Goal: Information Seeking & Learning: Learn about a topic

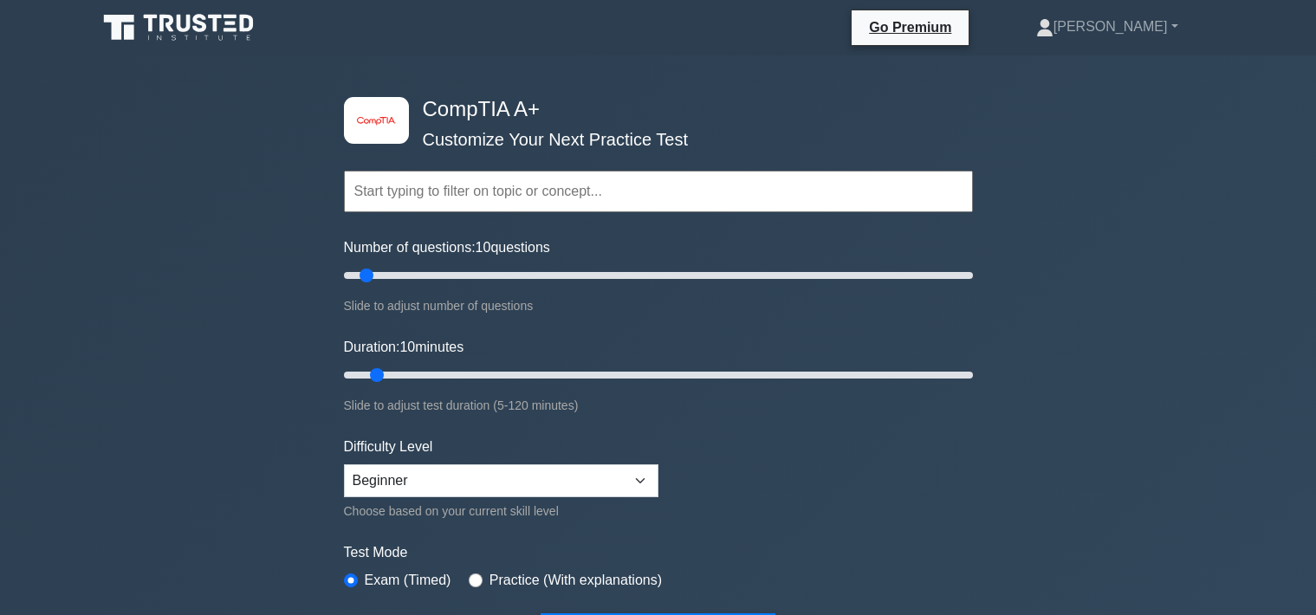
scroll to position [4634, 0]
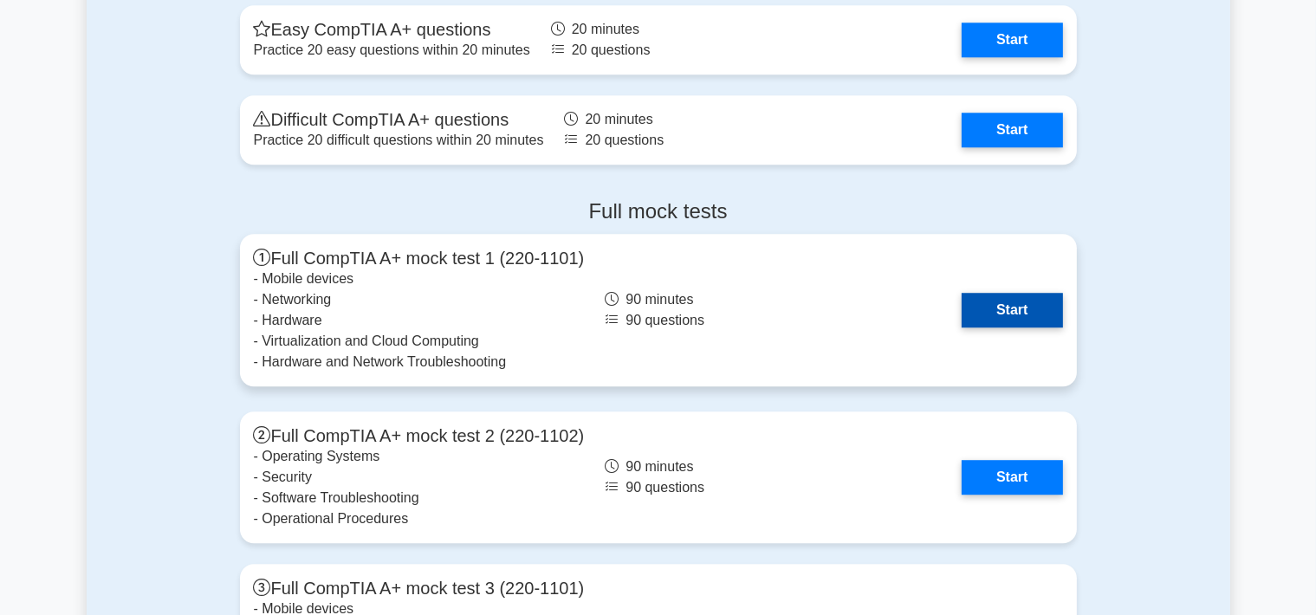
click at [1038, 312] on link "Start" at bounding box center [1011, 310] width 100 height 35
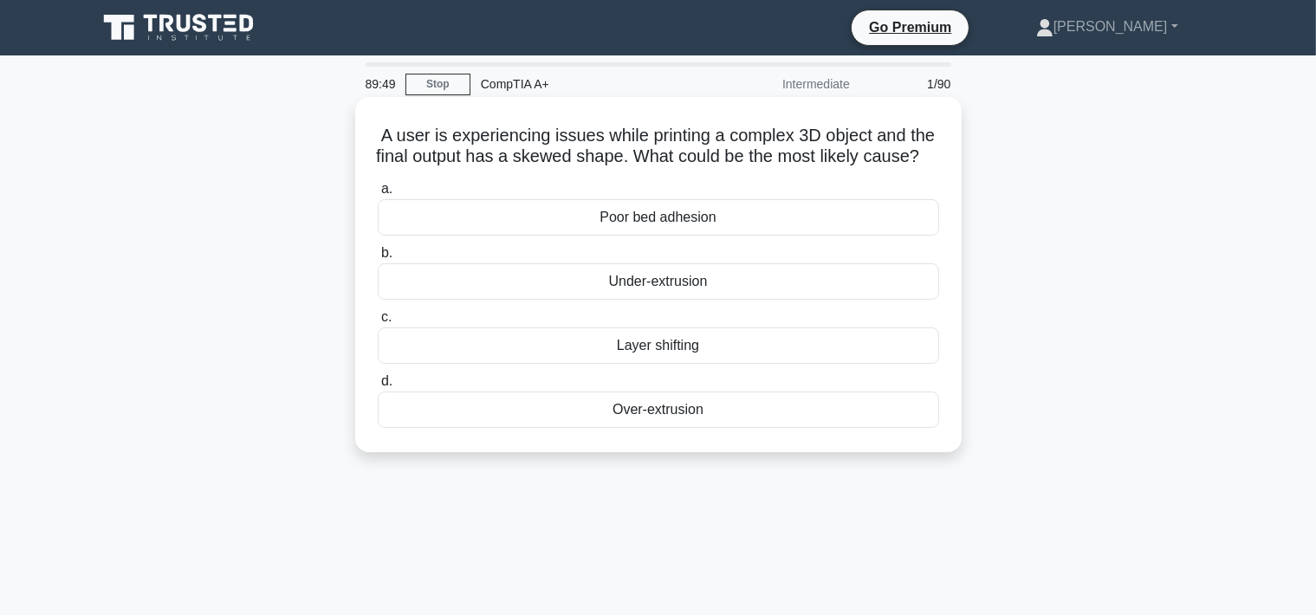
click at [646, 357] on div "Layer shifting" at bounding box center [658, 345] width 561 height 36
click at [378, 323] on input "c. Layer shifting" at bounding box center [378, 317] width 0 height 11
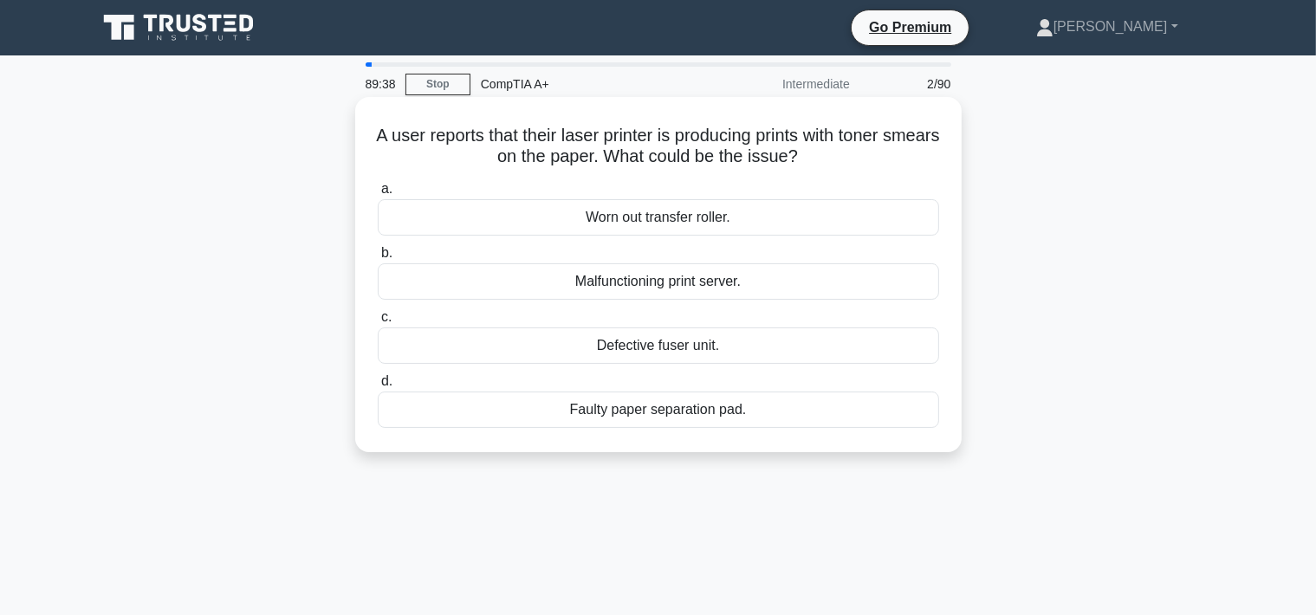
click at [579, 349] on div "Defective fuser unit." at bounding box center [658, 345] width 561 height 36
click at [378, 323] on input "c. Defective fuser unit." at bounding box center [378, 317] width 0 height 11
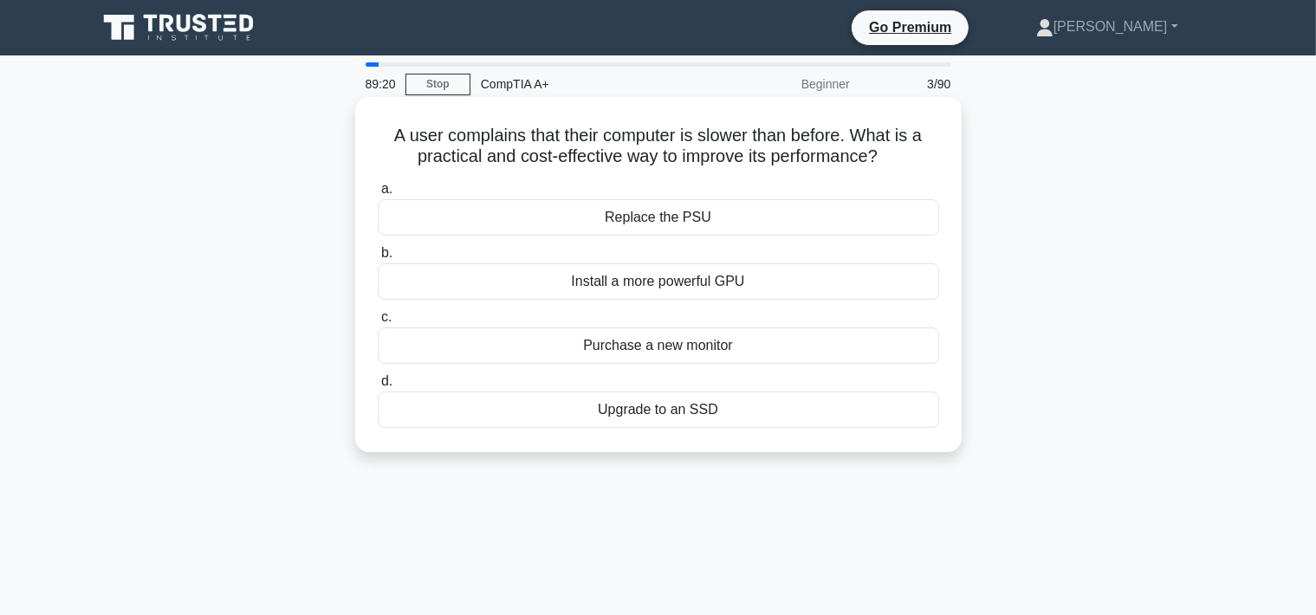
click at [669, 404] on div "Upgrade to an SSD" at bounding box center [658, 409] width 561 height 36
click at [378, 387] on input "d. Upgrade to an SSD" at bounding box center [378, 381] width 0 height 11
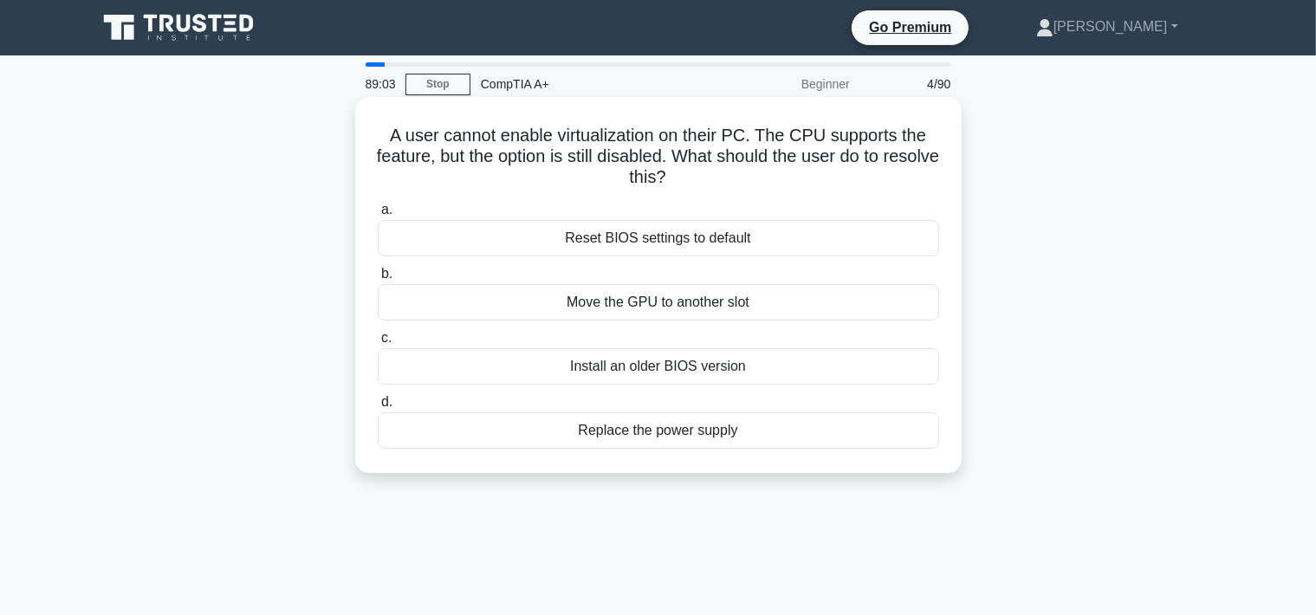
click at [490, 234] on div "Reset BIOS settings to default" at bounding box center [658, 238] width 561 height 36
click at [378, 216] on input "a. Reset BIOS settings to default" at bounding box center [378, 209] width 0 height 11
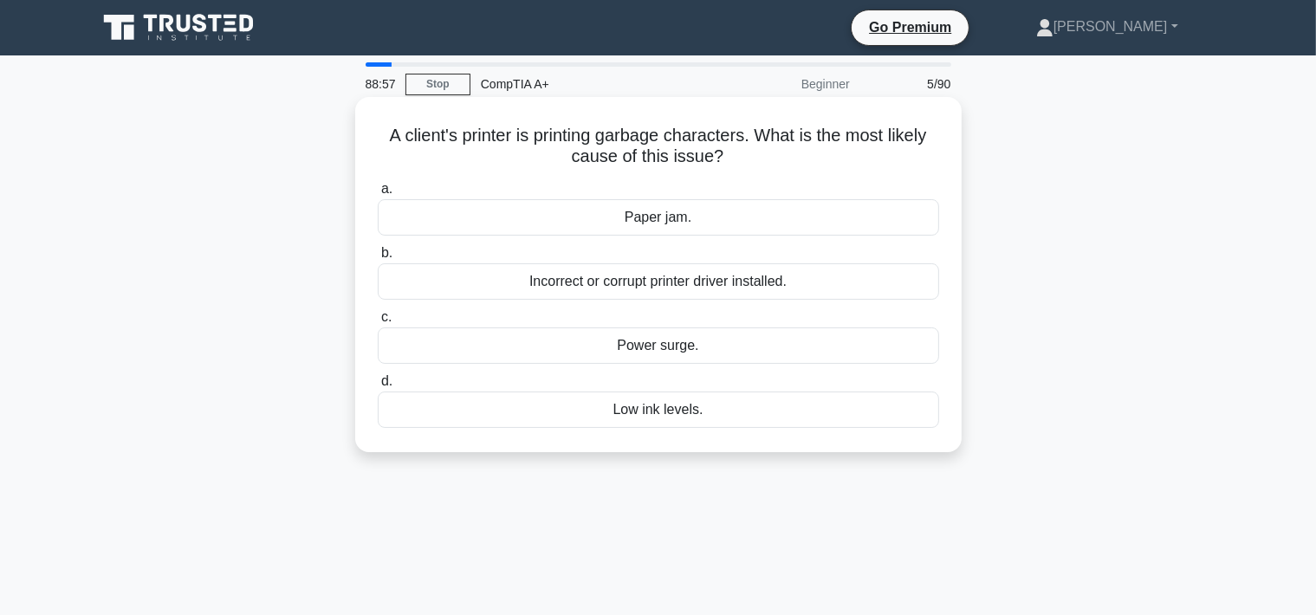
click at [573, 290] on div "Incorrect or corrupt printer driver installed." at bounding box center [658, 281] width 561 height 36
click at [378, 259] on input "b. Incorrect or corrupt printer driver installed." at bounding box center [378, 253] width 0 height 11
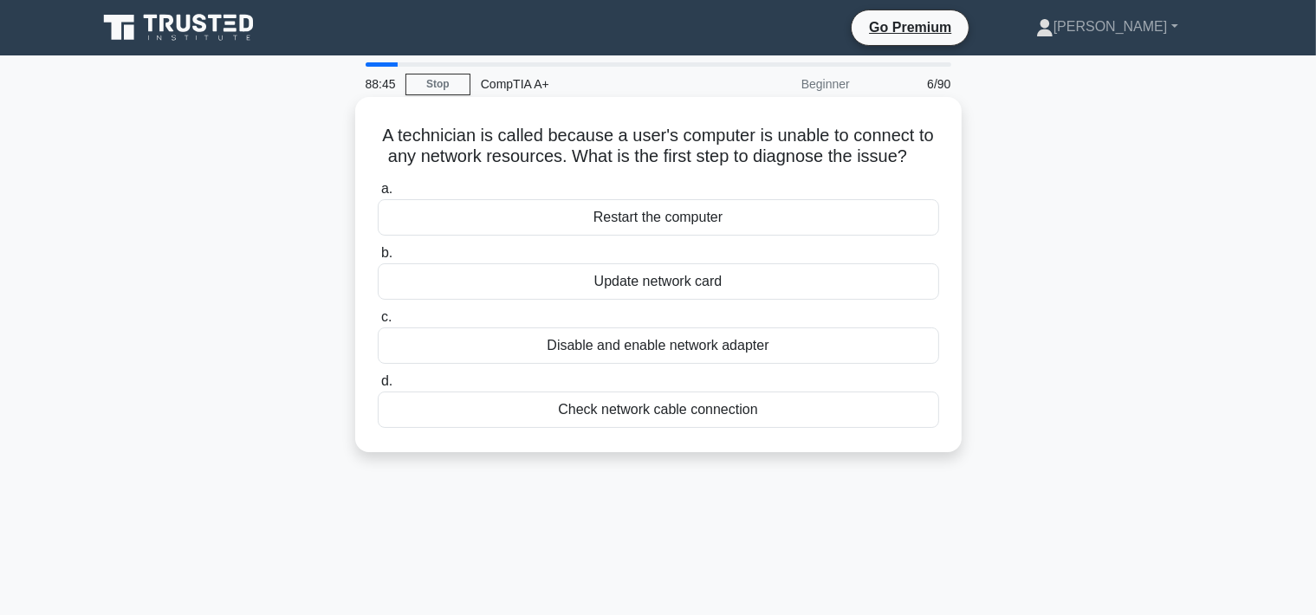
click at [650, 407] on div "Check network cable connection" at bounding box center [658, 409] width 561 height 36
click at [378, 387] on input "d. Check network cable connection" at bounding box center [378, 381] width 0 height 11
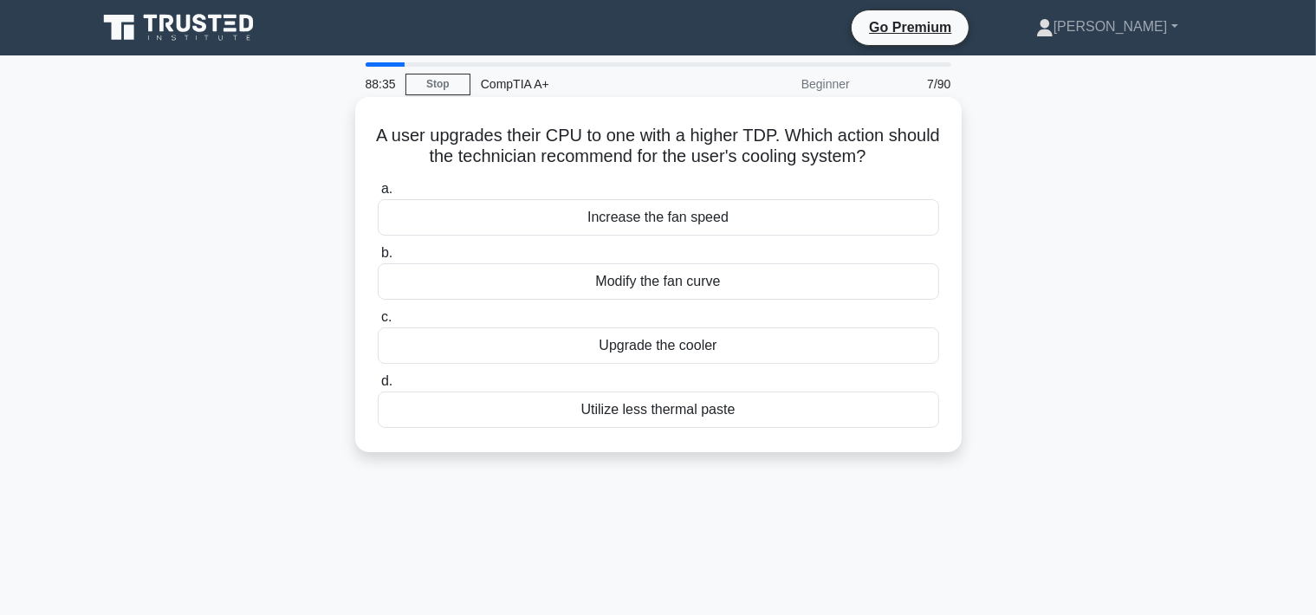
click at [600, 352] on div "Upgrade the cooler" at bounding box center [658, 345] width 561 height 36
click at [378, 323] on input "c. Upgrade the cooler" at bounding box center [378, 317] width 0 height 11
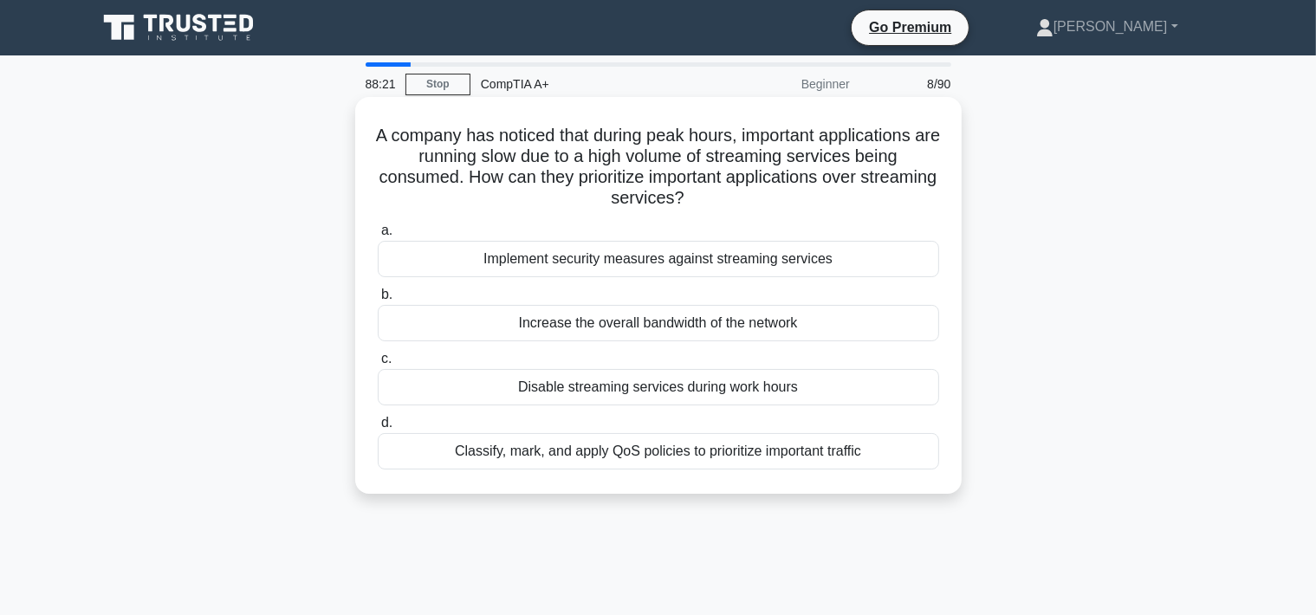
click at [616, 453] on div "Classify, mark, and apply QoS policies to prioritize important traffic" at bounding box center [658, 451] width 561 height 36
click at [378, 429] on input "d. Classify, mark, and apply QoS policies to prioritize important traffic" at bounding box center [378, 422] width 0 height 11
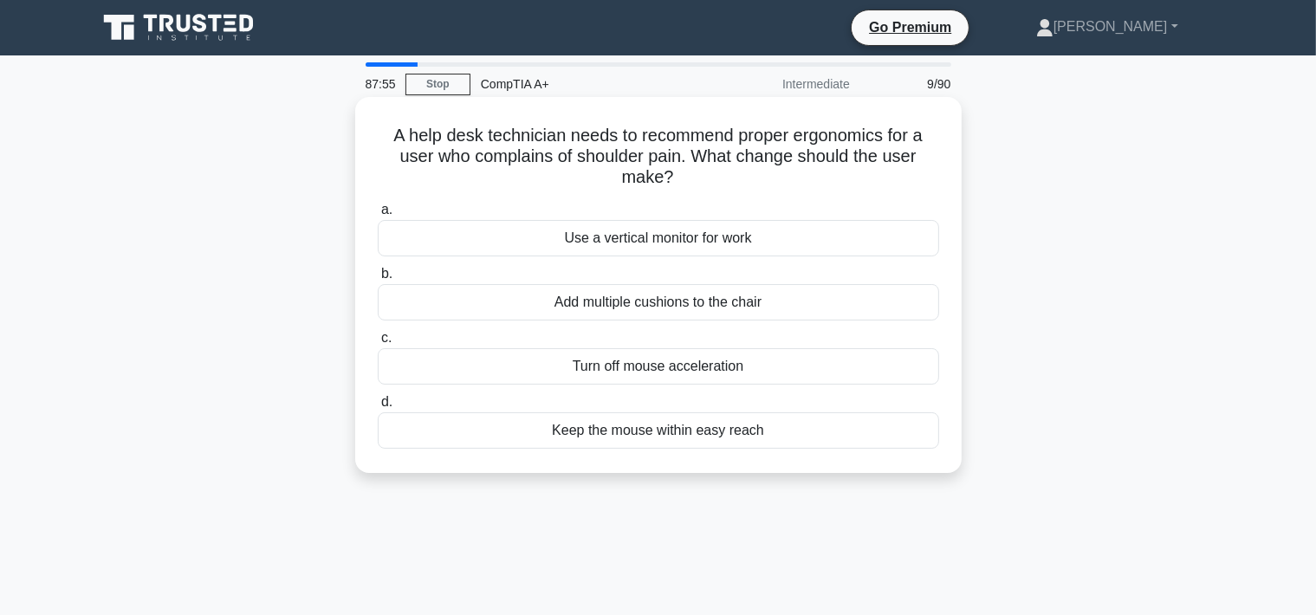
click at [470, 438] on div "Keep the mouse within easy reach" at bounding box center [658, 430] width 561 height 36
click at [378, 408] on input "d. Keep the mouse within easy reach" at bounding box center [378, 402] width 0 height 11
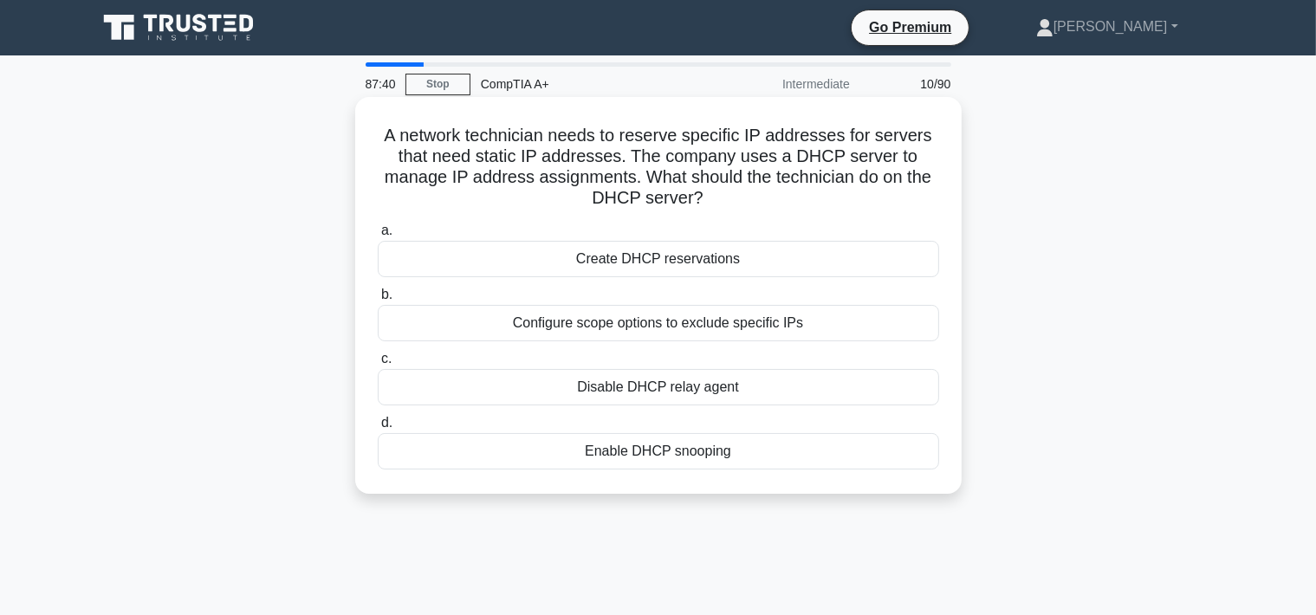
click at [703, 255] on div "Create DHCP reservations" at bounding box center [658, 259] width 561 height 36
click at [378, 236] on input "a. Create DHCP reservations" at bounding box center [378, 230] width 0 height 11
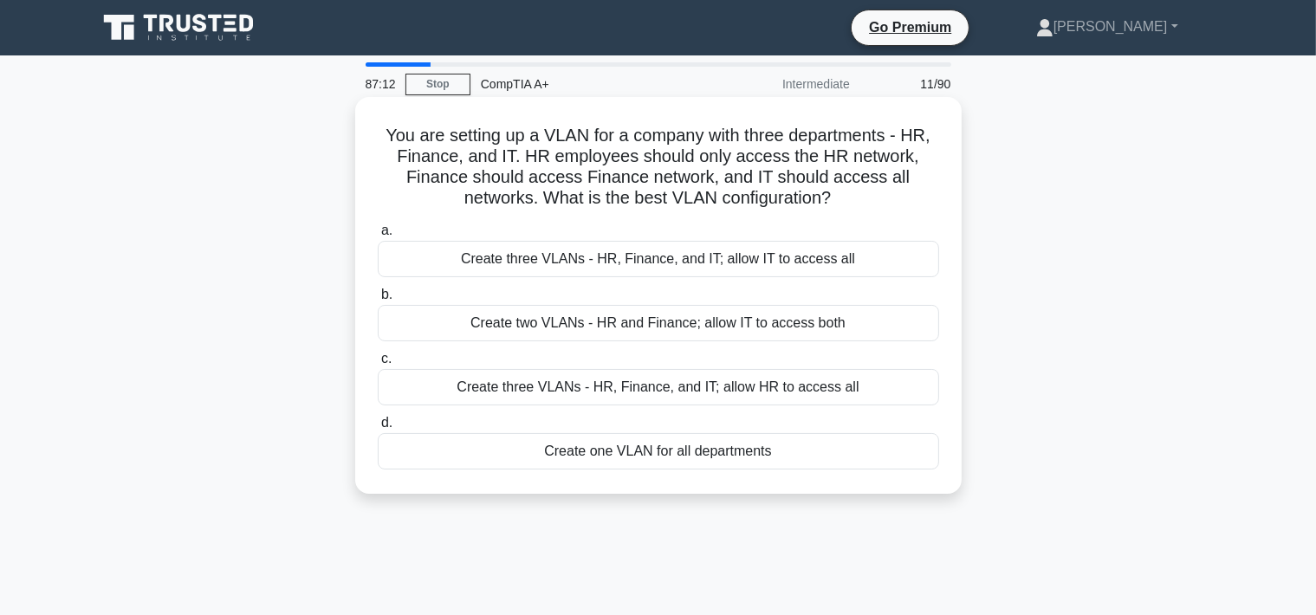
click at [511, 441] on div "Create one VLAN for all departments" at bounding box center [658, 451] width 561 height 36
click at [378, 429] on input "d. Create one VLAN for all departments" at bounding box center [378, 422] width 0 height 11
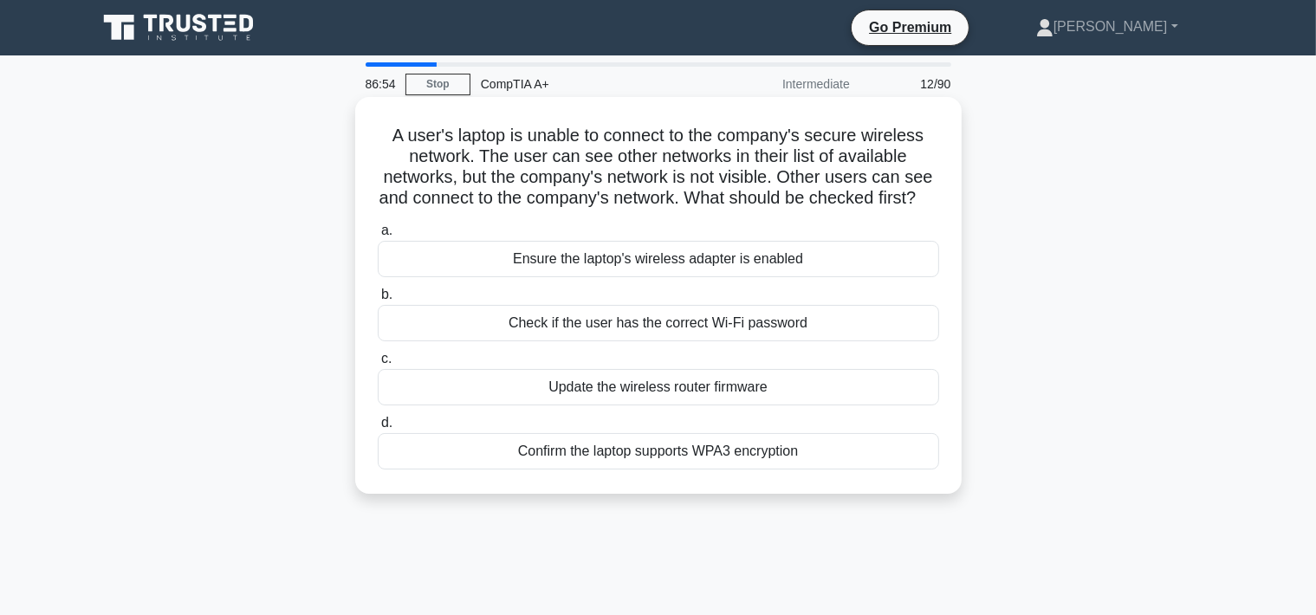
click at [624, 448] on div "Confirm the laptop supports WPA3 encryption" at bounding box center [658, 451] width 561 height 36
click at [378, 429] on input "d. Confirm the laptop supports WPA3 encryption" at bounding box center [378, 422] width 0 height 11
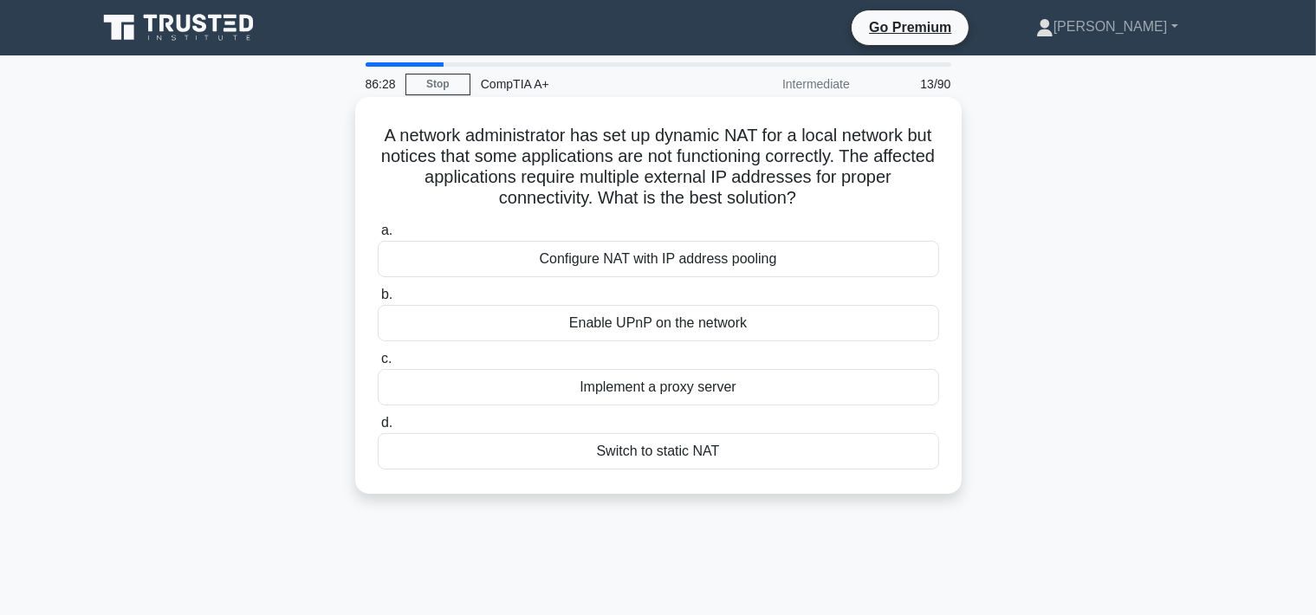
click at [549, 268] on div "Configure NAT with IP address pooling" at bounding box center [658, 259] width 561 height 36
click at [378, 236] on input "a. Configure NAT with IP address pooling" at bounding box center [378, 230] width 0 height 11
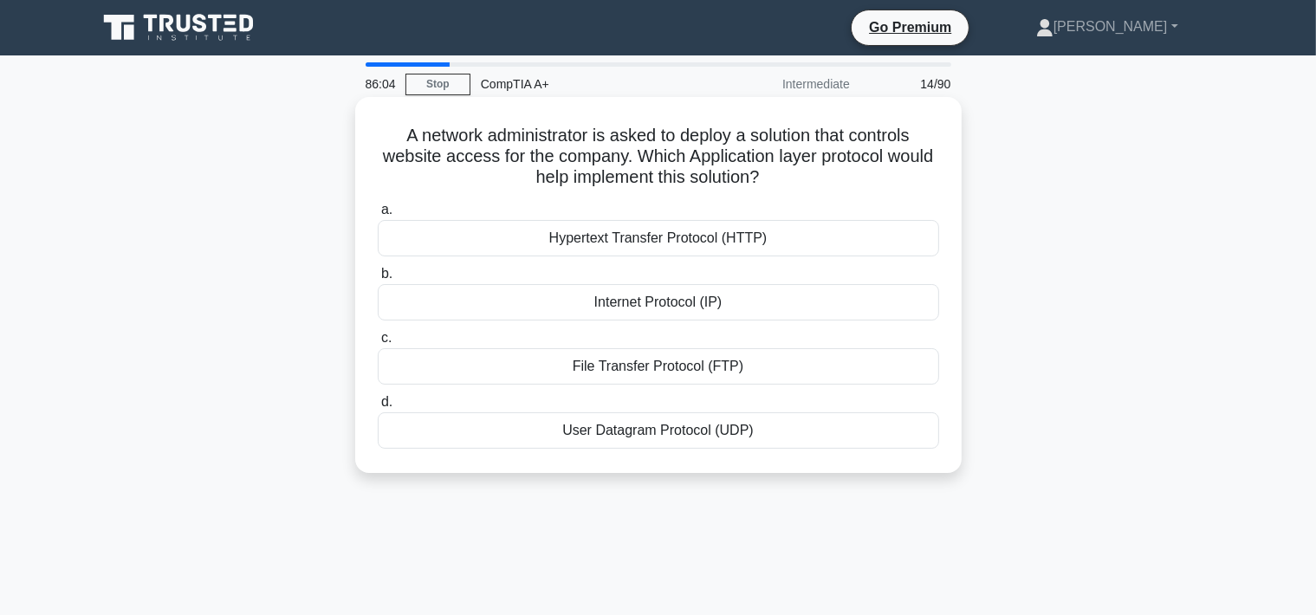
click at [591, 303] on div "Internet Protocol (IP)" at bounding box center [658, 302] width 561 height 36
click at [378, 280] on input "b. Internet Protocol (IP)" at bounding box center [378, 273] width 0 height 11
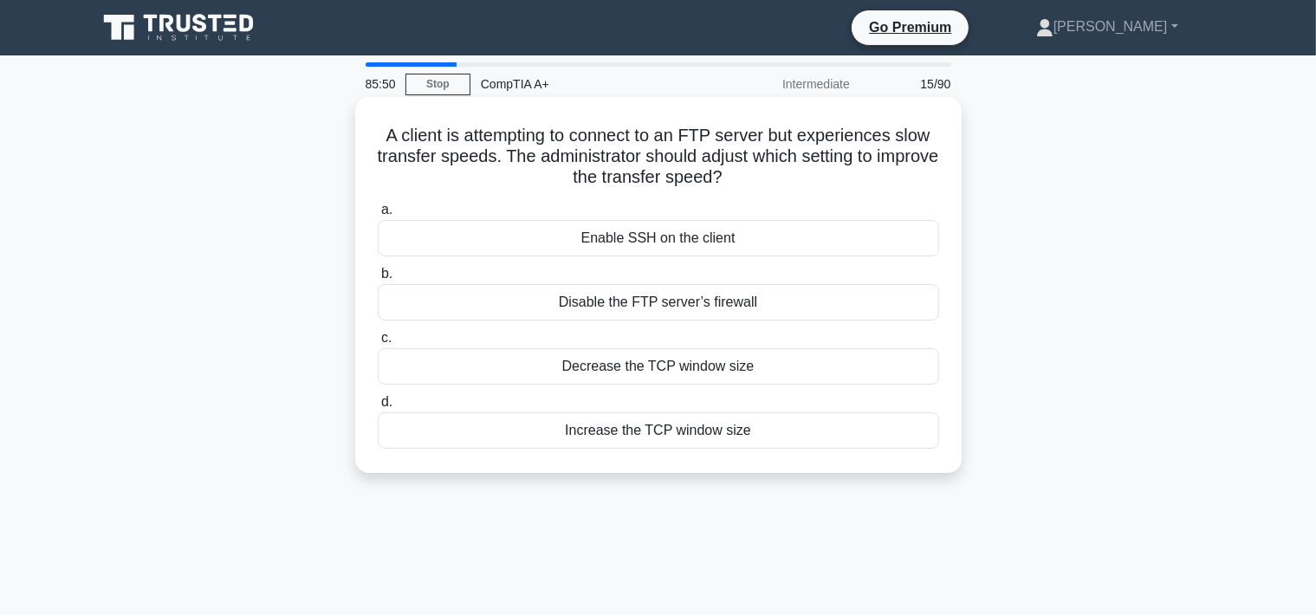
click at [598, 427] on div "Increase the TCP window size" at bounding box center [658, 430] width 561 height 36
click at [378, 408] on input "d. Increase the TCP window size" at bounding box center [378, 402] width 0 height 11
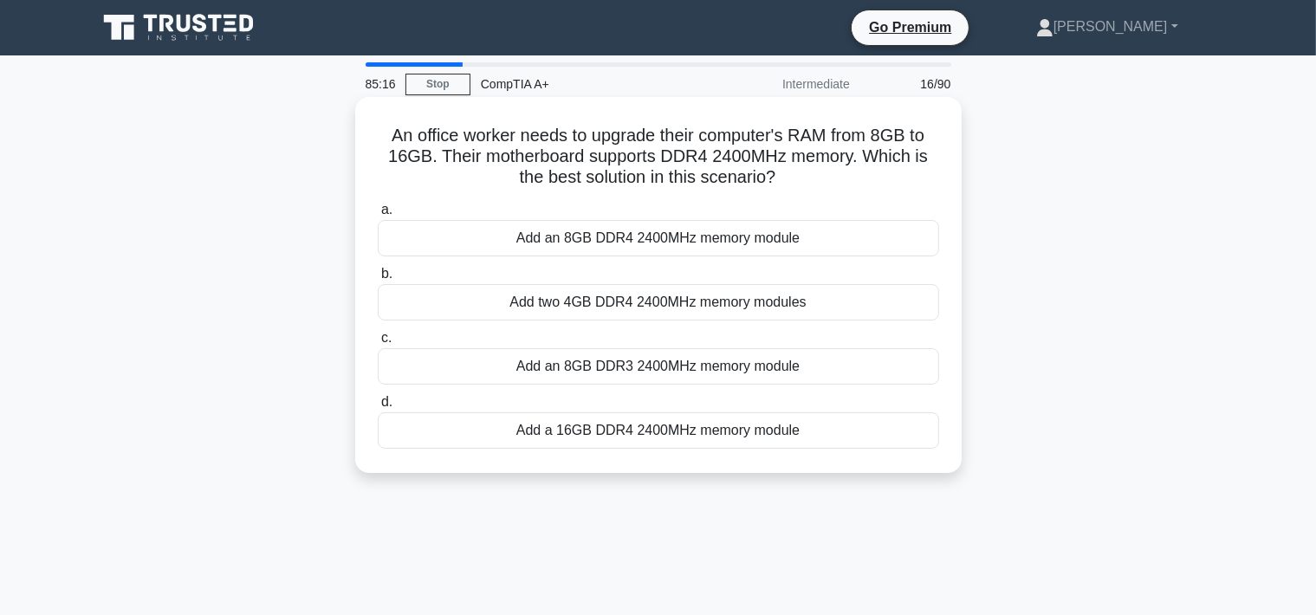
click at [645, 301] on div "Add two 4GB DDR4 2400MHz memory modules" at bounding box center [658, 302] width 561 height 36
click at [378, 280] on input "b. Add two 4GB DDR4 2400MHz memory modules" at bounding box center [378, 273] width 0 height 11
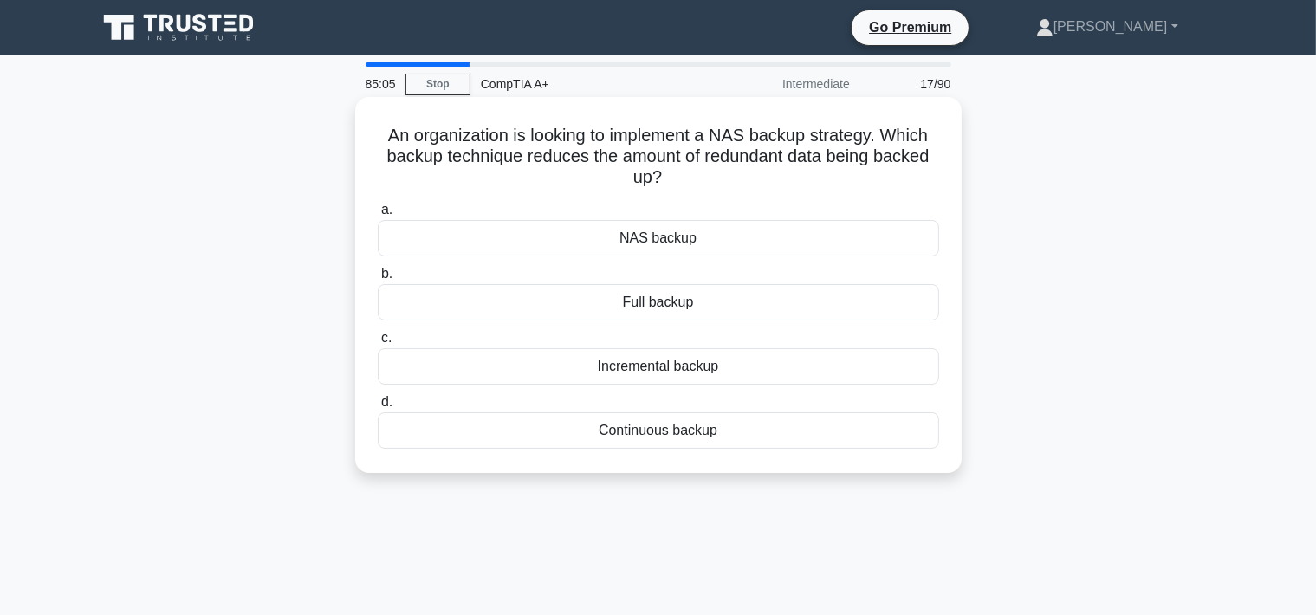
click at [531, 371] on div "Incremental backup" at bounding box center [658, 366] width 561 height 36
click at [378, 344] on input "c. Incremental backup" at bounding box center [378, 338] width 0 height 11
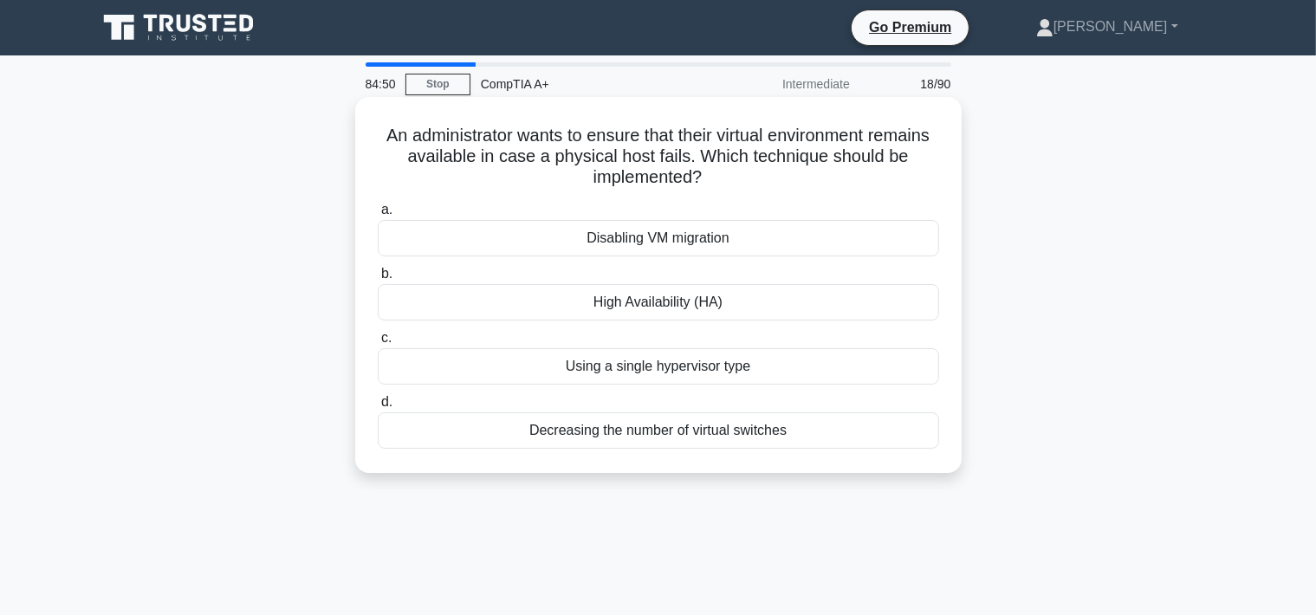
click at [553, 296] on div "High Availability (HA)" at bounding box center [658, 302] width 561 height 36
click at [378, 280] on input "b. High Availability (HA)" at bounding box center [378, 273] width 0 height 11
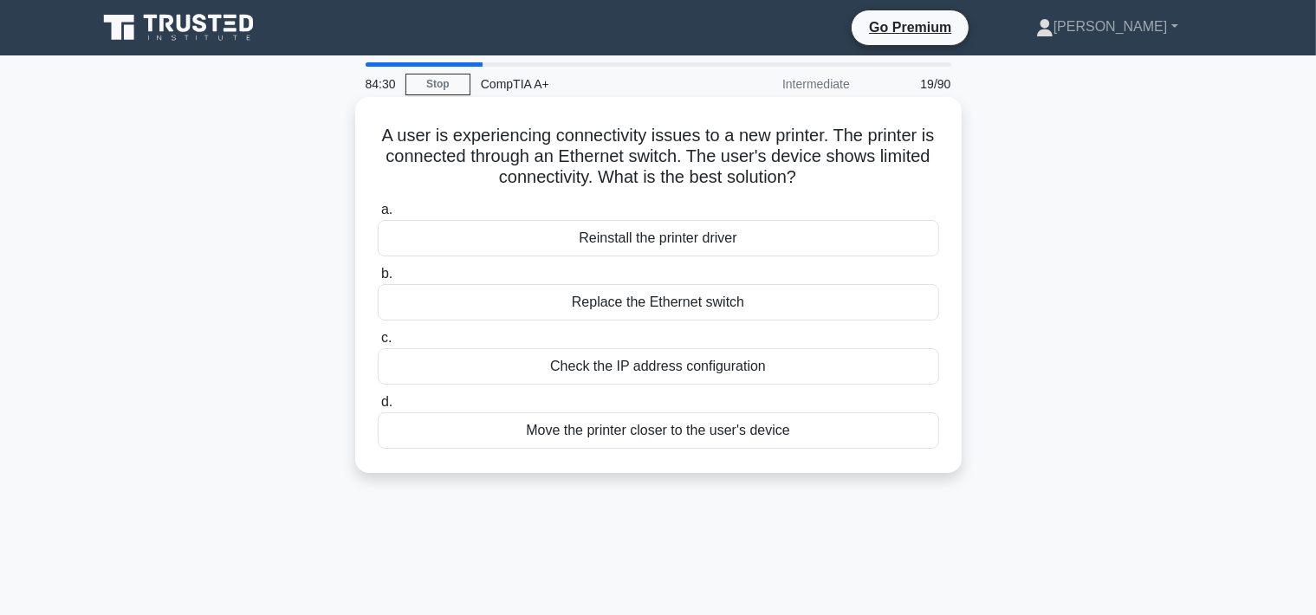
click at [467, 241] on div "Reinstall the printer driver" at bounding box center [658, 238] width 561 height 36
click at [378, 216] on input "a. Reinstall the printer driver" at bounding box center [378, 209] width 0 height 11
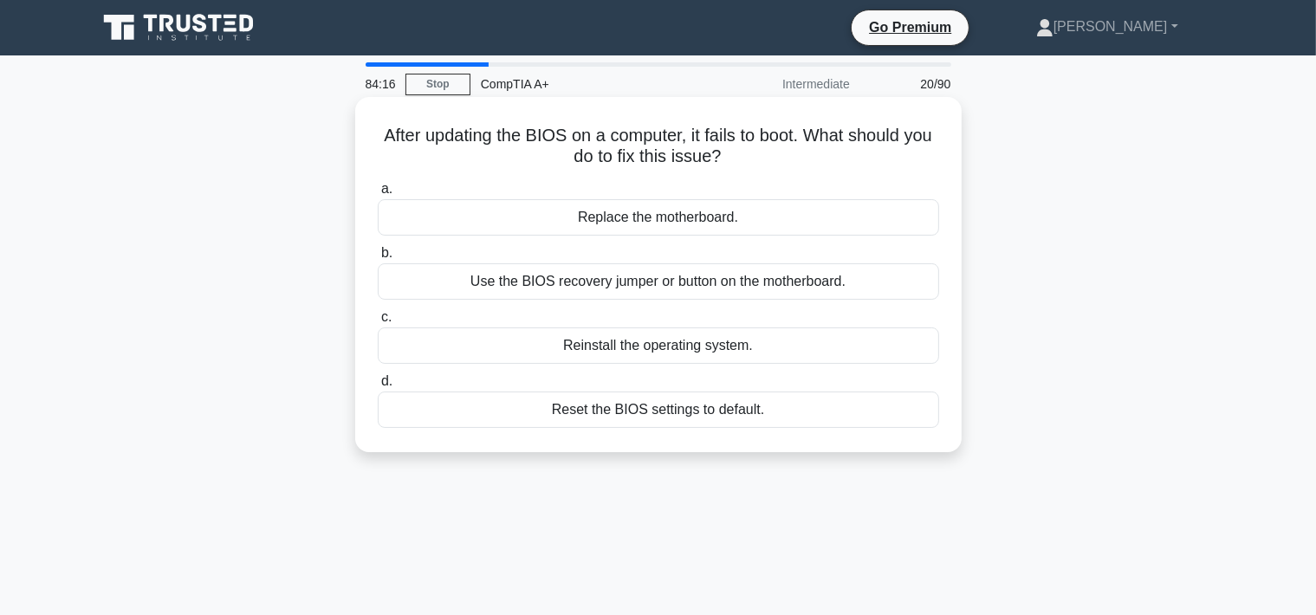
click at [601, 289] on div "Use the BIOS recovery jumper or button on the motherboard." at bounding box center [658, 281] width 561 height 36
click at [378, 259] on input "b. Use the BIOS recovery jumper or button on the motherboard." at bounding box center [378, 253] width 0 height 11
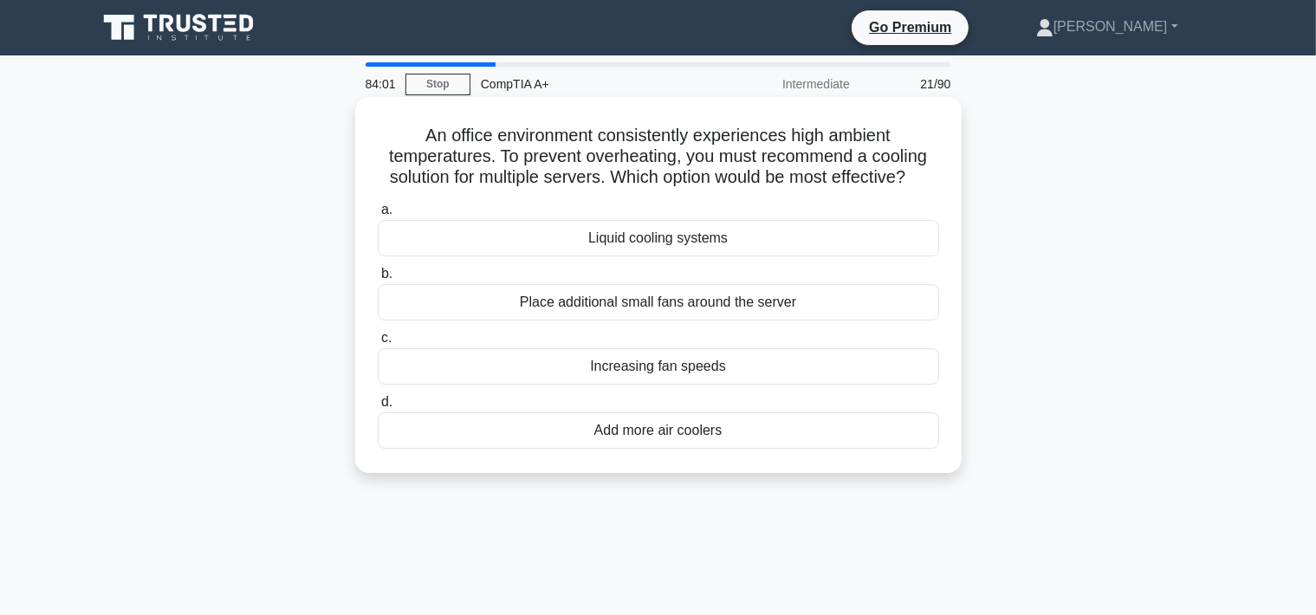
click at [434, 239] on div "Liquid cooling systems" at bounding box center [658, 238] width 561 height 36
click at [378, 216] on input "a. Liquid cooling systems" at bounding box center [378, 209] width 0 height 11
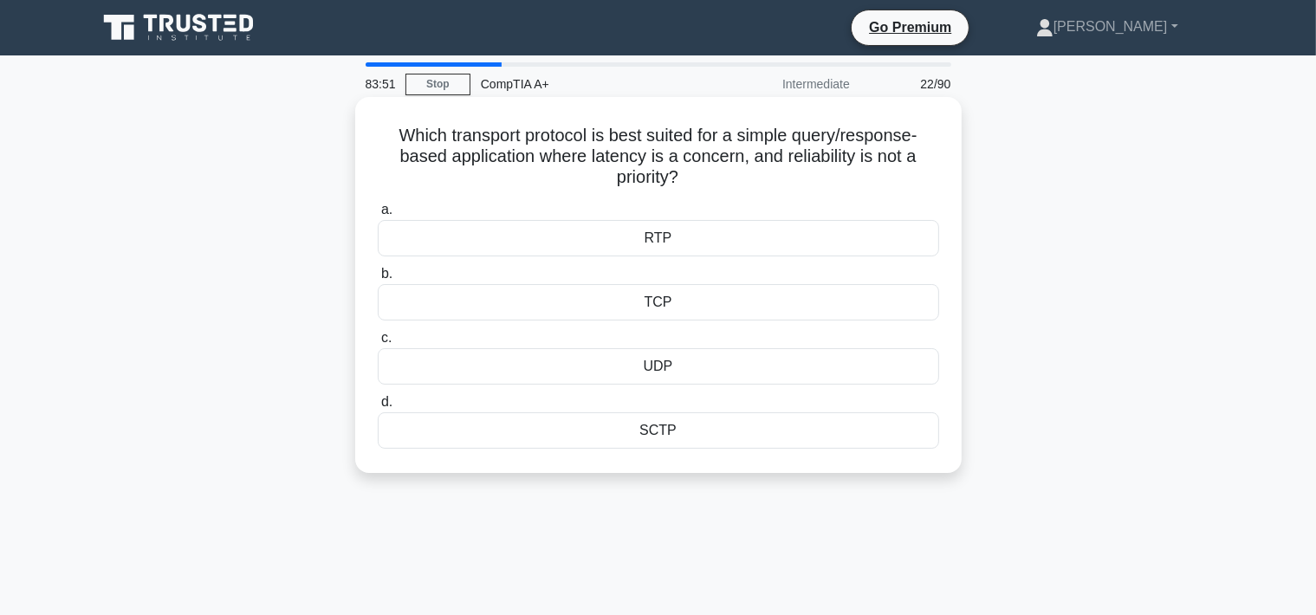
click at [553, 361] on div "UDP" at bounding box center [658, 366] width 561 height 36
click at [378, 344] on input "c. UDP" at bounding box center [378, 338] width 0 height 11
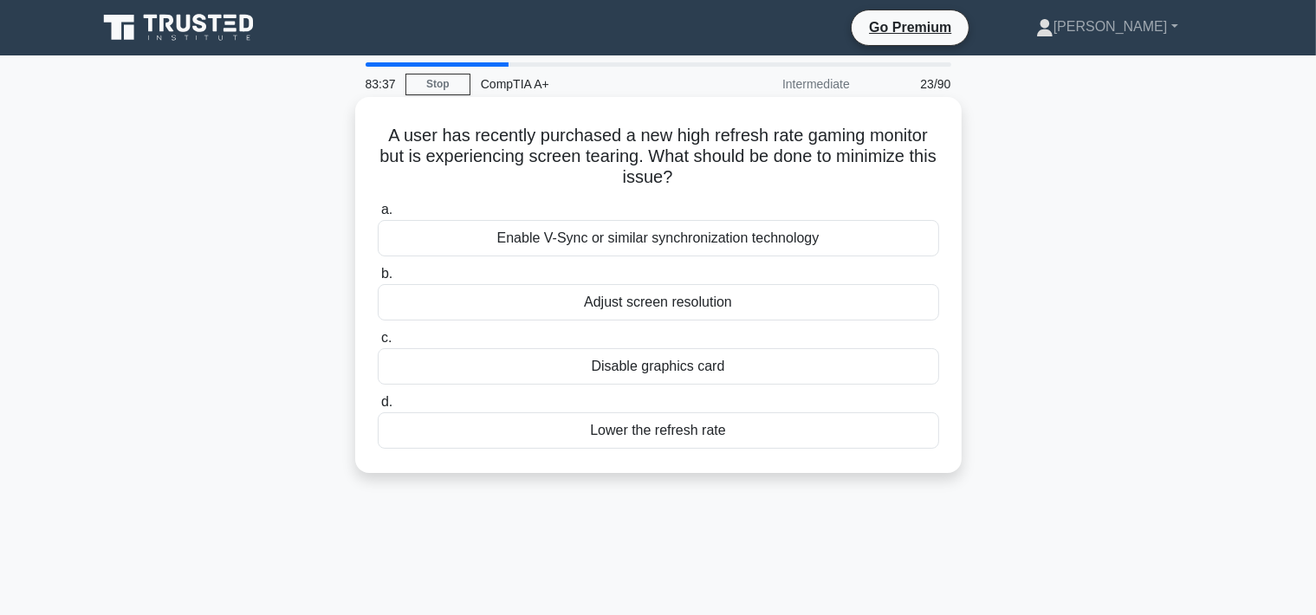
click at [587, 230] on div "Enable V-Sync or similar synchronization technology" at bounding box center [658, 238] width 561 height 36
click at [378, 216] on input "a. Enable V-Sync or similar synchronization technology" at bounding box center [378, 209] width 0 height 11
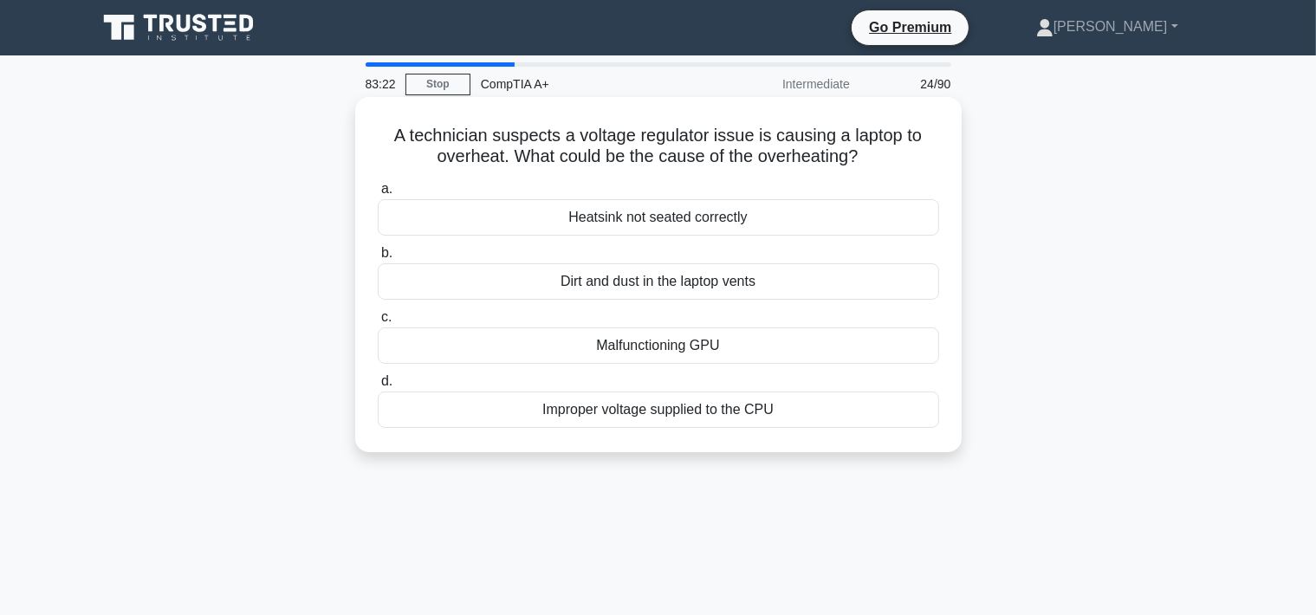
click at [487, 275] on div "Dirt and dust in the laptop vents" at bounding box center [658, 281] width 561 height 36
click at [378, 259] on input "b. Dirt and dust in the laptop vents" at bounding box center [378, 253] width 0 height 11
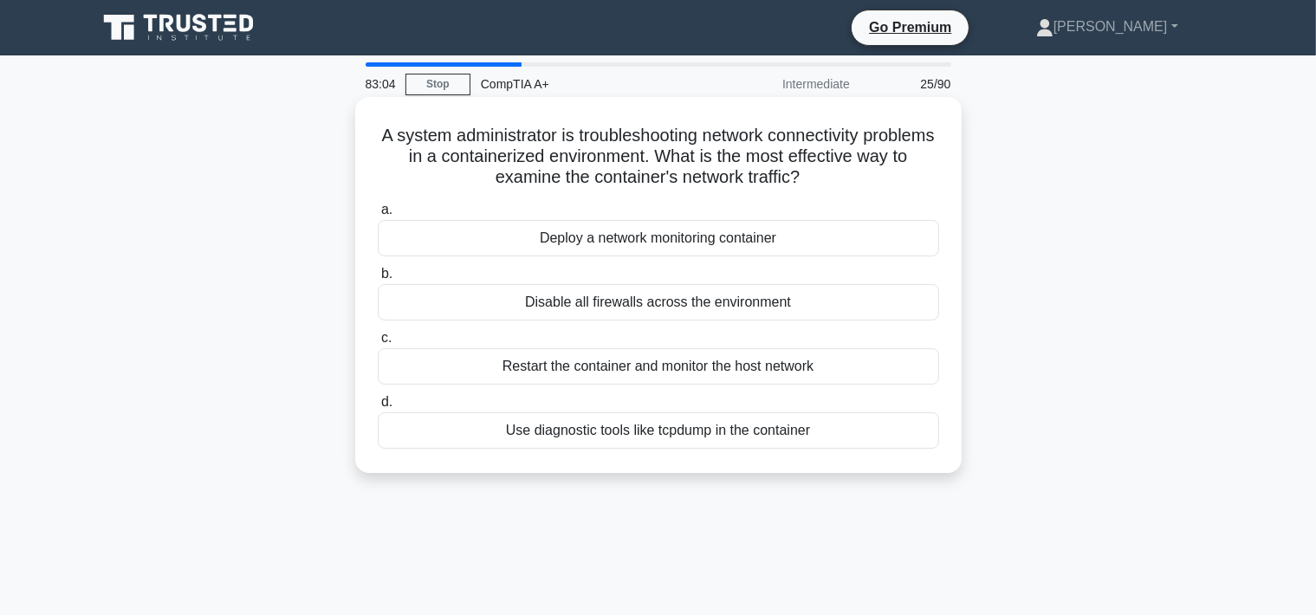
click at [539, 432] on div "Use diagnostic tools like tcpdump in the container" at bounding box center [658, 430] width 561 height 36
click at [378, 408] on input "d. Use diagnostic tools like tcpdump in the container" at bounding box center [378, 402] width 0 height 11
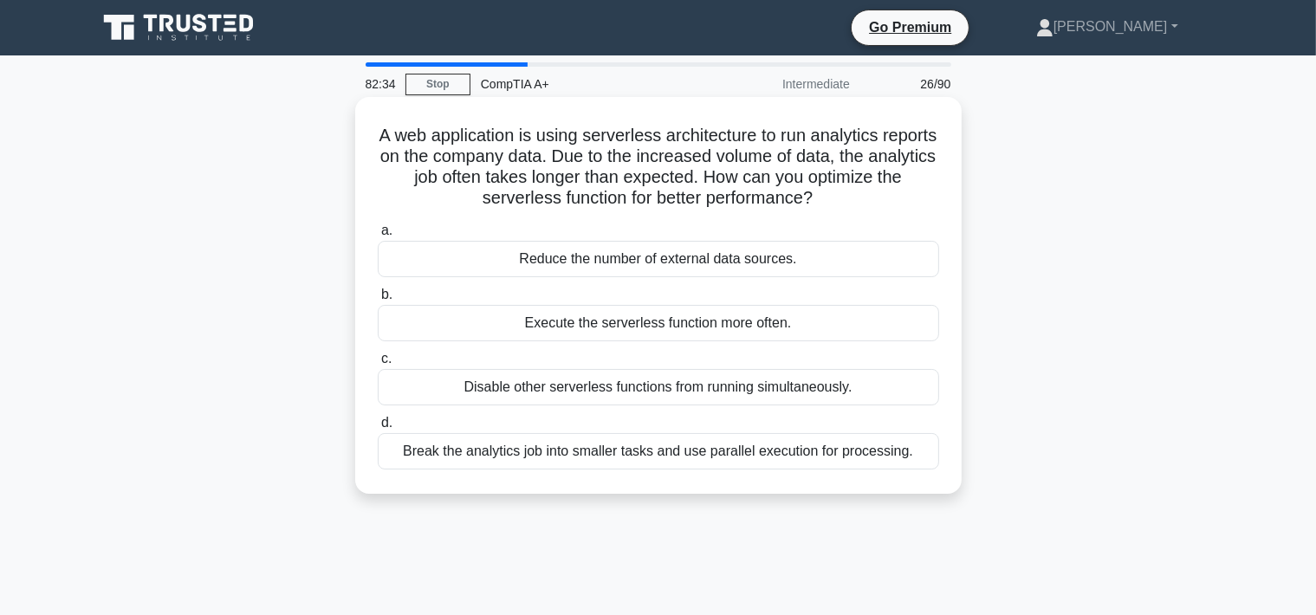
click at [447, 456] on div "Break the analytics job into smaller tasks and use parallel execution for proce…" at bounding box center [658, 451] width 561 height 36
click at [378, 429] on input "d. Break the analytics job into smaller tasks and use parallel execution for pr…" at bounding box center [378, 422] width 0 height 11
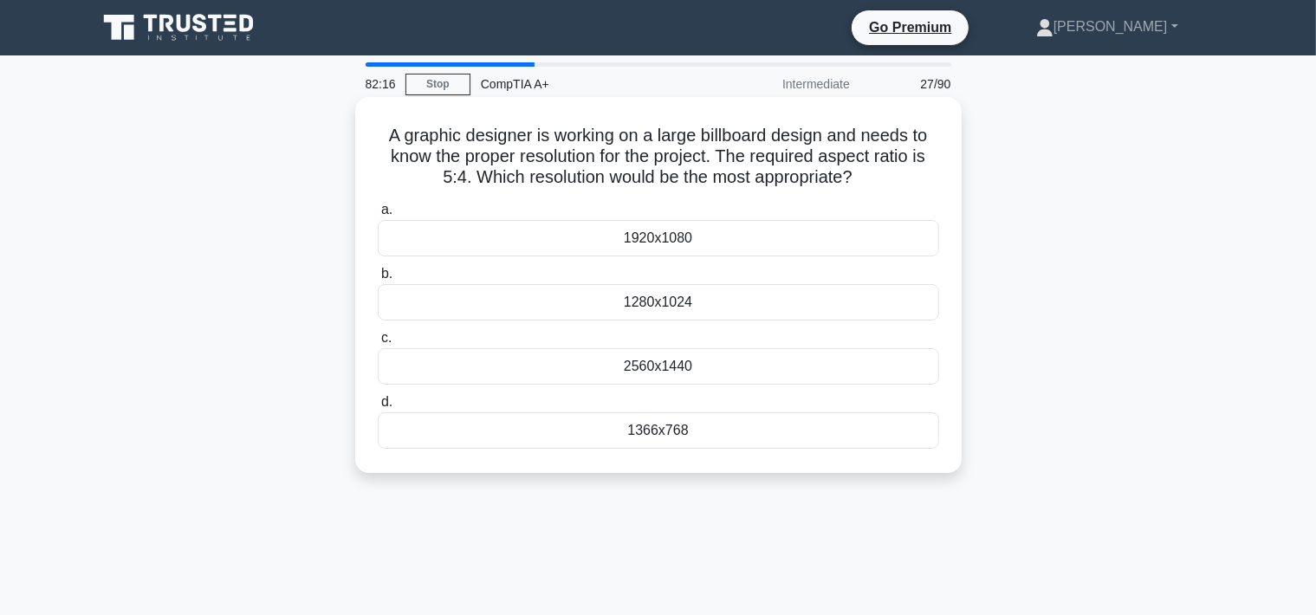
click at [460, 369] on div "2560x1440" at bounding box center [658, 366] width 561 height 36
click at [378, 344] on input "c. 2560x1440" at bounding box center [378, 338] width 0 height 11
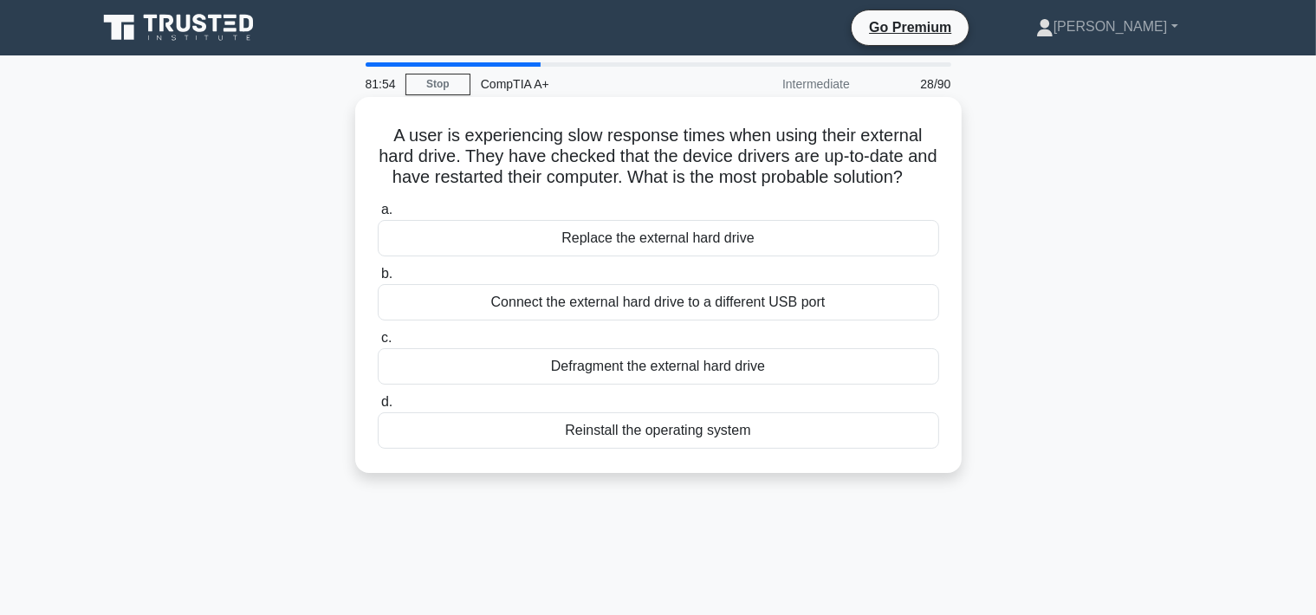
click at [669, 370] on div "Defragment the external hard drive" at bounding box center [658, 366] width 561 height 36
click at [378, 344] on input "c. Defragment the external hard drive" at bounding box center [378, 338] width 0 height 11
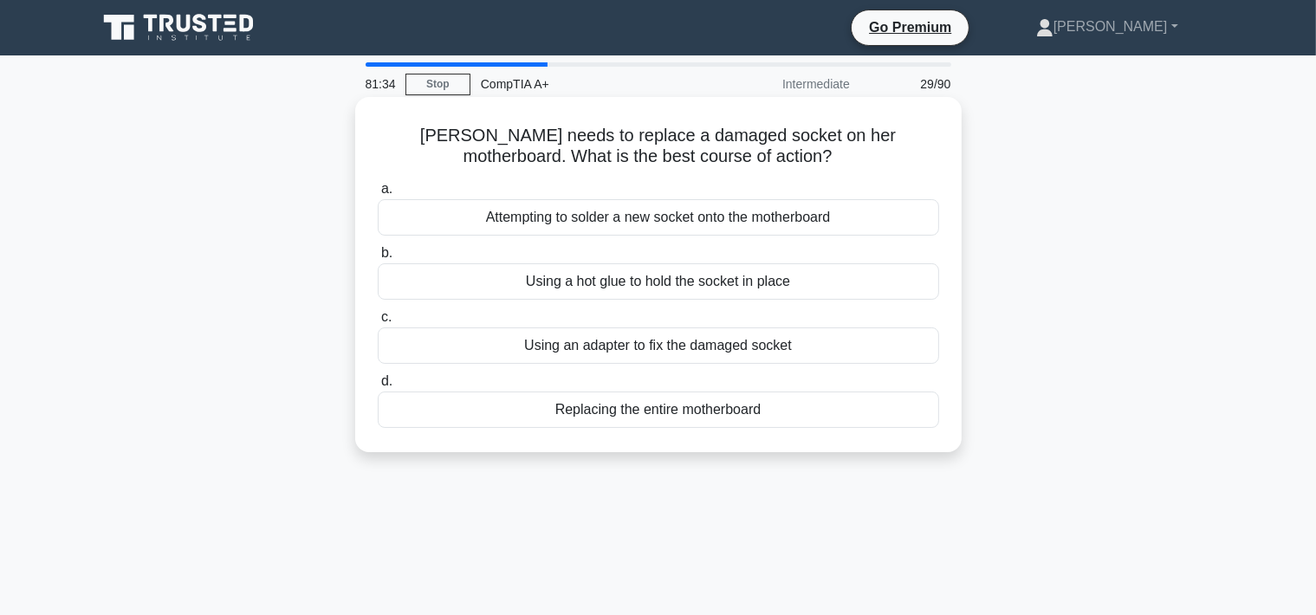
click at [579, 359] on div "Using an adapter to fix the damaged socket" at bounding box center [658, 345] width 561 height 36
click at [378, 323] on input "c. Using an adapter to fix the damaged socket" at bounding box center [378, 317] width 0 height 11
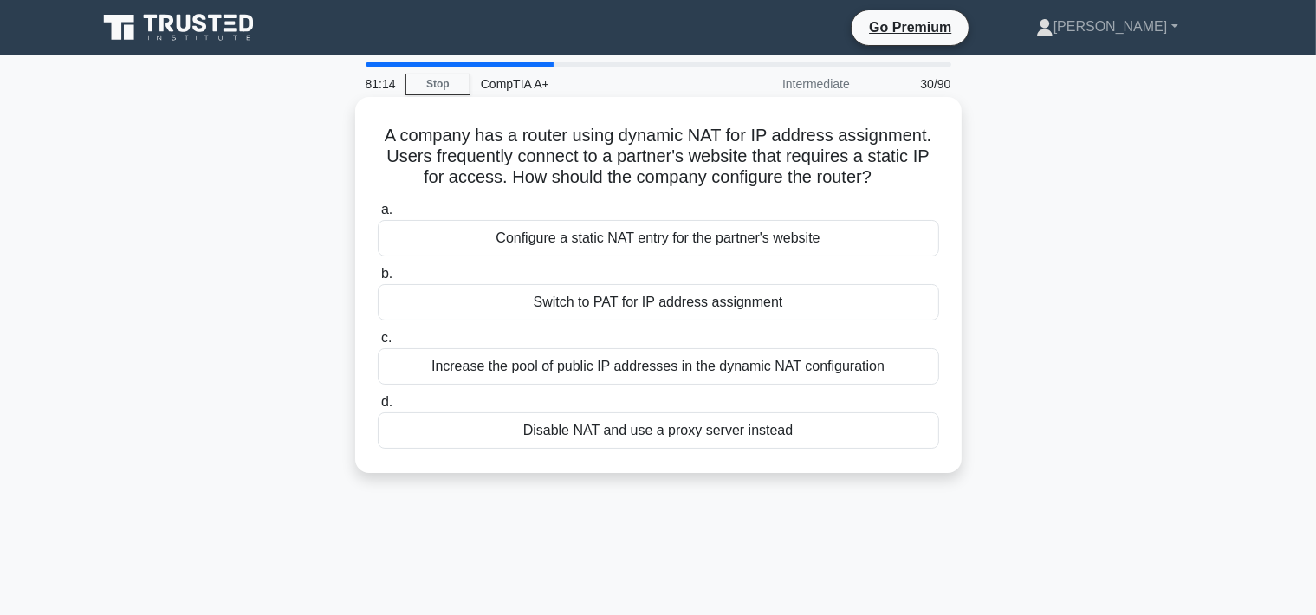
click at [651, 244] on div "Configure a static NAT entry for the partner's website" at bounding box center [658, 238] width 561 height 36
click at [378, 216] on input "a. Configure a static NAT entry for the partner's website" at bounding box center [378, 209] width 0 height 11
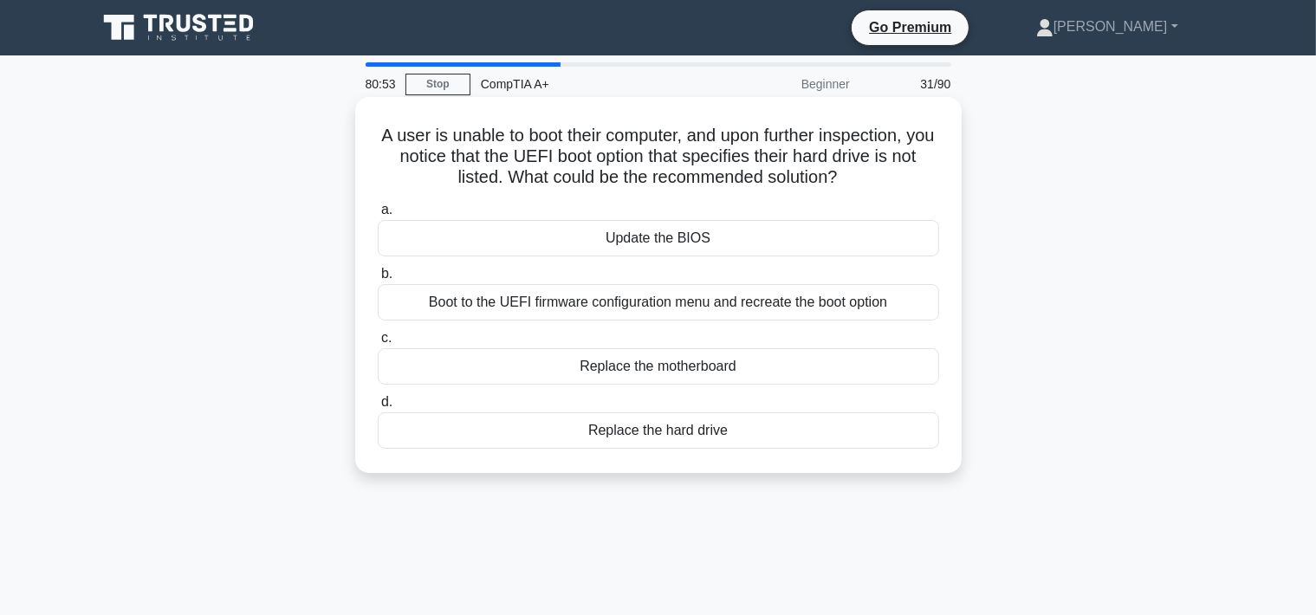
click at [579, 296] on div "Boot to the UEFI firmware configuration menu and recreate the boot option" at bounding box center [658, 302] width 561 height 36
click at [378, 280] on input "b. Boot to the UEFI firmware configuration menu and recreate the boot option" at bounding box center [378, 273] width 0 height 11
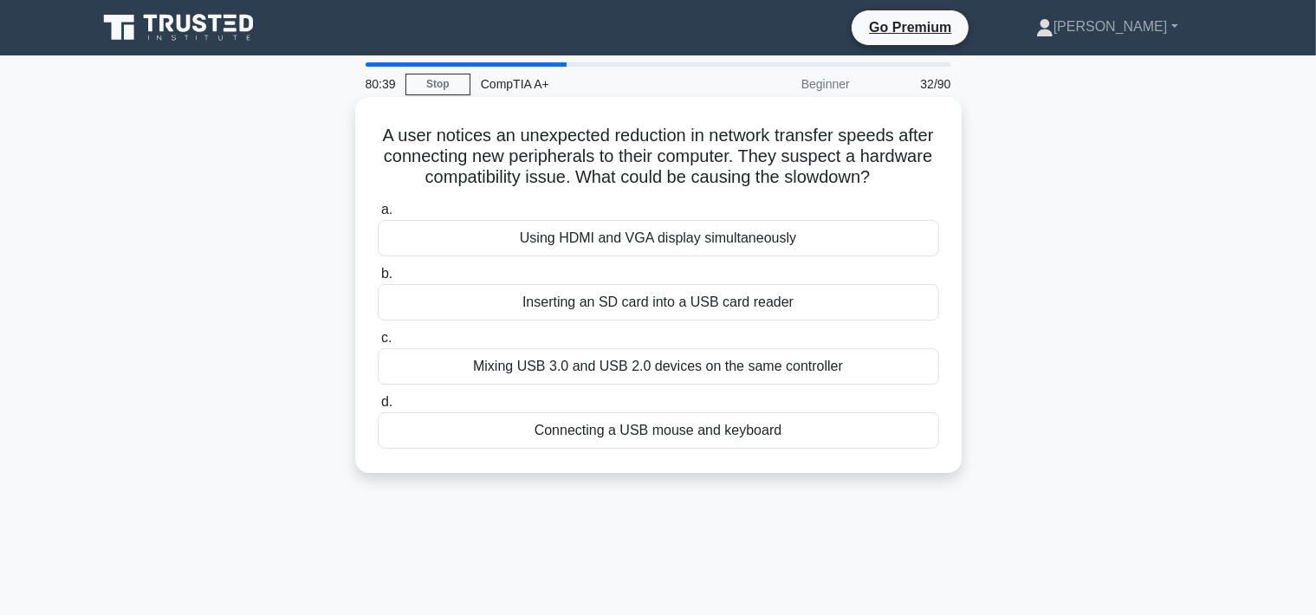
click at [400, 362] on div "Mixing USB 3.0 and USB 2.0 devices on the same controller" at bounding box center [658, 366] width 561 height 36
click at [378, 344] on input "c. Mixing USB 3.0 and USB 2.0 devices on the same controller" at bounding box center [378, 338] width 0 height 11
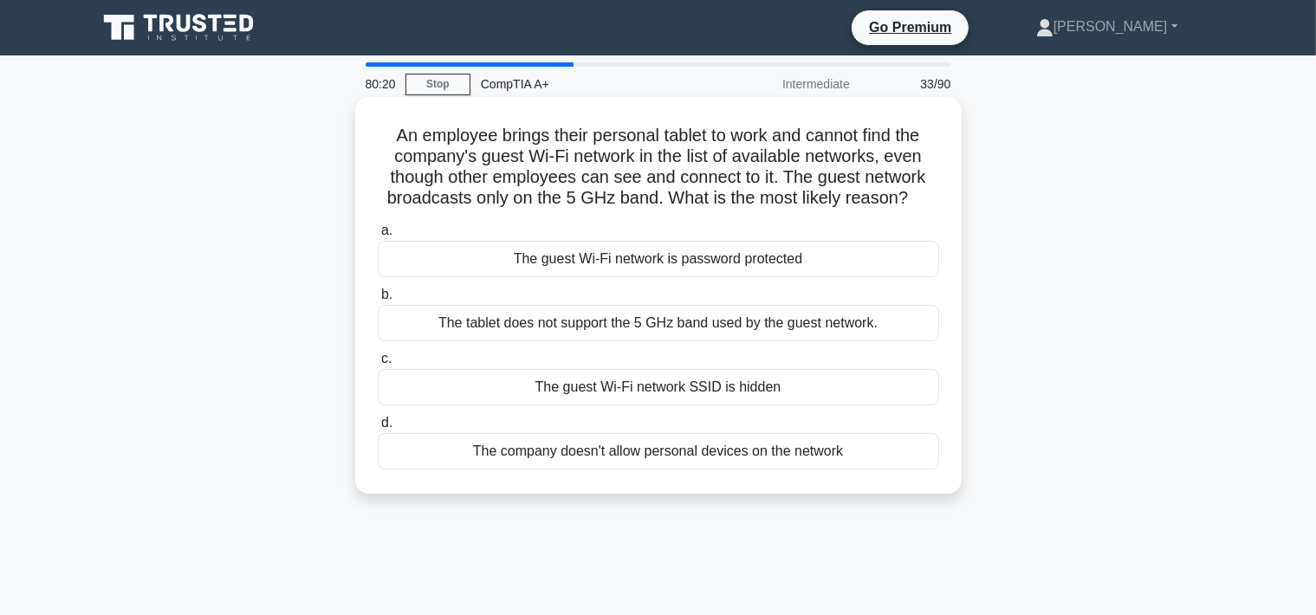
click at [518, 328] on div "The tablet does not support the 5 GHz band used by the guest network." at bounding box center [658, 323] width 561 height 36
click at [378, 301] on input "b. The tablet does not support the 5 GHz band used by the guest network." at bounding box center [378, 294] width 0 height 11
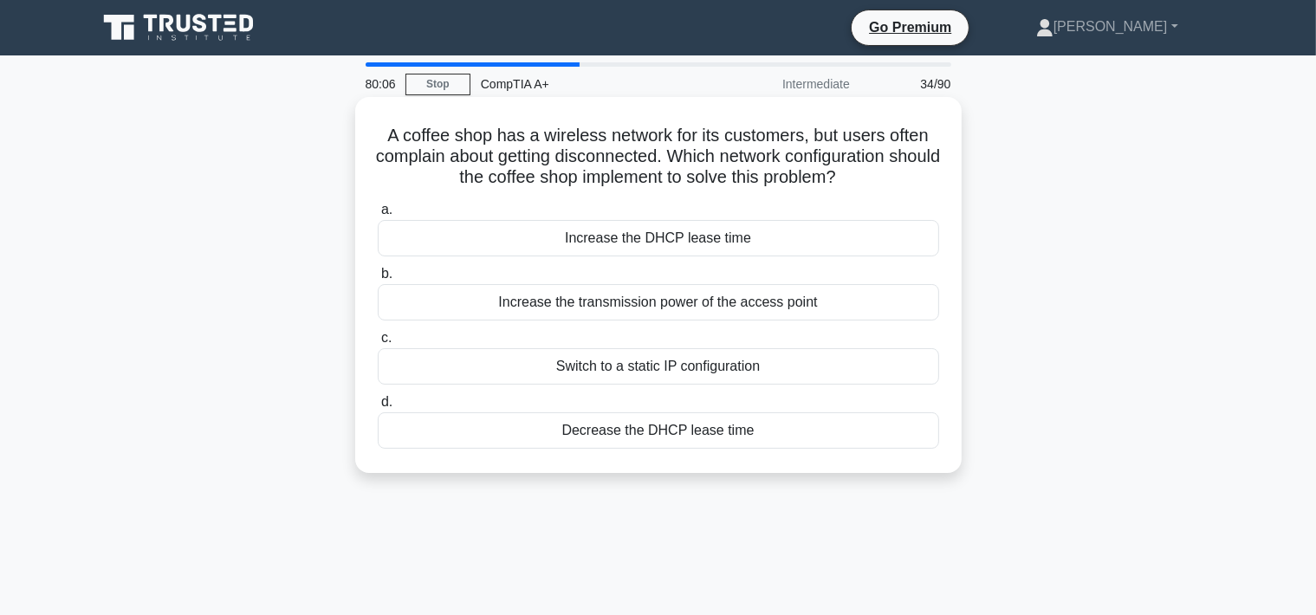
click at [573, 234] on div "Increase the DHCP lease time" at bounding box center [658, 238] width 561 height 36
click at [378, 216] on input "a. Increase the DHCP lease time" at bounding box center [378, 209] width 0 height 11
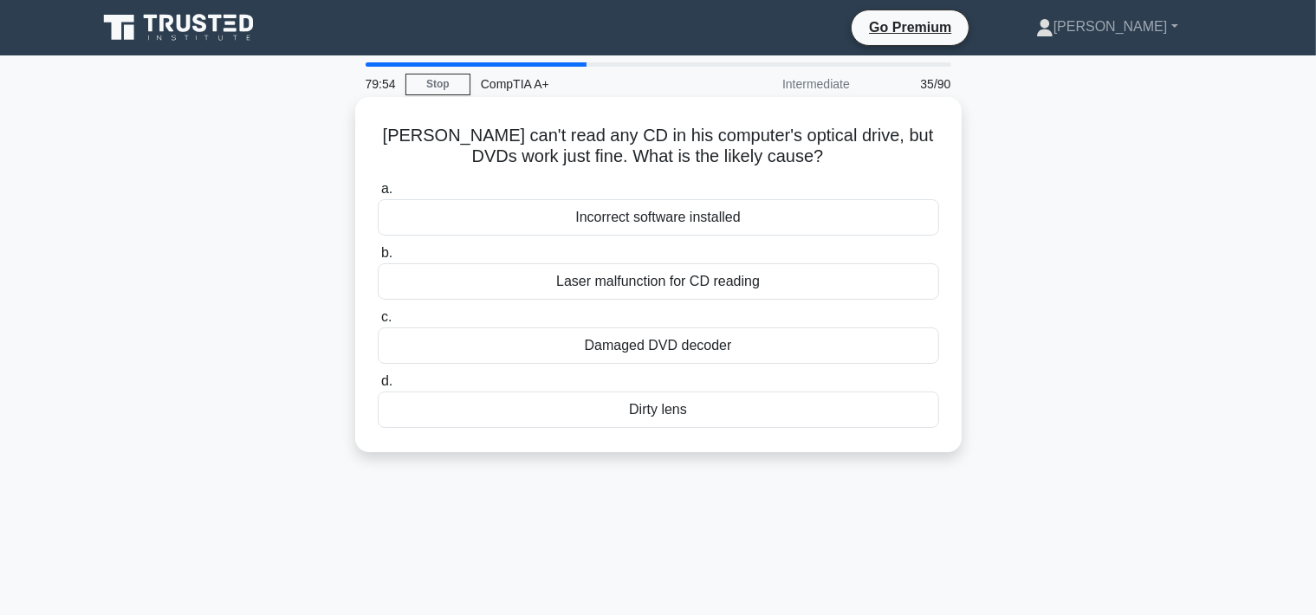
click at [492, 284] on div "Laser malfunction for CD reading" at bounding box center [658, 281] width 561 height 36
click at [378, 259] on input "b. Laser malfunction for CD reading" at bounding box center [378, 253] width 0 height 11
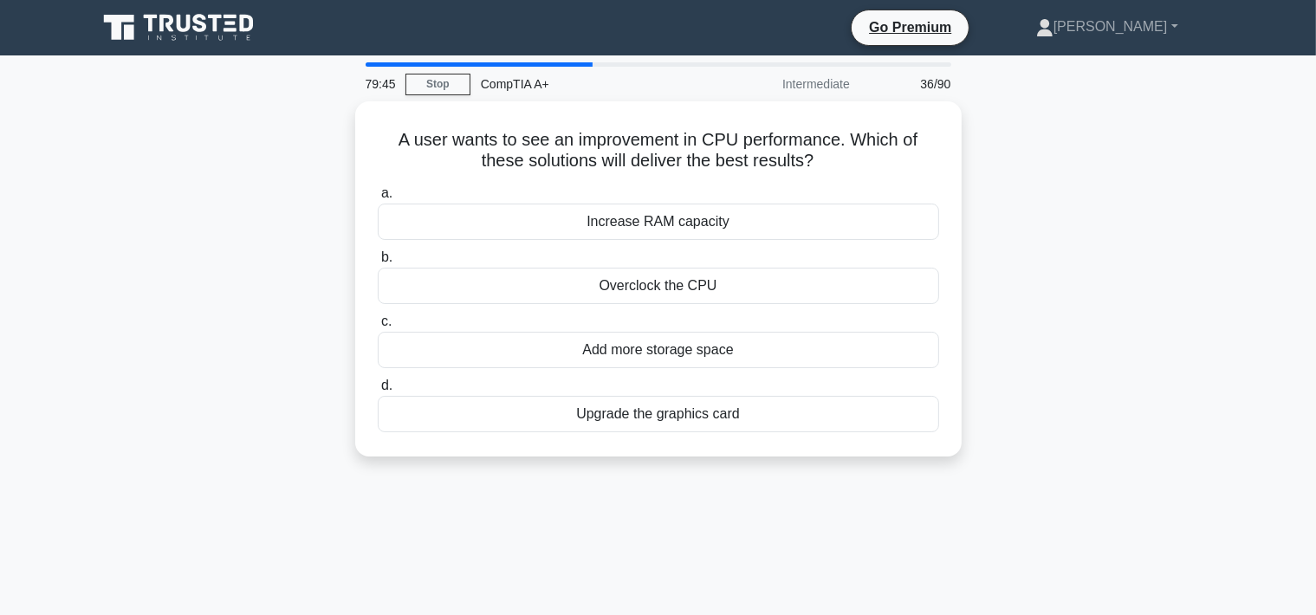
click at [492, 284] on div "Overclock the CPU" at bounding box center [658, 286] width 561 height 36
click at [378, 263] on input "b. Overclock the CPU" at bounding box center [378, 257] width 0 height 11
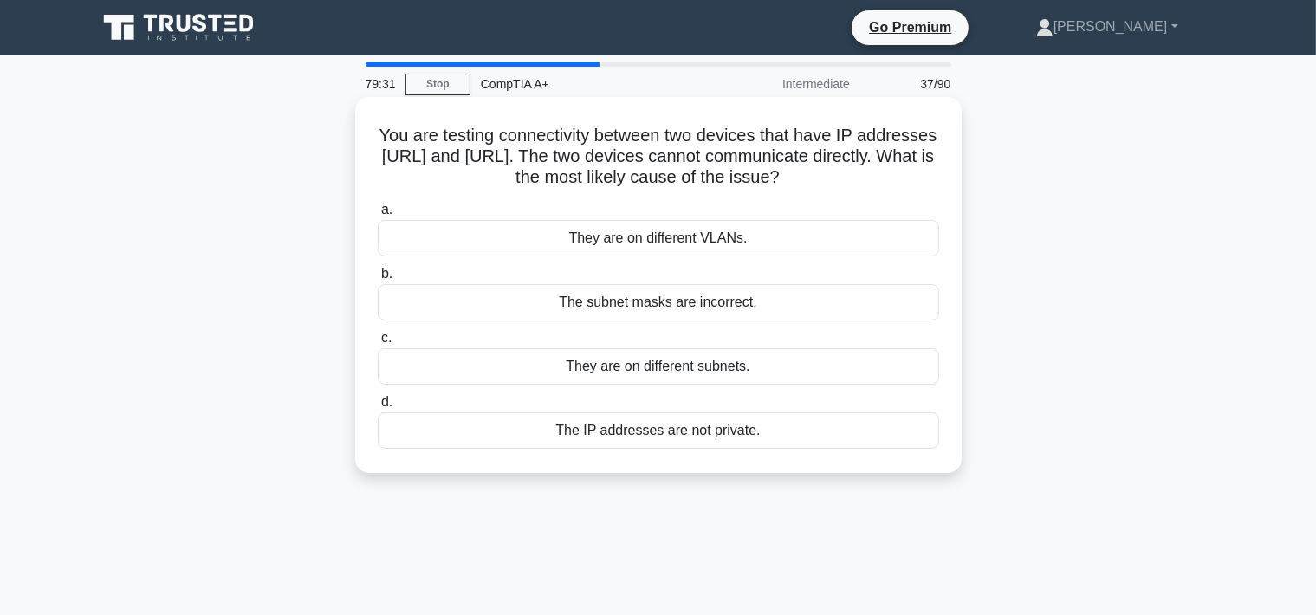
click at [494, 362] on div "They are on different subnets." at bounding box center [658, 366] width 561 height 36
click at [378, 344] on input "c. They are on different subnets." at bounding box center [378, 338] width 0 height 11
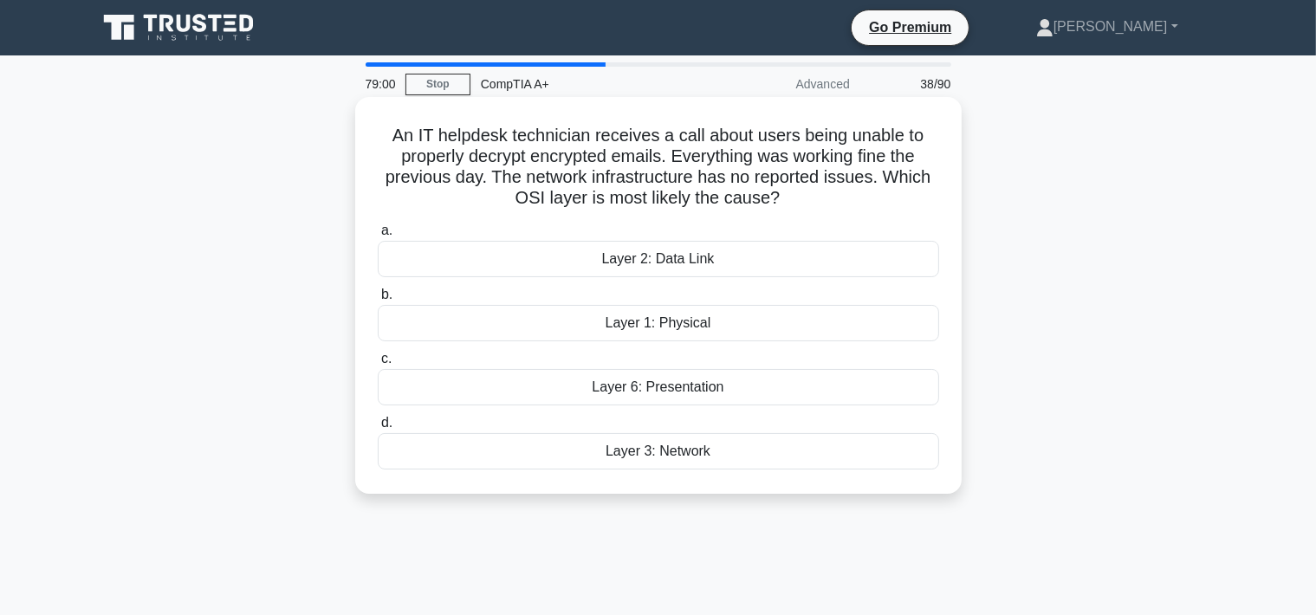
click at [628, 255] on div "Layer 2: Data Link" at bounding box center [658, 259] width 561 height 36
click at [378, 236] on input "a. Layer 2: Data Link" at bounding box center [378, 230] width 0 height 11
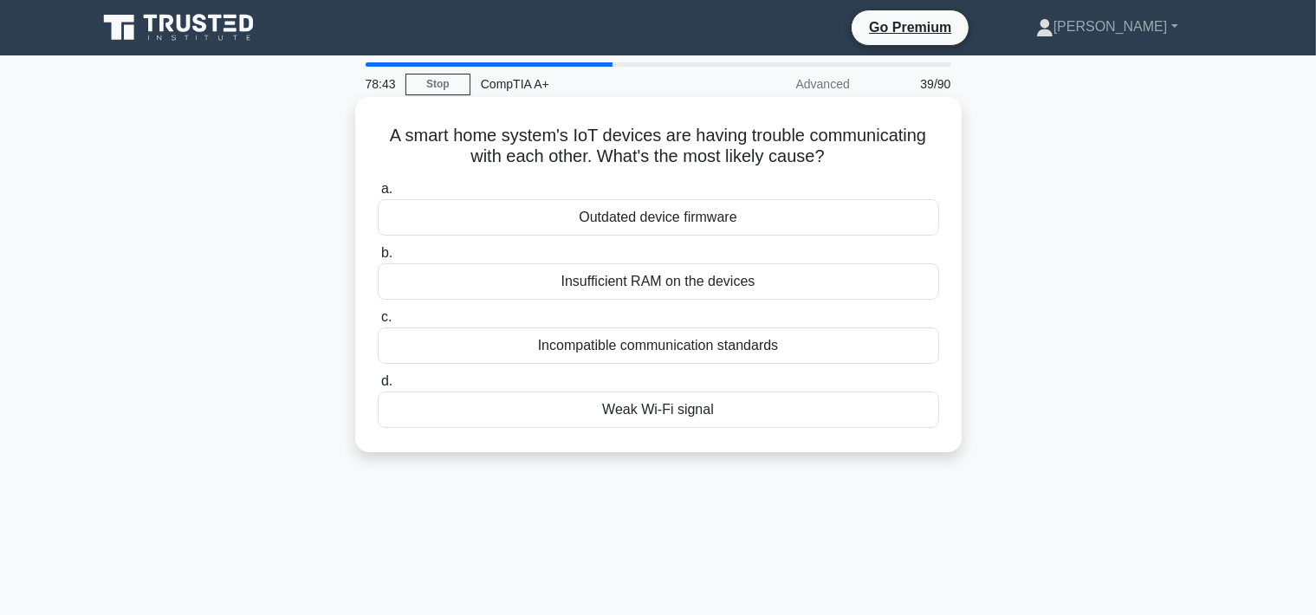
click at [653, 343] on div "Incompatible communication standards" at bounding box center [658, 345] width 561 height 36
click at [378, 323] on input "c. Incompatible communication standards" at bounding box center [378, 317] width 0 height 11
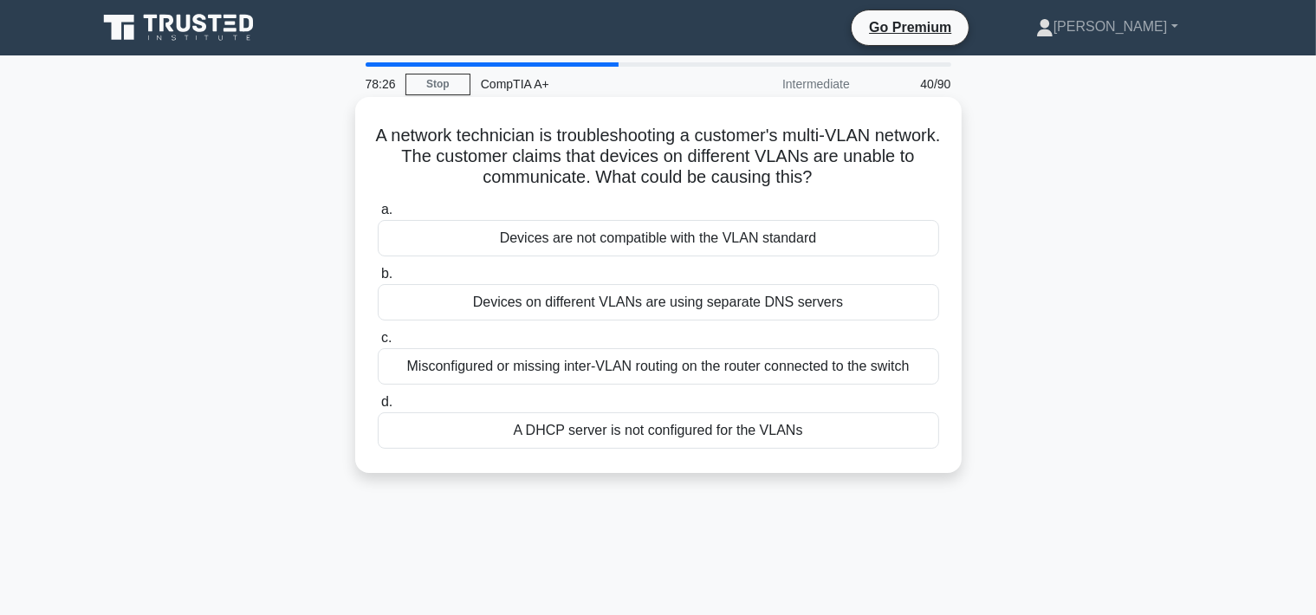
click at [637, 355] on div "Misconfigured or missing inter-VLAN routing on the router connected to the swit…" at bounding box center [658, 366] width 561 height 36
click at [378, 344] on input "c. Misconfigured or missing inter-VLAN routing on the router connected to the s…" at bounding box center [378, 338] width 0 height 11
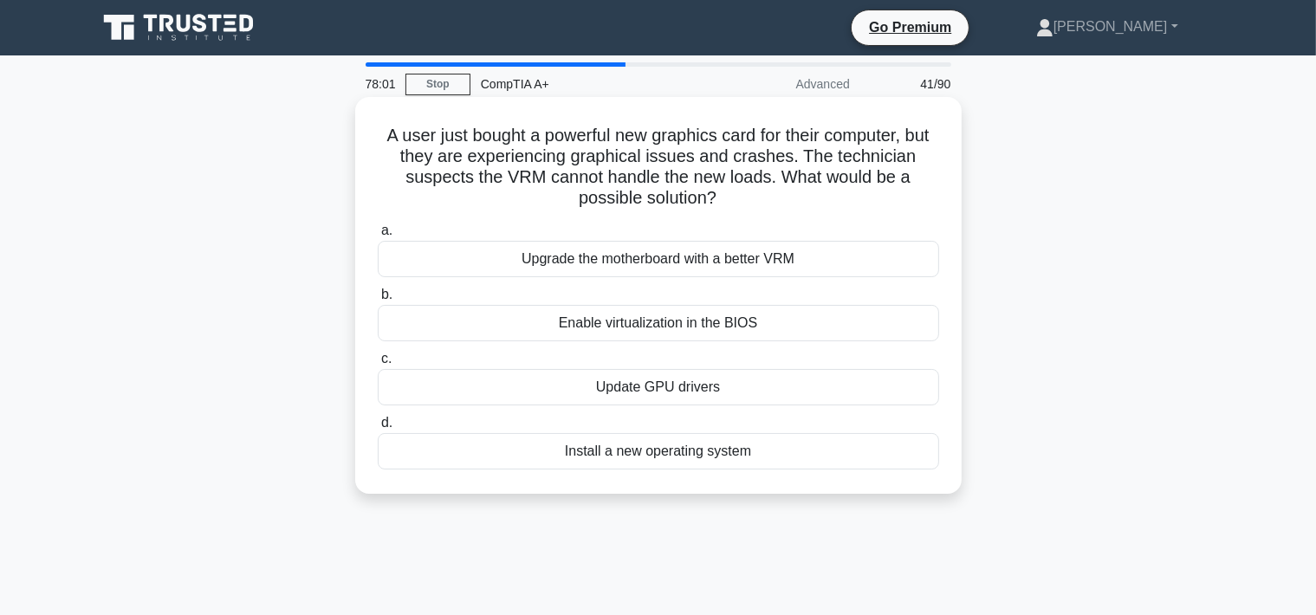
click at [600, 314] on div "Enable virtualization in the BIOS" at bounding box center [658, 323] width 561 height 36
click at [378, 301] on input "b. Enable virtualization in the BIOS" at bounding box center [378, 294] width 0 height 11
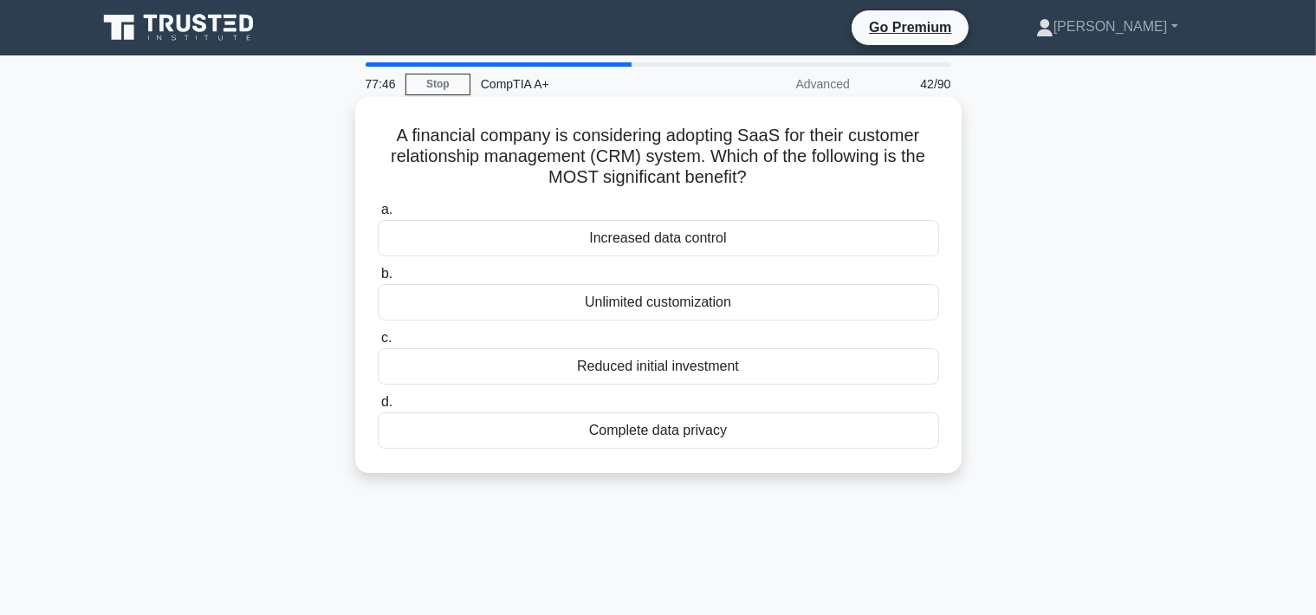
click at [586, 359] on div "Reduced initial investment" at bounding box center [658, 366] width 561 height 36
click at [378, 344] on input "c. Reduced initial investment" at bounding box center [378, 338] width 0 height 11
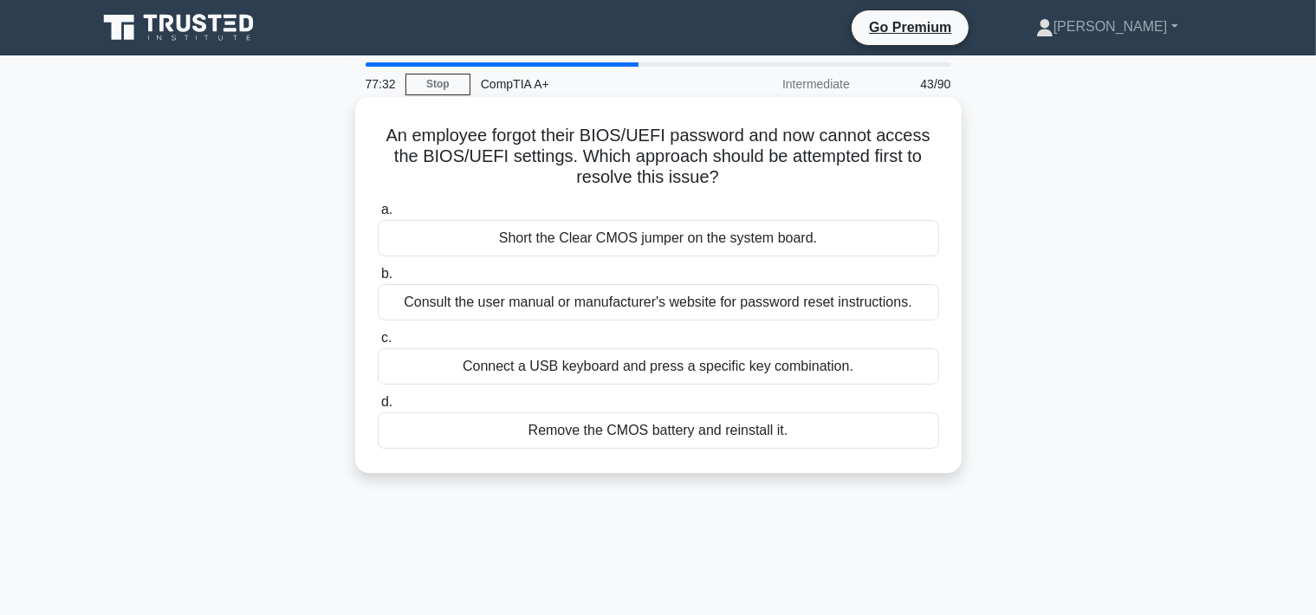
click at [620, 303] on div "Consult the user manual or manufacturer's website for password reset instructio…" at bounding box center [658, 302] width 561 height 36
click at [378, 280] on input "b. Consult the user manual or manufacturer's website for password reset instruc…" at bounding box center [378, 273] width 0 height 11
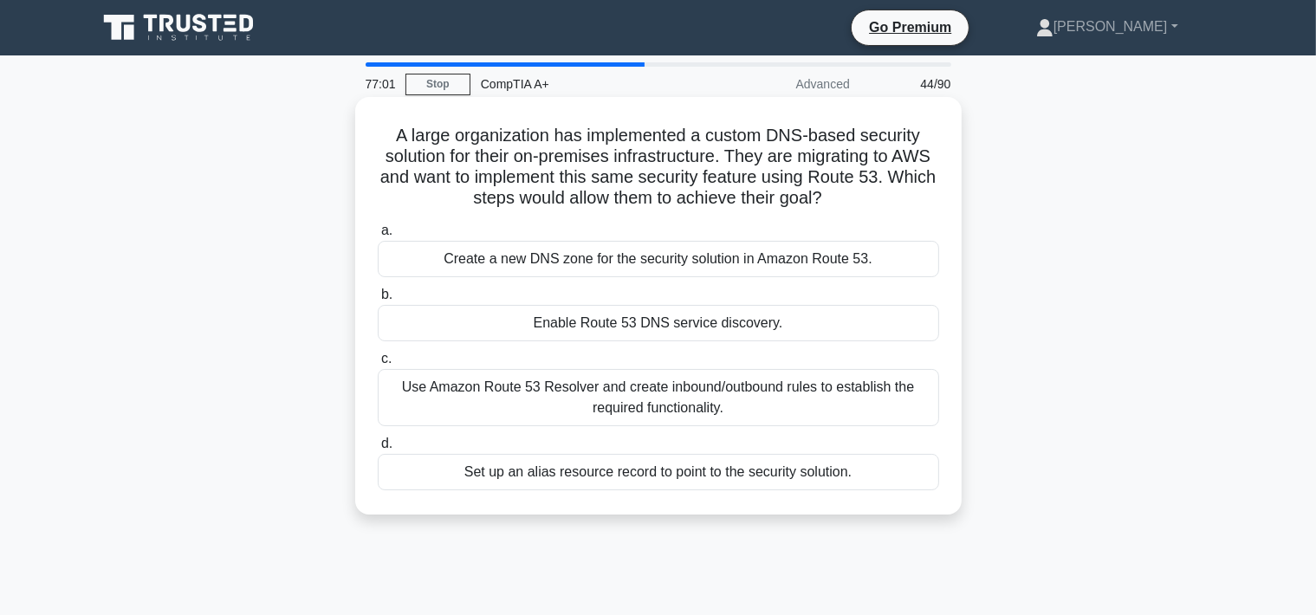
click at [621, 388] on div "Use Amazon Route 53 Resolver and create inbound/outbound rules to establish the…" at bounding box center [658, 397] width 561 height 57
click at [378, 365] on input "c. Use Amazon Route 53 Resolver and create inbound/outbound rules to establish …" at bounding box center [378, 358] width 0 height 11
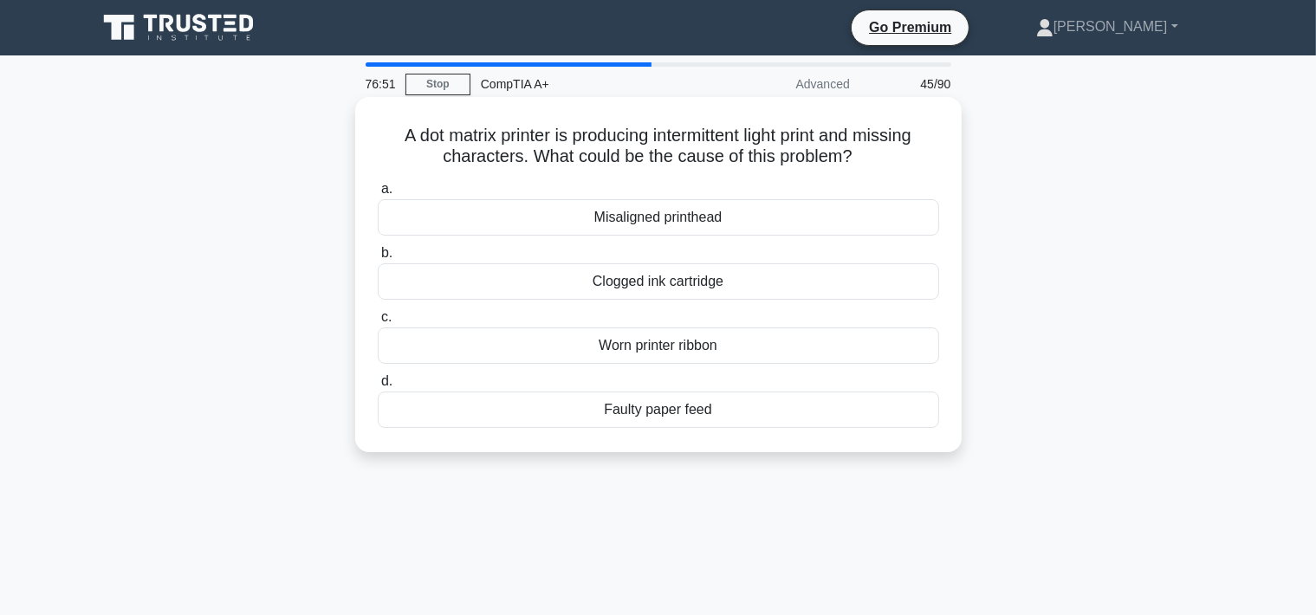
click at [680, 230] on div "Misaligned printhead" at bounding box center [658, 217] width 561 height 36
click at [378, 195] on input "a. Misaligned printhead" at bounding box center [378, 189] width 0 height 11
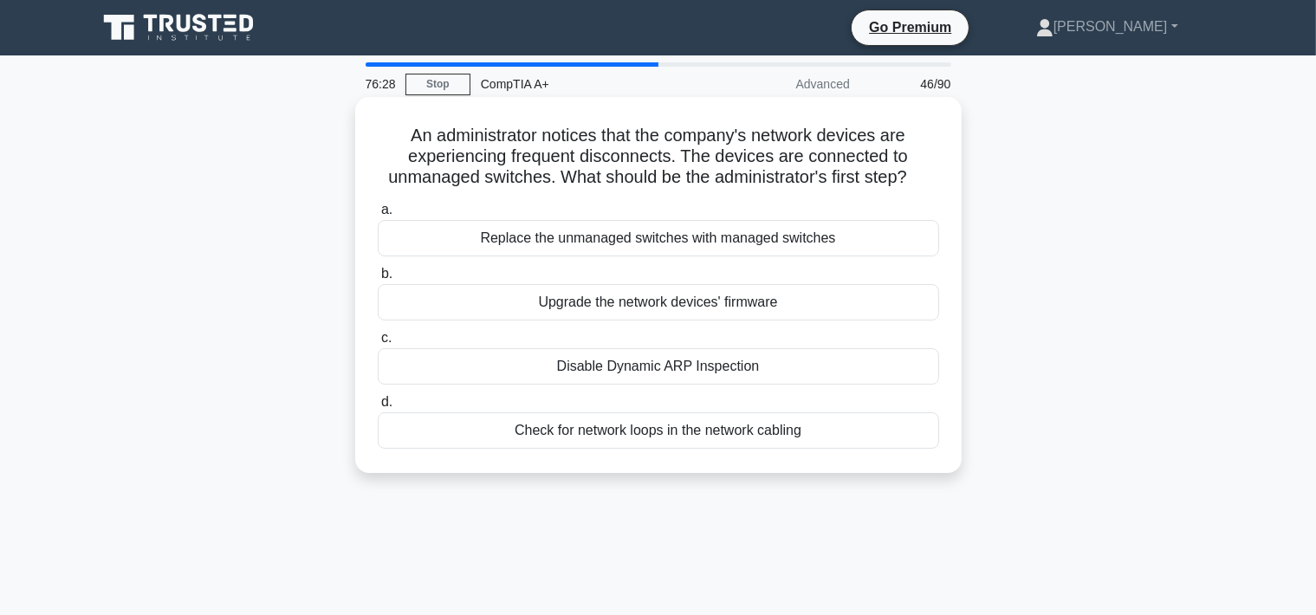
click at [708, 417] on div "Check for network loops in the network cabling" at bounding box center [658, 430] width 561 height 36
click at [378, 408] on input "d. Check for network loops in the network cabling" at bounding box center [378, 402] width 0 height 11
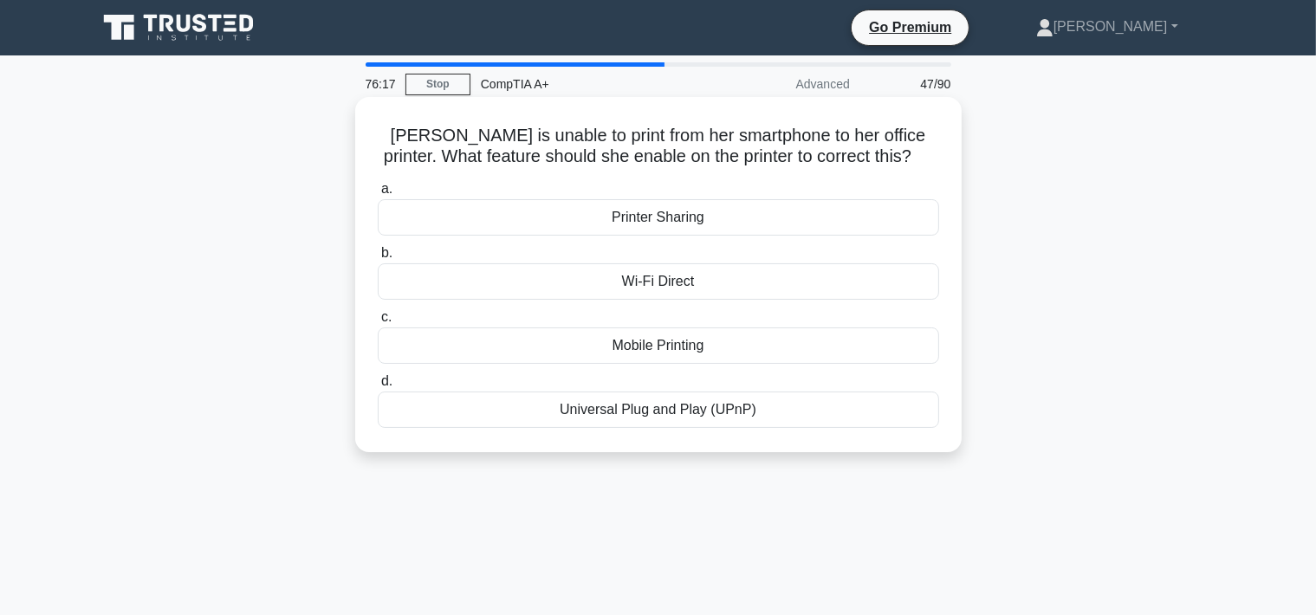
click at [688, 359] on div "Mobile Printing" at bounding box center [658, 345] width 561 height 36
click at [378, 323] on input "c. Mobile Printing" at bounding box center [378, 317] width 0 height 11
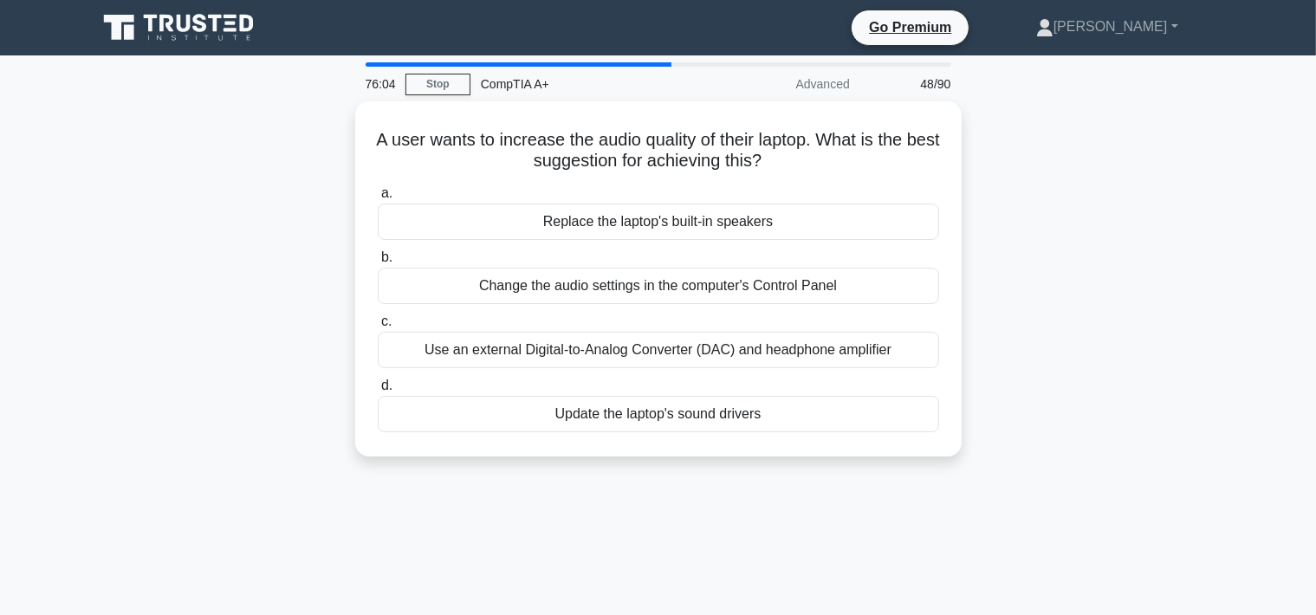
click at [688, 359] on div "Use an external Digital-to-Analog Converter (DAC) and headphone amplifier" at bounding box center [658, 350] width 561 height 36
click at [378, 327] on input "c. Use an external Digital-to-Analog Converter (DAC) and headphone amplifier" at bounding box center [378, 321] width 0 height 11
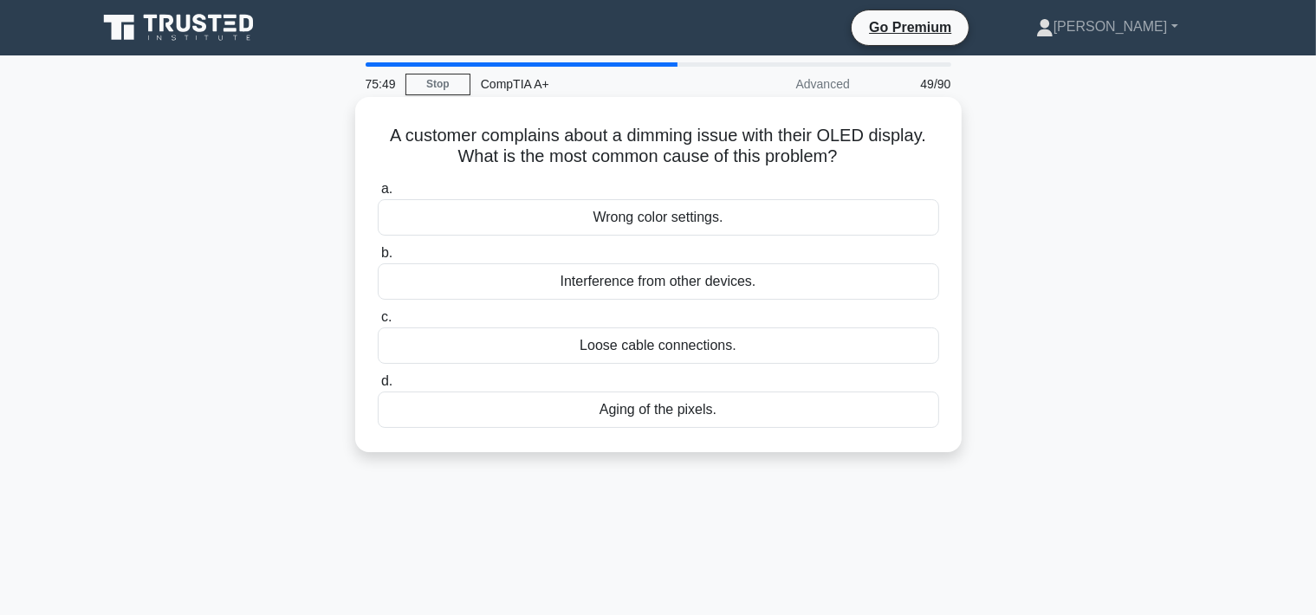
click at [688, 352] on div "Loose cable connections." at bounding box center [658, 345] width 561 height 36
click at [378, 323] on input "c. Loose cable connections." at bounding box center [378, 317] width 0 height 11
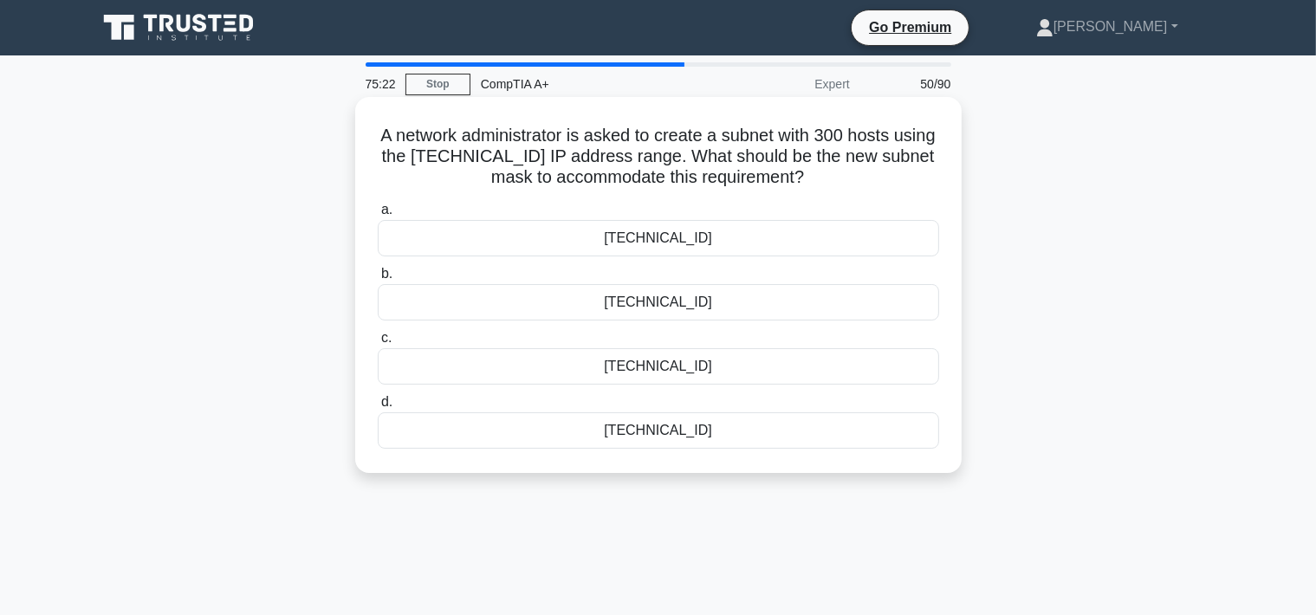
click at [669, 372] on div "255.255.255.128" at bounding box center [658, 366] width 561 height 36
click at [378, 344] on input "c. 255.255.255.128" at bounding box center [378, 338] width 0 height 11
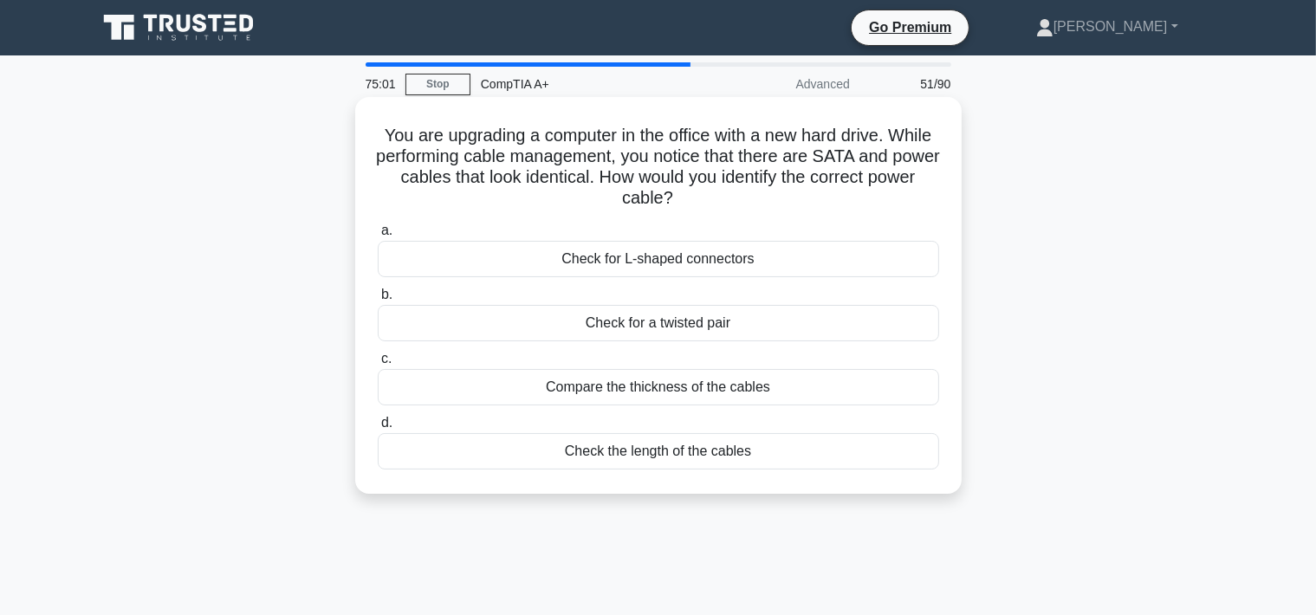
click at [685, 262] on div "Check for L-shaped connectors" at bounding box center [658, 259] width 561 height 36
click at [378, 236] on input "a. Check for L-shaped connectors" at bounding box center [378, 230] width 0 height 11
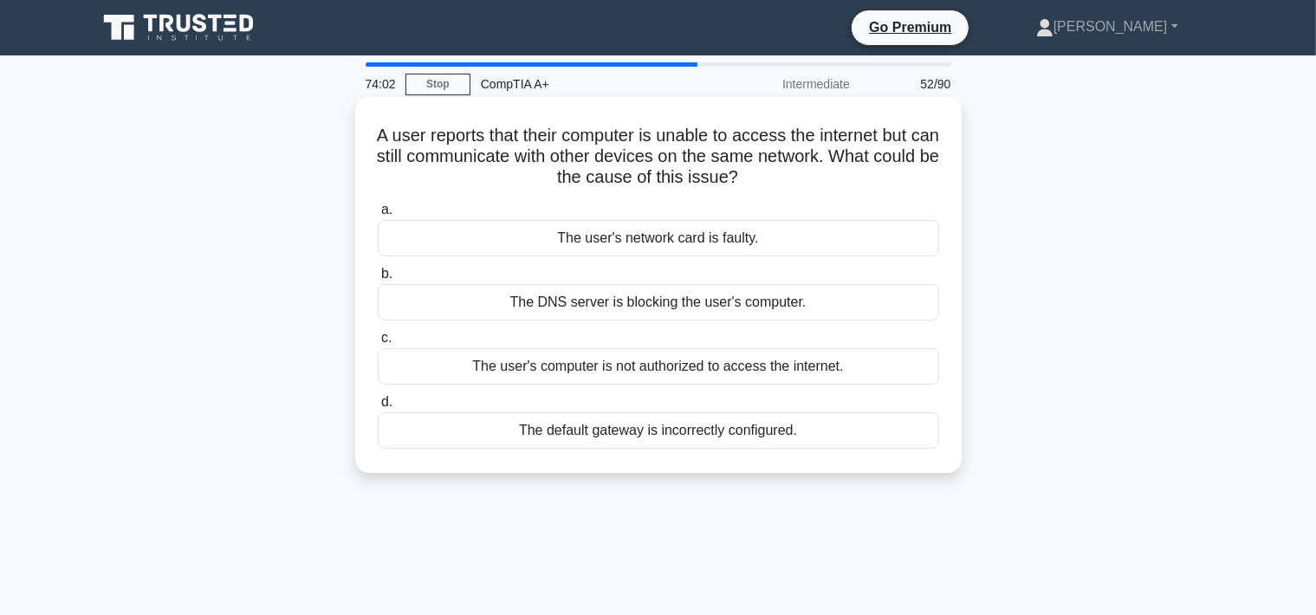
click at [669, 362] on div "The user's computer is not authorized to access the internet." at bounding box center [658, 366] width 561 height 36
click at [378, 344] on input "c. The user's computer is not authorized to access the internet." at bounding box center [378, 338] width 0 height 11
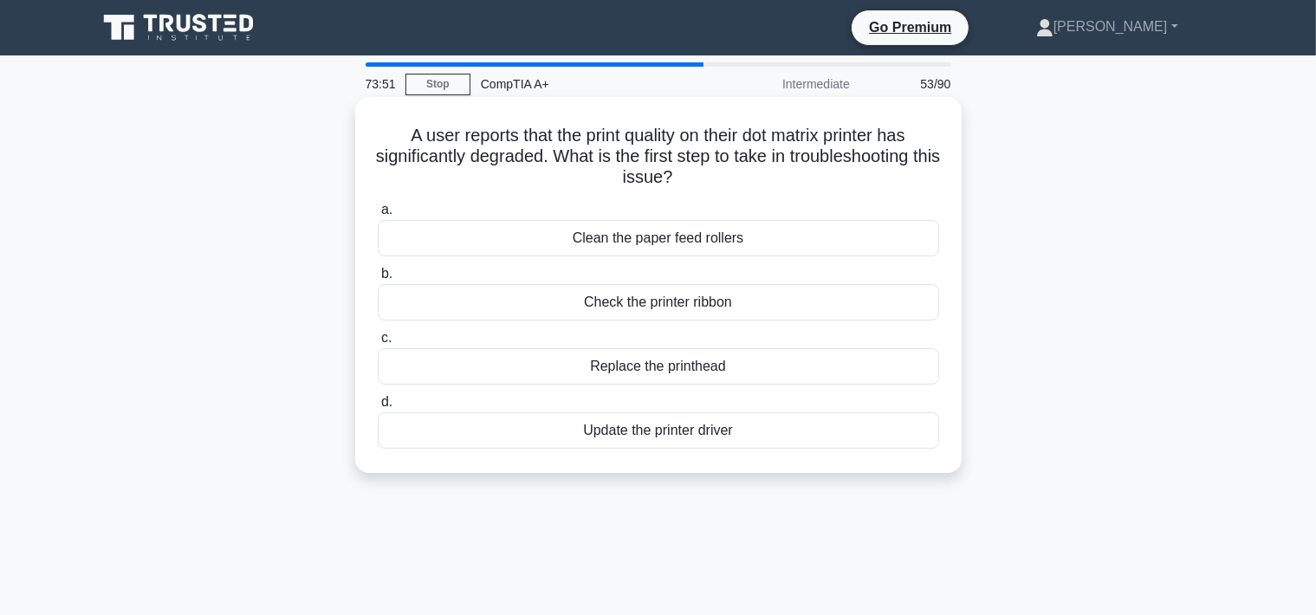
click at [672, 309] on div "Check the printer ribbon" at bounding box center [658, 302] width 561 height 36
click at [378, 280] on input "b. Check the printer ribbon" at bounding box center [378, 273] width 0 height 11
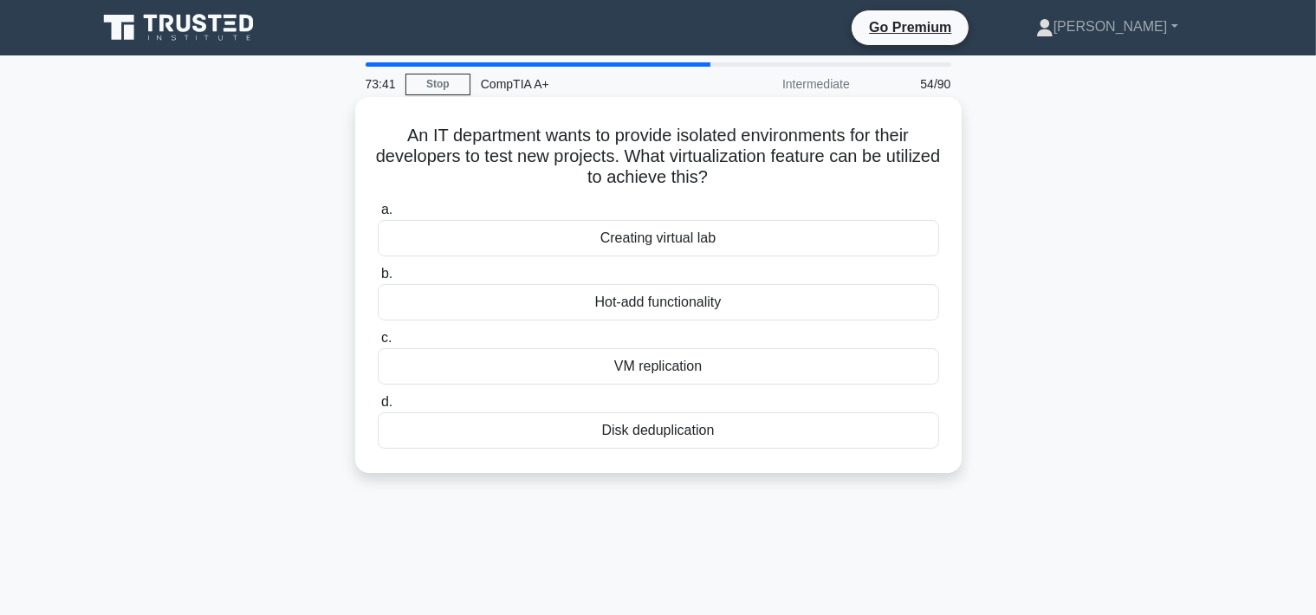
click at [700, 245] on div "Creating virtual lab" at bounding box center [658, 238] width 561 height 36
click at [378, 216] on input "a. Creating virtual lab" at bounding box center [378, 209] width 0 height 11
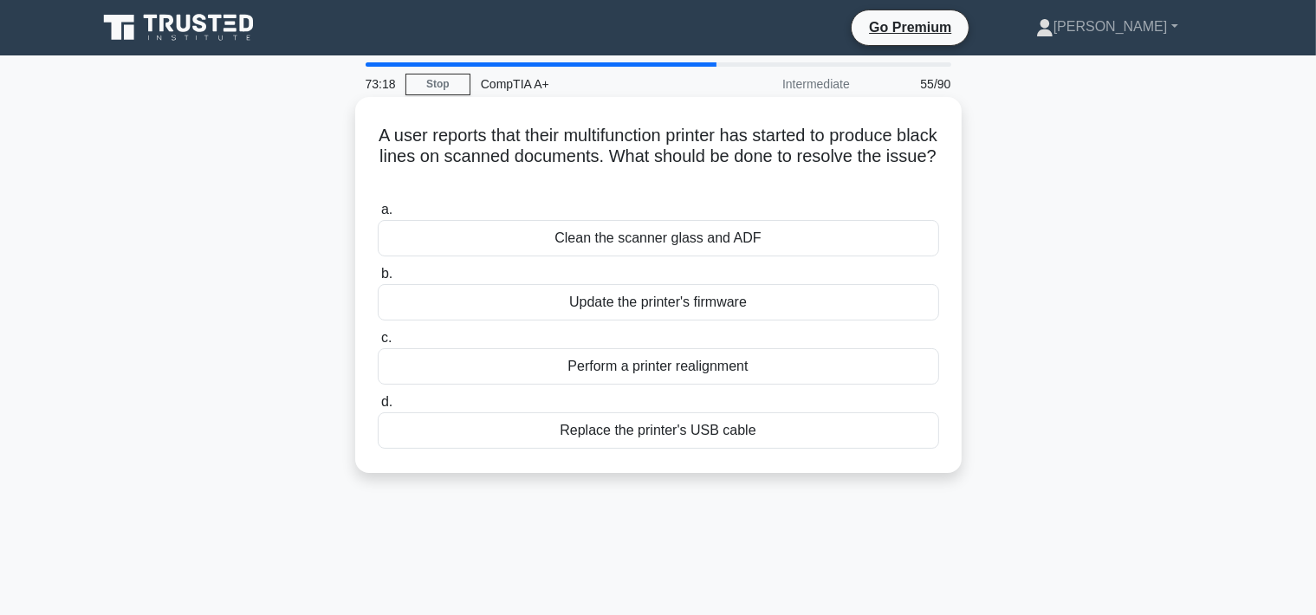
click at [707, 244] on div "Clean the scanner glass and ADF" at bounding box center [658, 238] width 561 height 36
click at [378, 216] on input "a. Clean the scanner glass and ADF" at bounding box center [378, 209] width 0 height 11
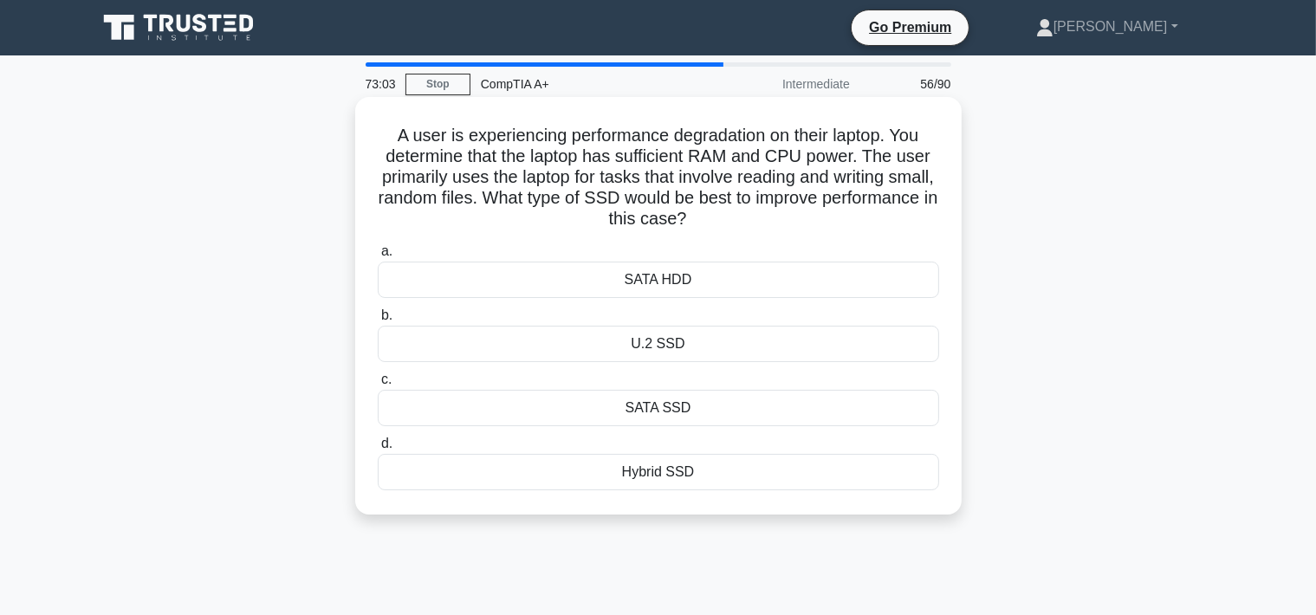
click at [718, 413] on div "SATA SSD" at bounding box center [658, 408] width 561 height 36
click at [378, 385] on input "c. SATA SSD" at bounding box center [378, 379] width 0 height 11
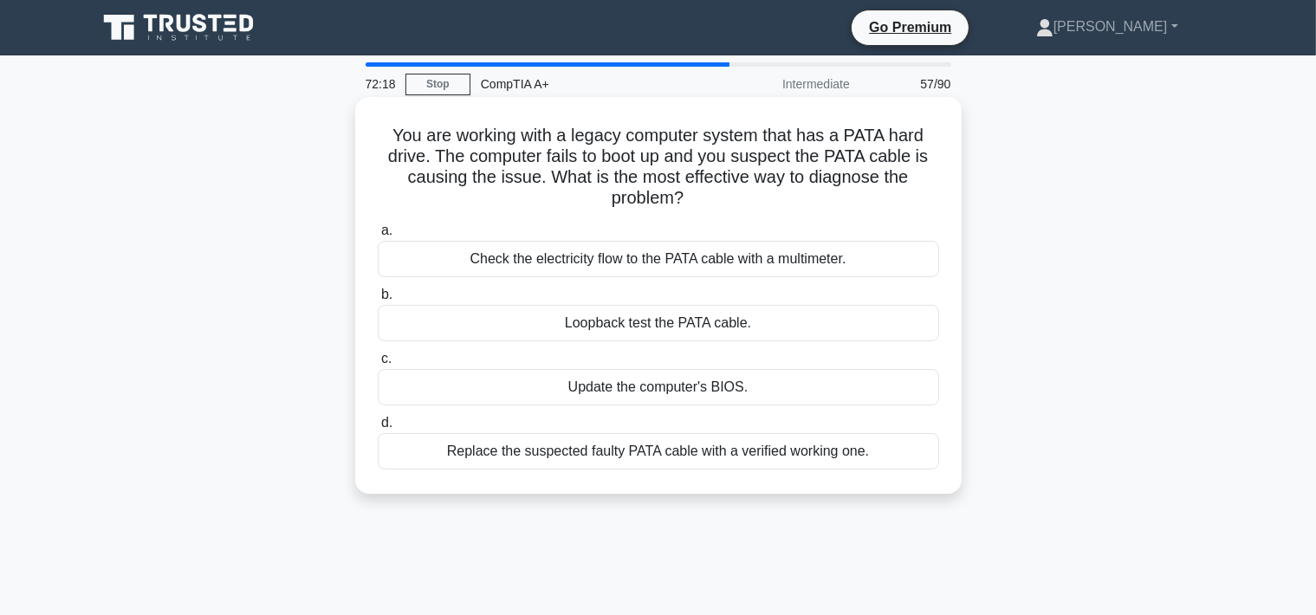
click at [705, 453] on div "Replace the suspected faulty PATA cable with a verified working one." at bounding box center [658, 451] width 561 height 36
click at [378, 429] on input "d. Replace the suspected faulty PATA cable with a verified working one." at bounding box center [378, 422] width 0 height 11
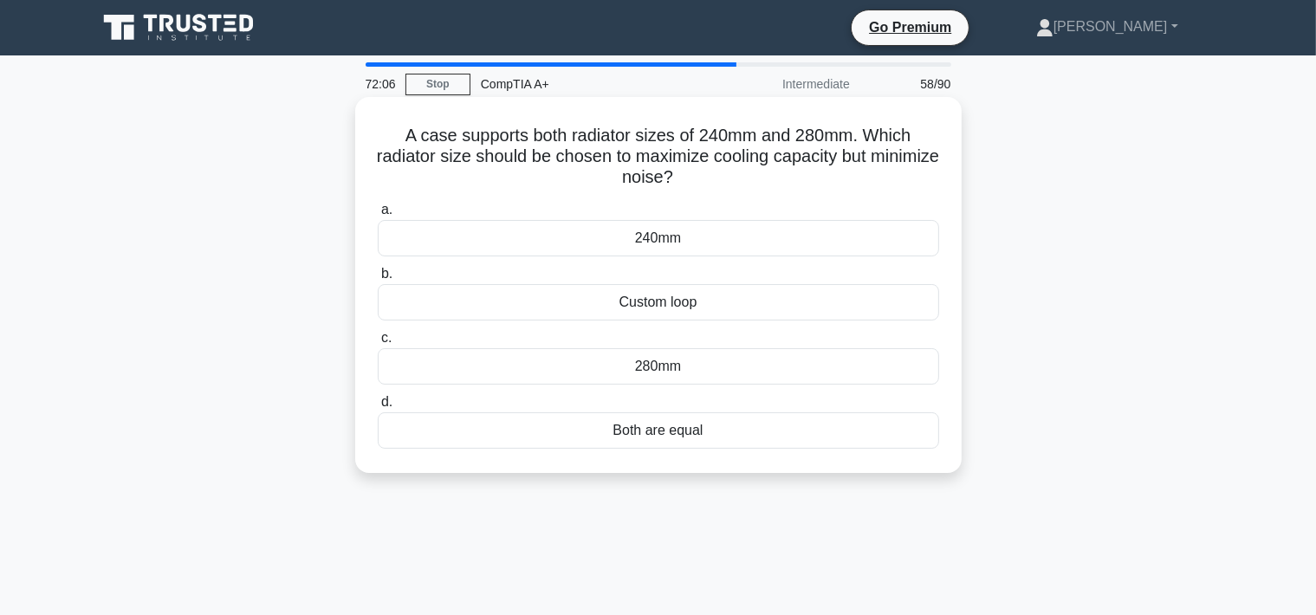
click at [708, 376] on div "280mm" at bounding box center [658, 366] width 561 height 36
click at [378, 344] on input "c. 280mm" at bounding box center [378, 338] width 0 height 11
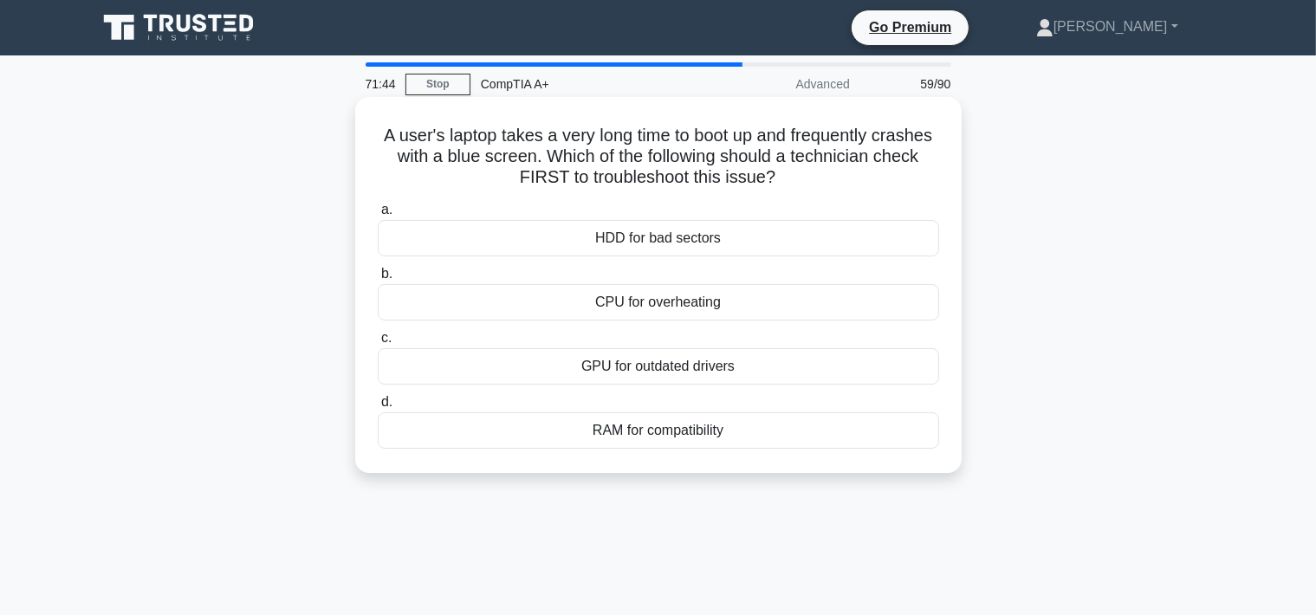
click at [729, 242] on div "HDD for bad sectors" at bounding box center [658, 238] width 561 height 36
click at [378, 216] on input "a. HDD for bad sectors" at bounding box center [378, 209] width 0 height 11
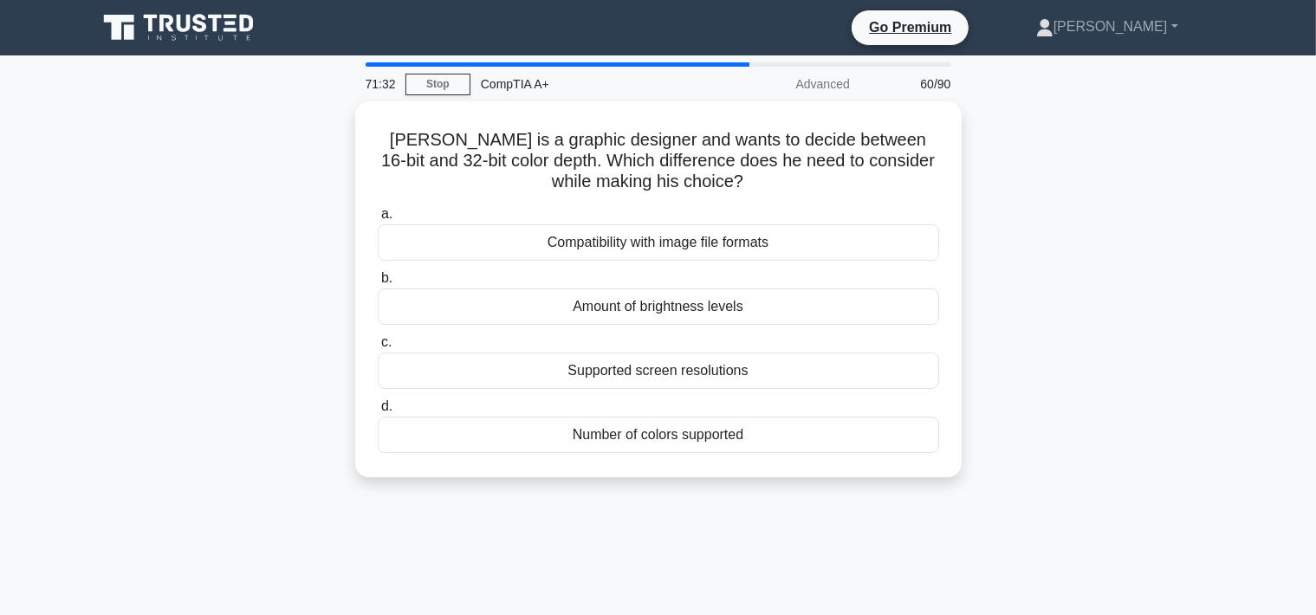
click at [729, 242] on div "Compatibility with image file formats" at bounding box center [658, 242] width 561 height 36
click at [378, 220] on input "a. Compatibility with image file formats" at bounding box center [378, 214] width 0 height 11
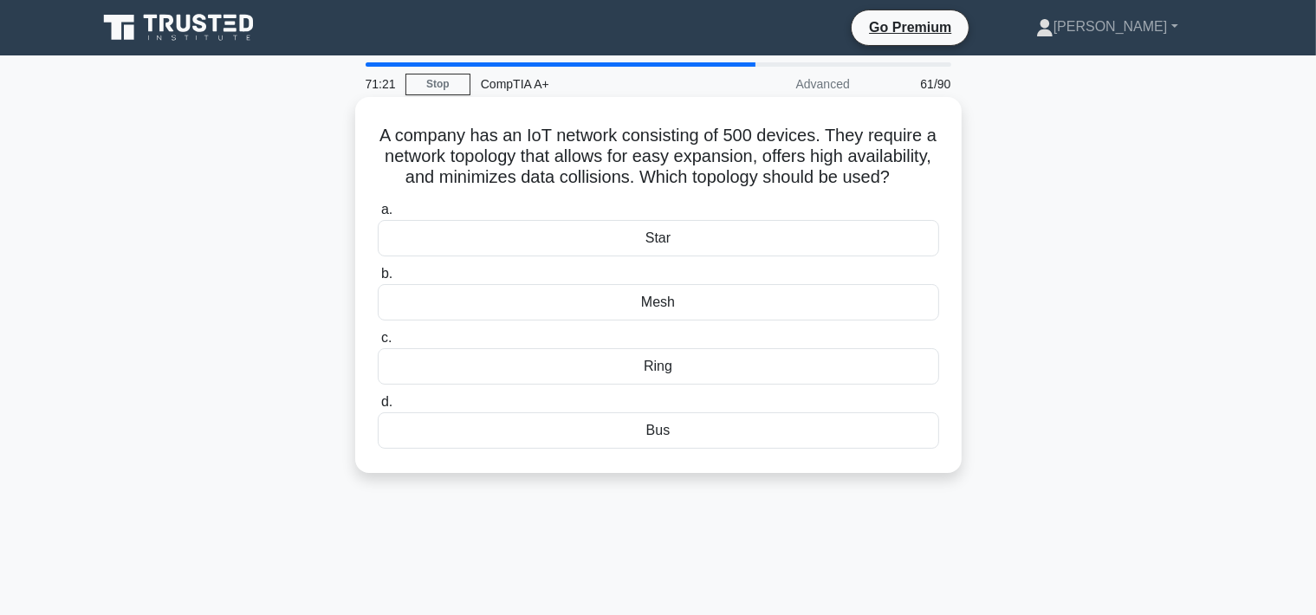
click at [703, 297] on div "Mesh" at bounding box center [658, 302] width 561 height 36
click at [378, 280] on input "b. Mesh" at bounding box center [378, 273] width 0 height 11
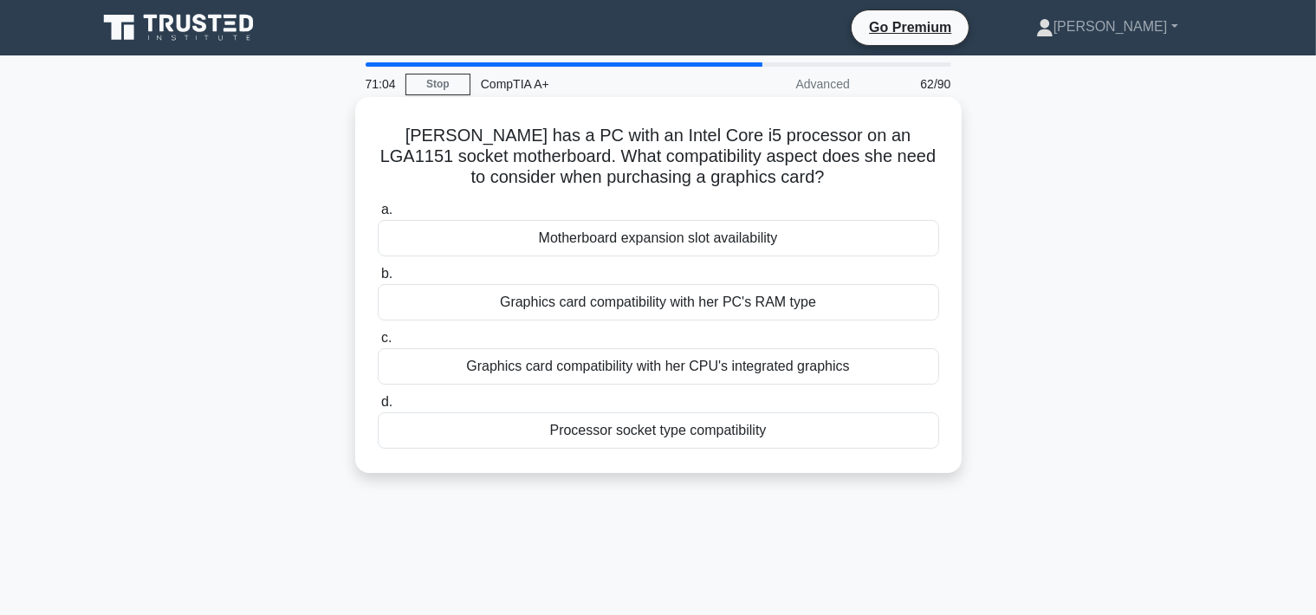
click at [697, 241] on div "Motherboard expansion slot availability" at bounding box center [658, 238] width 561 height 36
click at [378, 216] on input "a. Motherboard expansion slot availability" at bounding box center [378, 209] width 0 height 11
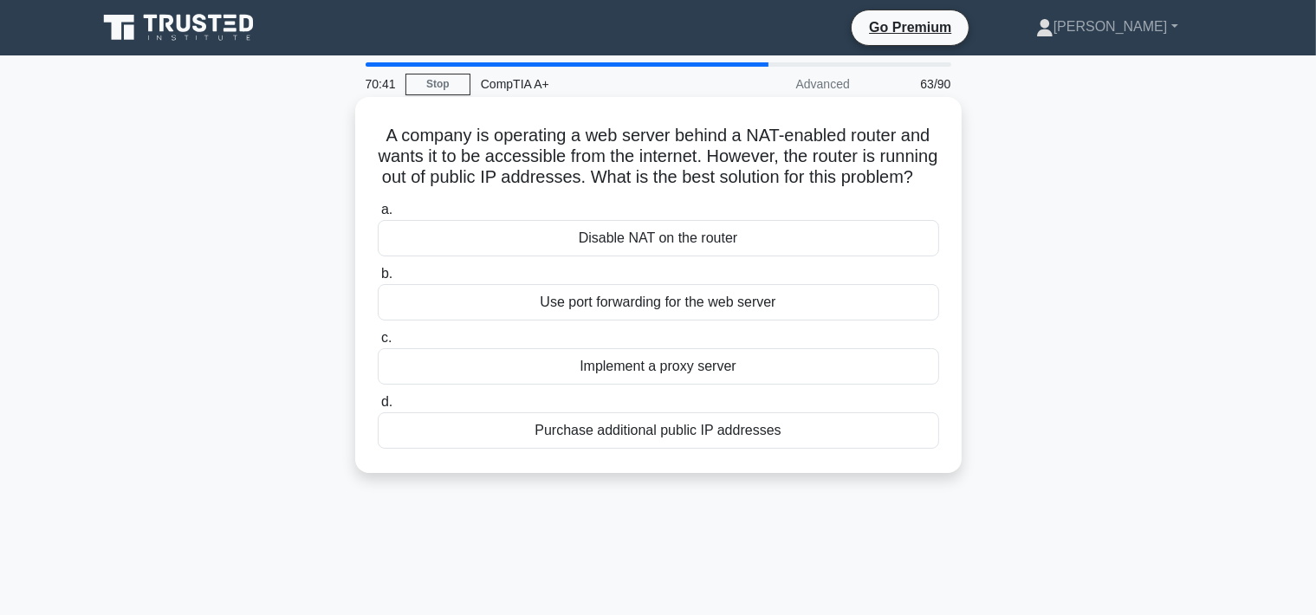
click at [678, 300] on div "Use port forwarding for the web server" at bounding box center [658, 302] width 561 height 36
click at [378, 280] on input "b. Use port forwarding for the web server" at bounding box center [378, 273] width 0 height 11
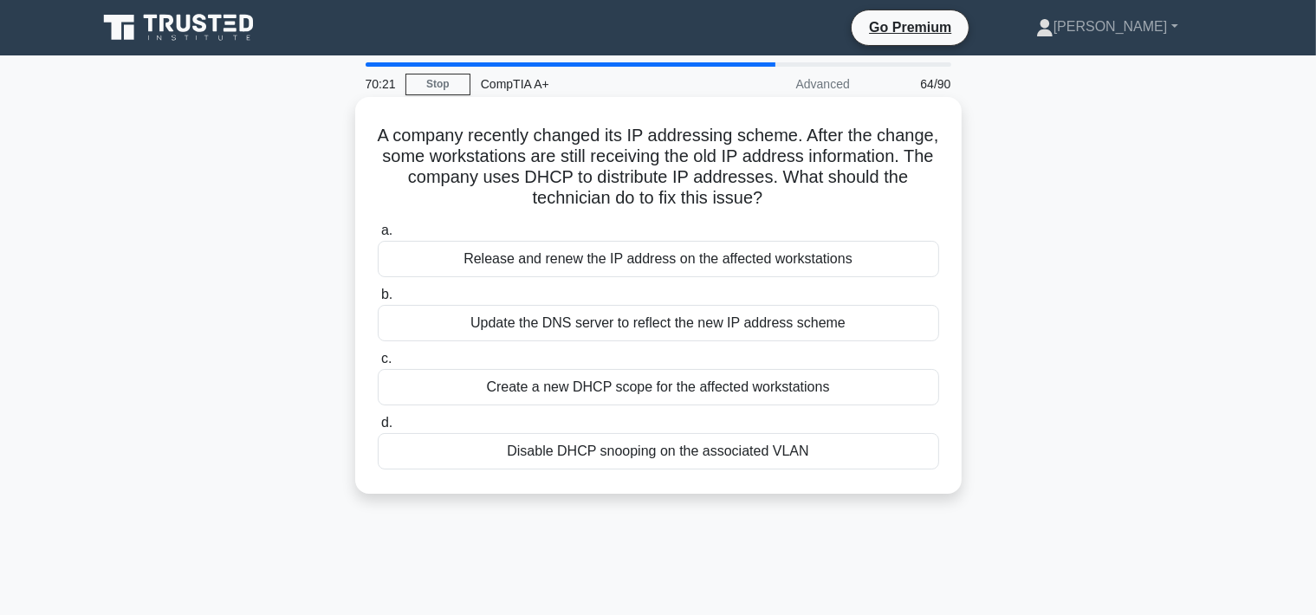
click at [674, 265] on div "Release and renew the IP address on the affected workstations" at bounding box center [658, 259] width 561 height 36
click at [378, 236] on input "a. Release and renew the IP address on the affected workstations" at bounding box center [378, 230] width 0 height 11
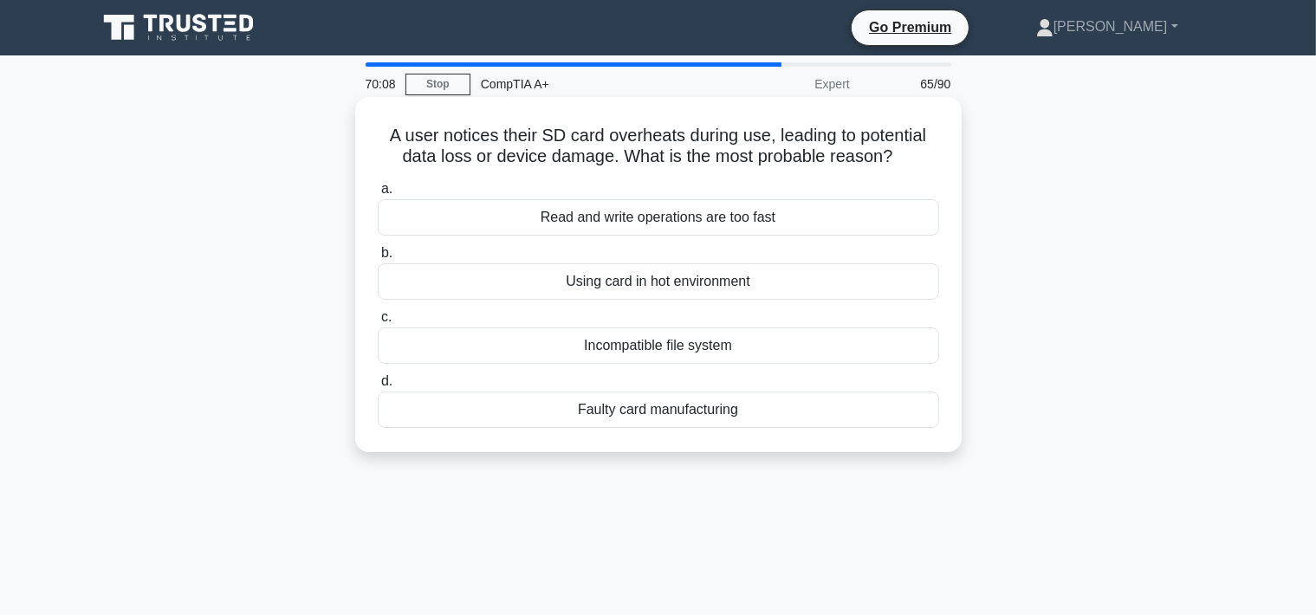
click at [690, 404] on div "Faulty card manufacturing" at bounding box center [658, 409] width 561 height 36
click at [378, 387] on input "d. Faulty card manufacturing" at bounding box center [378, 381] width 0 height 11
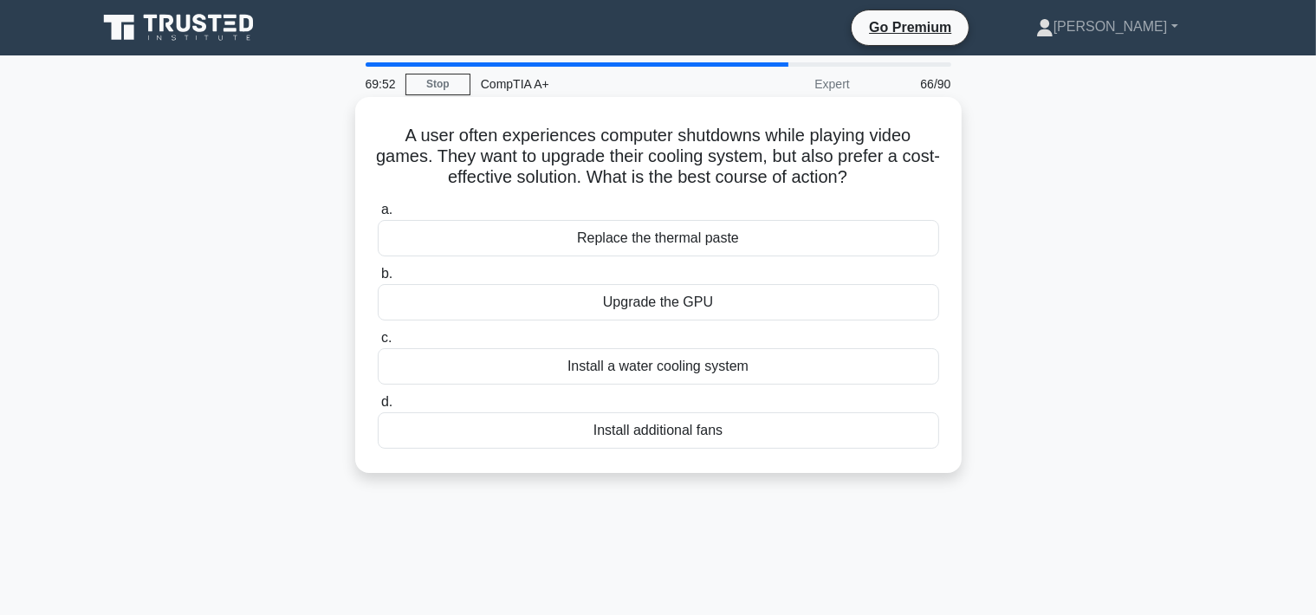
click at [691, 252] on div "Replace the thermal paste" at bounding box center [658, 238] width 561 height 36
click at [378, 216] on input "a. Replace the thermal paste" at bounding box center [378, 209] width 0 height 11
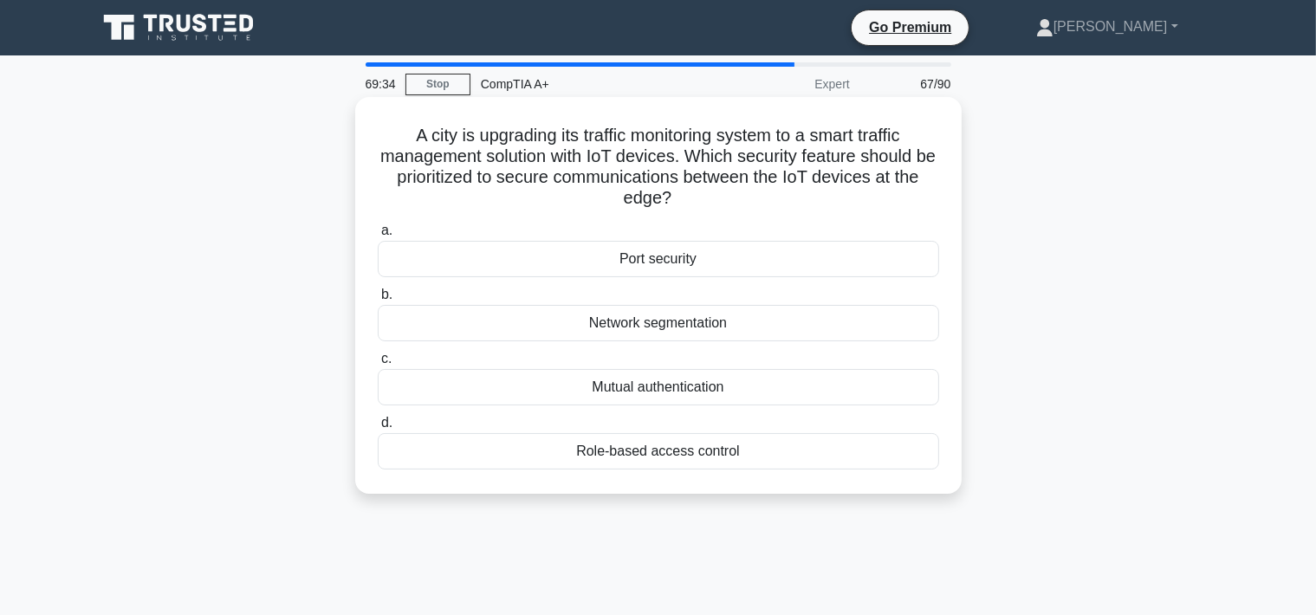
click at [743, 449] on div "Role-based access control" at bounding box center [658, 451] width 561 height 36
click at [378, 429] on input "d. Role-based access control" at bounding box center [378, 422] width 0 height 11
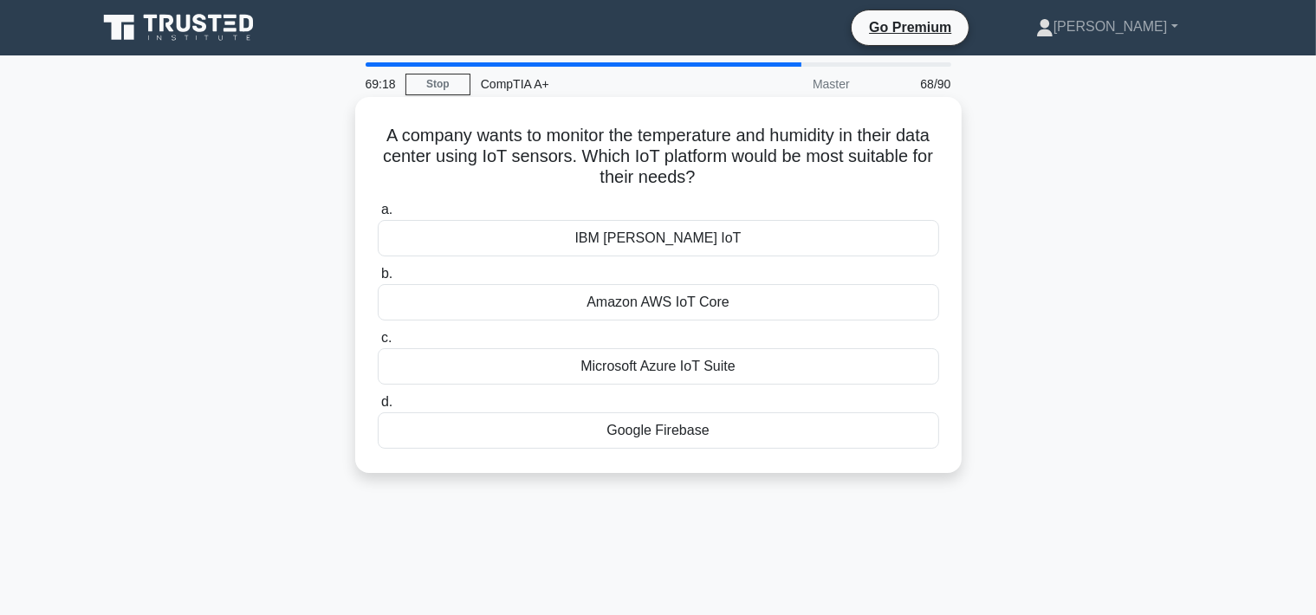
click at [695, 368] on div "Microsoft Azure IoT Suite" at bounding box center [658, 366] width 561 height 36
click at [378, 344] on input "c. Microsoft Azure IoT Suite" at bounding box center [378, 338] width 0 height 11
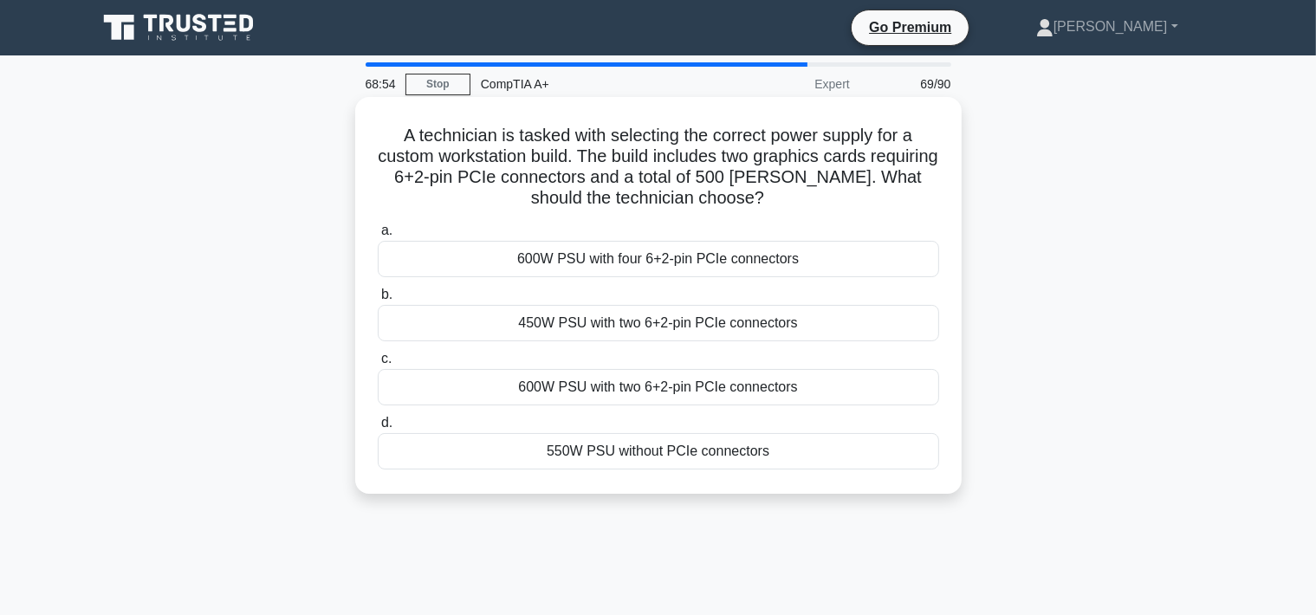
click at [678, 395] on div "600W PSU with two 6+2-pin PCIe connectors" at bounding box center [658, 387] width 561 height 36
click at [378, 365] on input "c. 600W PSU with two 6+2-pin PCIe connectors" at bounding box center [378, 358] width 0 height 11
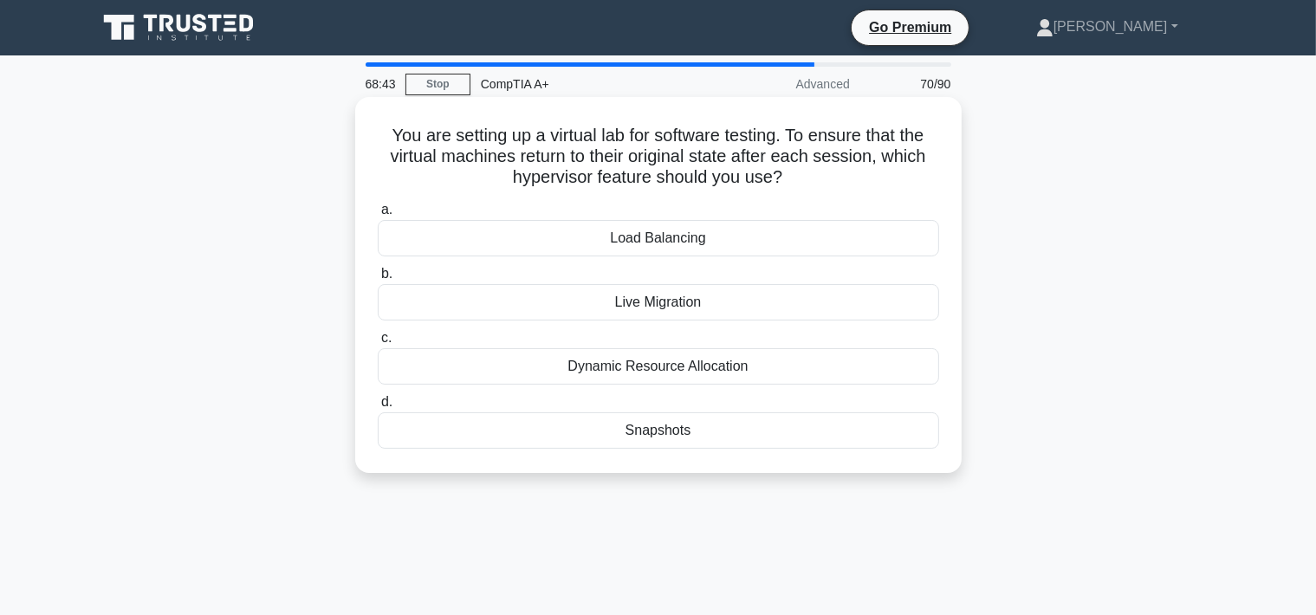
click at [674, 379] on div "Dynamic Resource Allocation" at bounding box center [658, 366] width 561 height 36
click at [378, 344] on input "c. Dynamic Resource Allocation" at bounding box center [378, 338] width 0 height 11
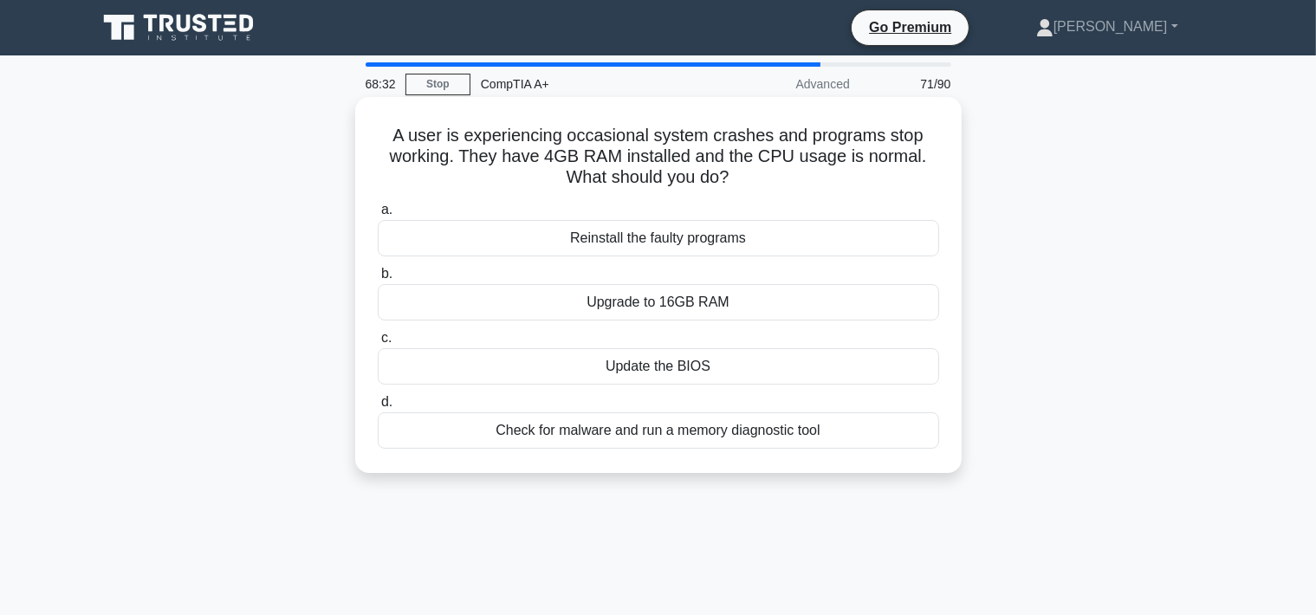
click at [702, 430] on div "Check for malware and run a memory diagnostic tool" at bounding box center [658, 430] width 561 height 36
click at [378, 408] on input "d. Check for malware and run a memory diagnostic tool" at bounding box center [378, 402] width 0 height 11
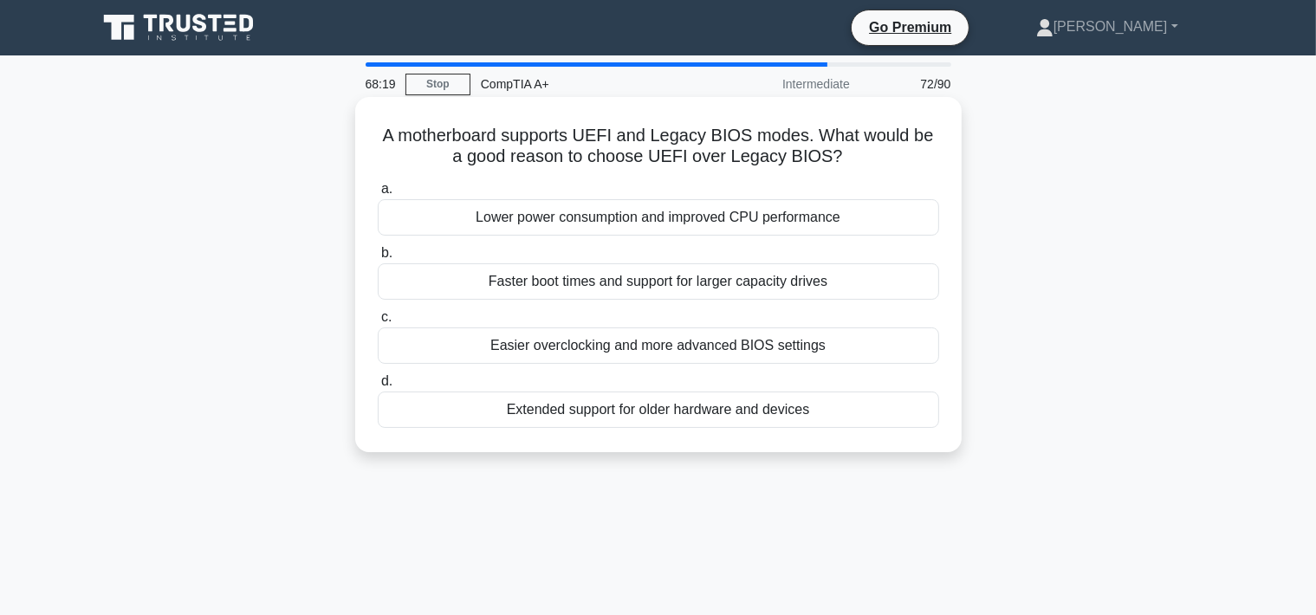
click at [709, 416] on div "Extended support for older hardware and devices" at bounding box center [658, 409] width 561 height 36
click at [378, 387] on input "d. Extended support for older hardware and devices" at bounding box center [378, 381] width 0 height 11
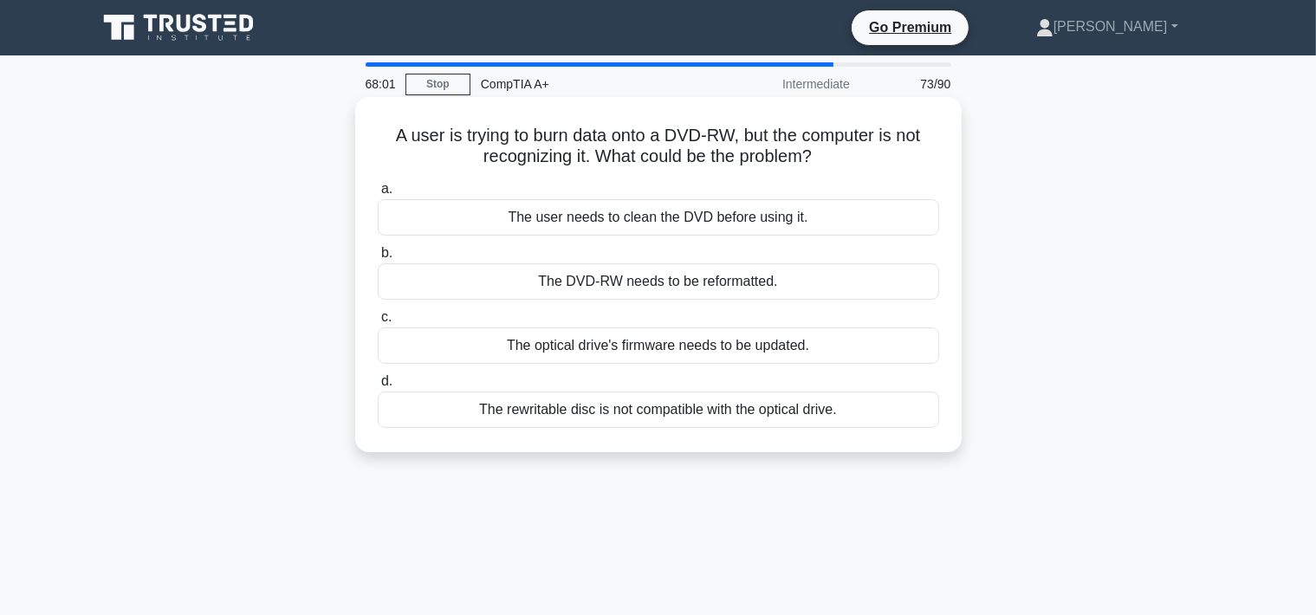
click at [730, 346] on div "The optical drive's firmware needs to be updated." at bounding box center [658, 345] width 561 height 36
click at [378, 323] on input "c. The optical drive's firmware needs to be updated." at bounding box center [378, 317] width 0 height 11
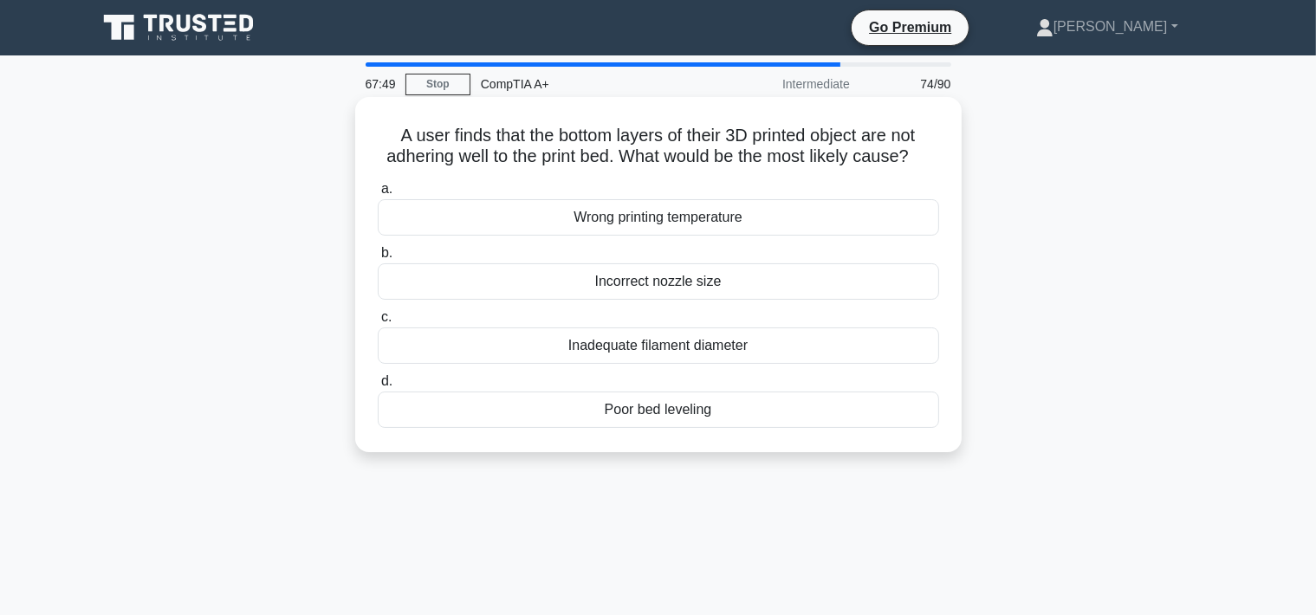
click at [688, 411] on div "Poor bed leveling" at bounding box center [658, 409] width 561 height 36
click at [378, 387] on input "d. Poor bed leveling" at bounding box center [378, 381] width 0 height 11
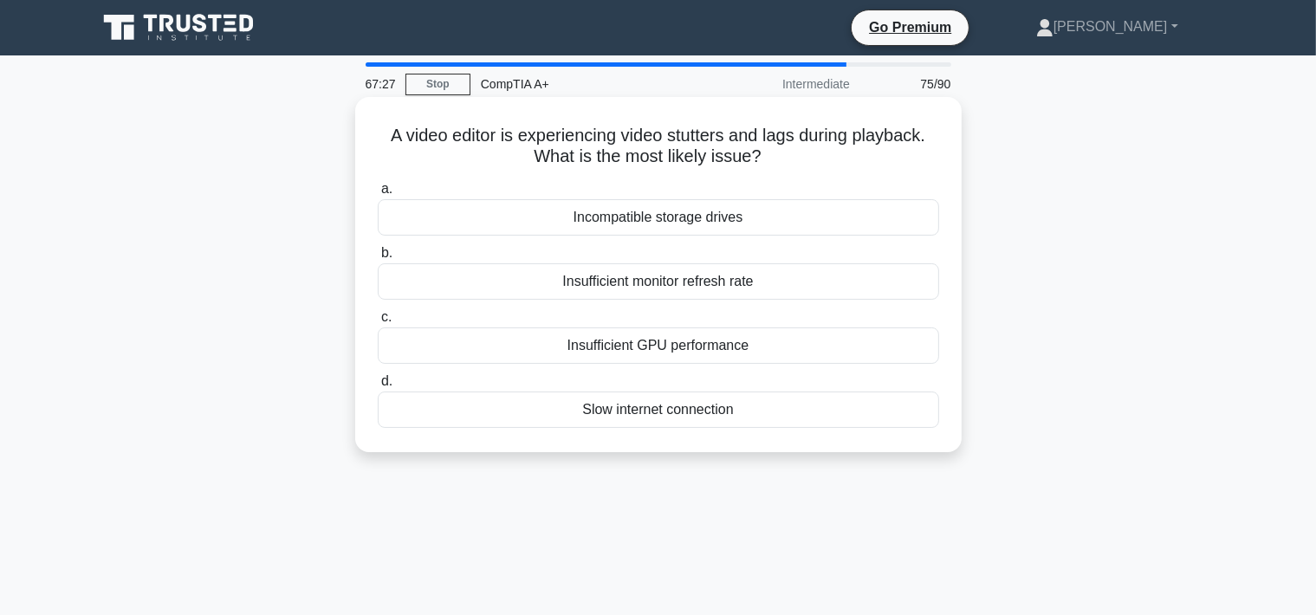
click at [708, 349] on div "Insufficient GPU performance" at bounding box center [658, 345] width 561 height 36
click at [378, 323] on input "c. Insufficient GPU performance" at bounding box center [378, 317] width 0 height 11
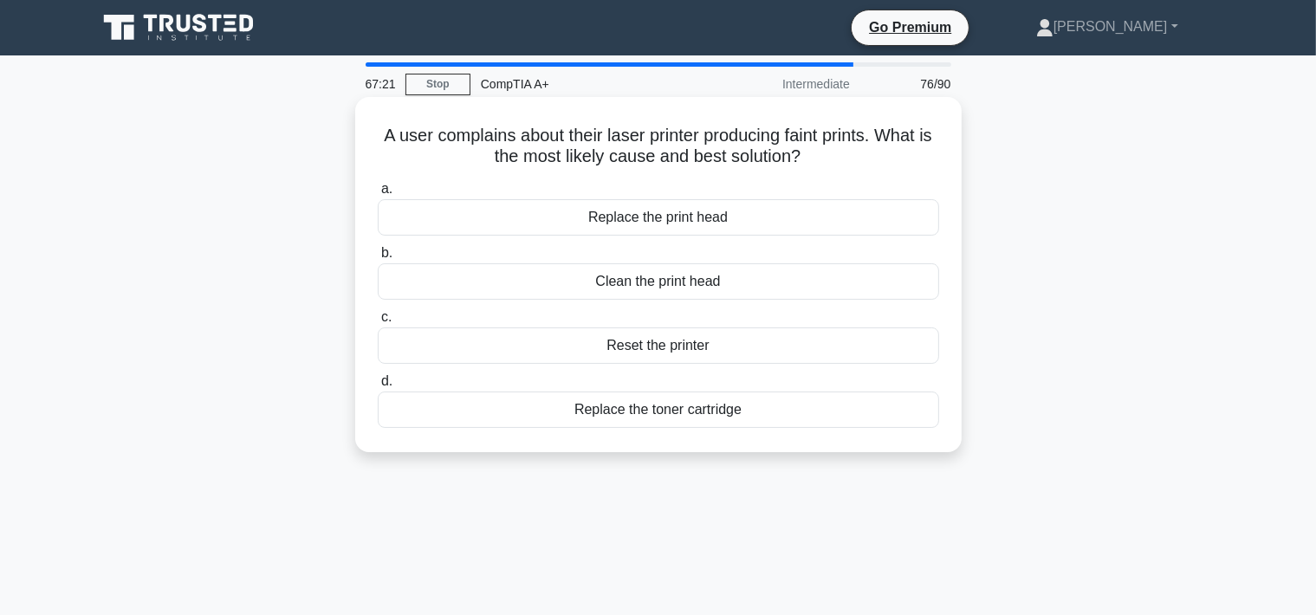
click at [692, 406] on div "Replace the toner cartridge" at bounding box center [658, 409] width 561 height 36
click at [378, 387] on input "d. Replace the toner cartridge" at bounding box center [378, 381] width 0 height 11
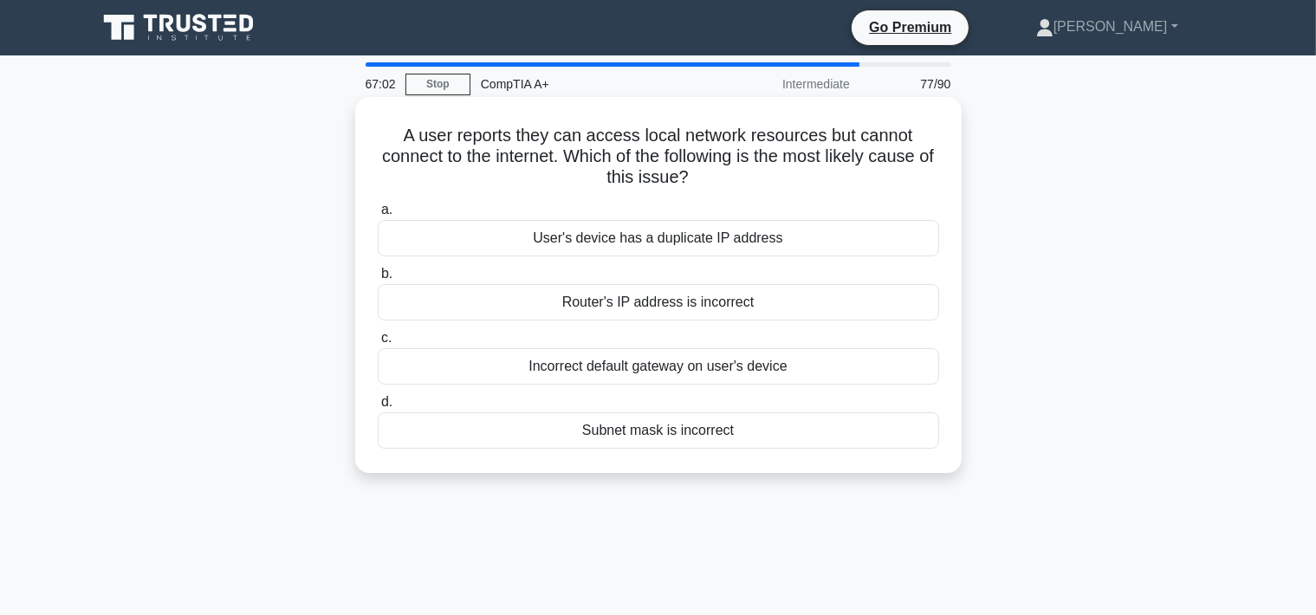
click at [694, 377] on div "Incorrect default gateway on user's device" at bounding box center [658, 366] width 561 height 36
click at [378, 344] on input "c. Incorrect default gateway on user's device" at bounding box center [378, 338] width 0 height 11
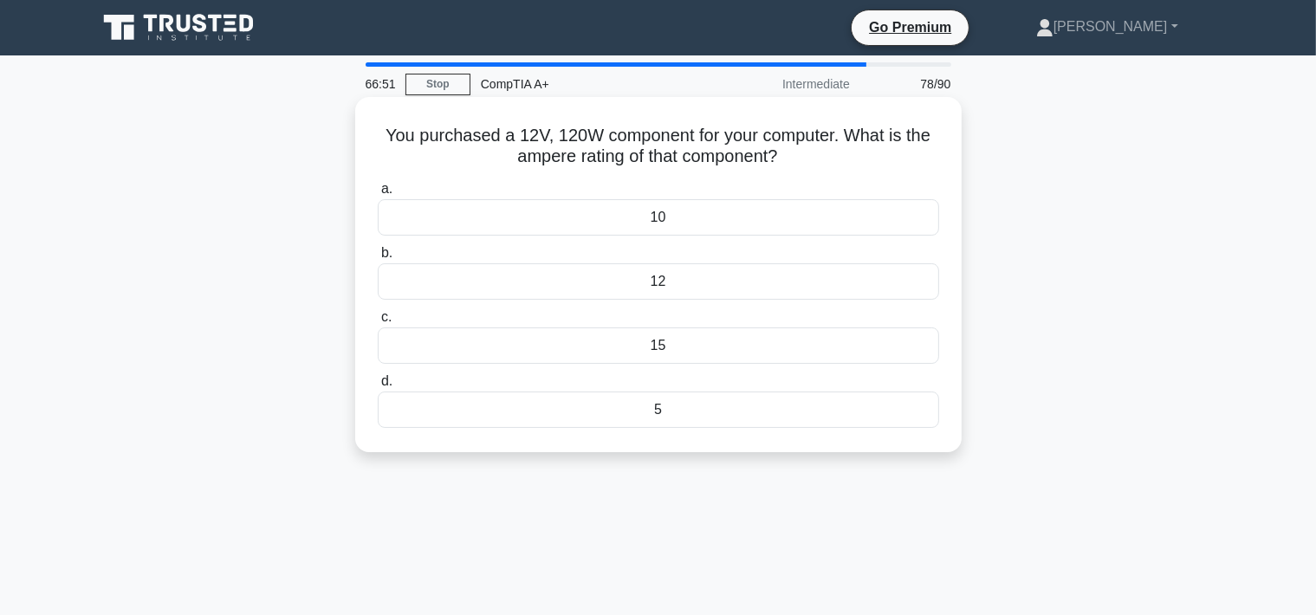
click at [736, 213] on div "10" at bounding box center [658, 217] width 561 height 36
click at [378, 195] on input "a. 10" at bounding box center [378, 189] width 0 height 11
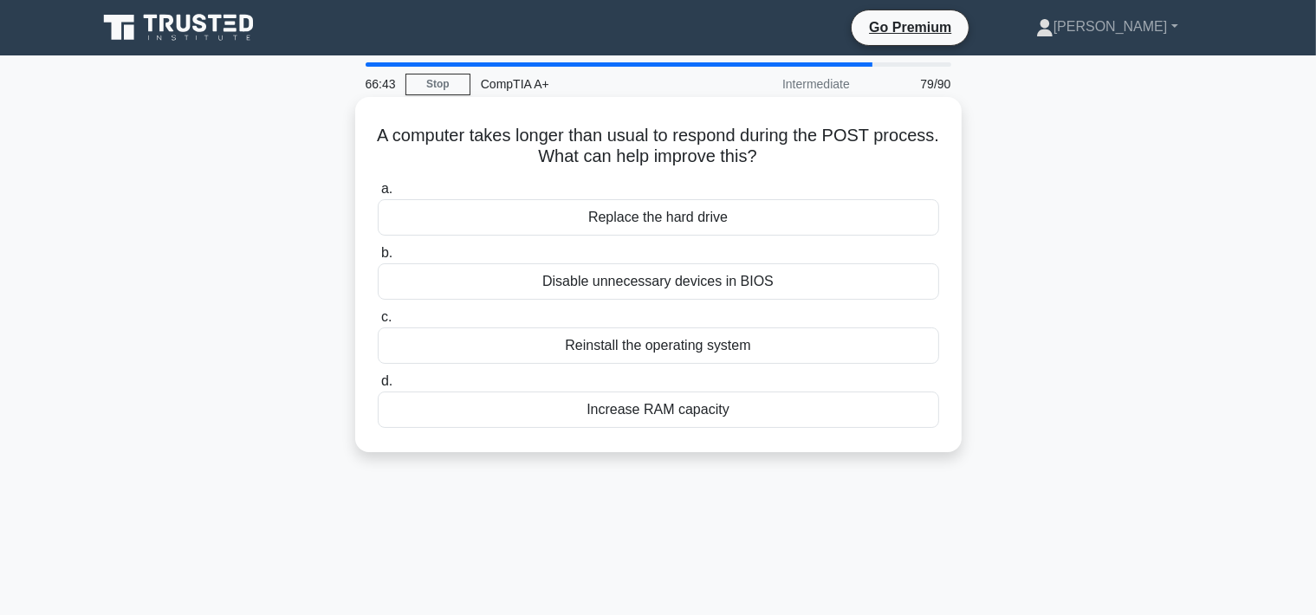
click at [719, 278] on div "Disable unnecessary devices in BIOS" at bounding box center [658, 281] width 561 height 36
click at [378, 259] on input "b. Disable unnecessary devices in BIOS" at bounding box center [378, 253] width 0 height 11
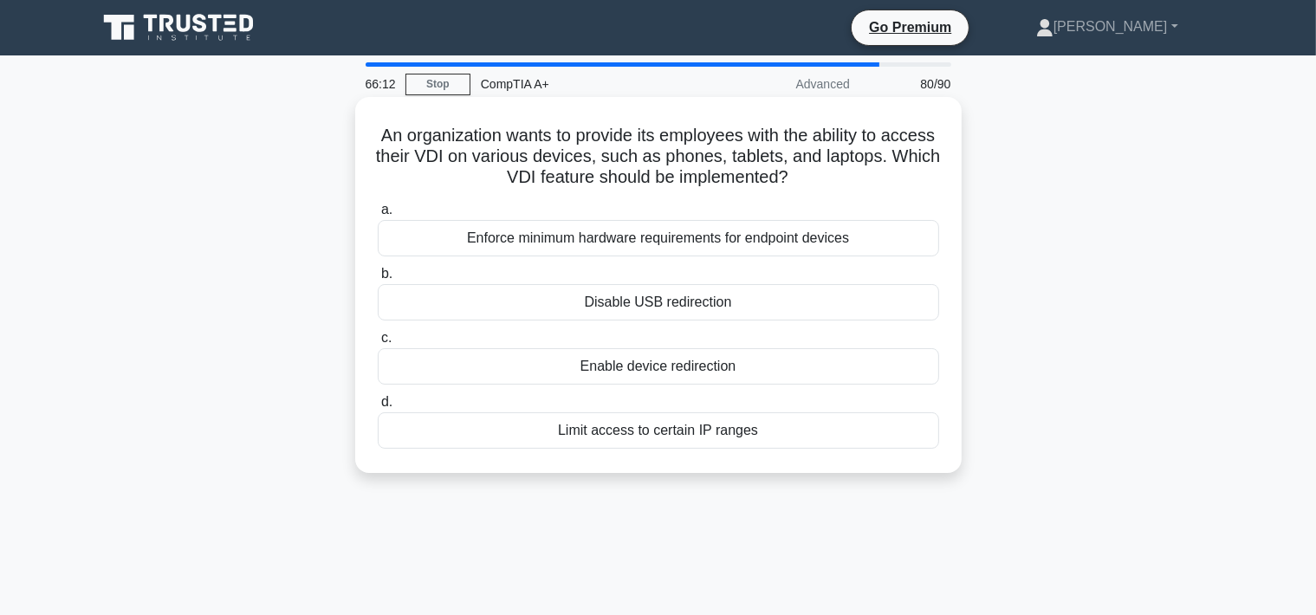
click at [731, 242] on div "Enforce minimum hardware requirements for endpoint devices" at bounding box center [658, 238] width 561 height 36
click at [378, 216] on input "a. Enforce minimum hardware requirements for endpoint devices" at bounding box center [378, 209] width 0 height 11
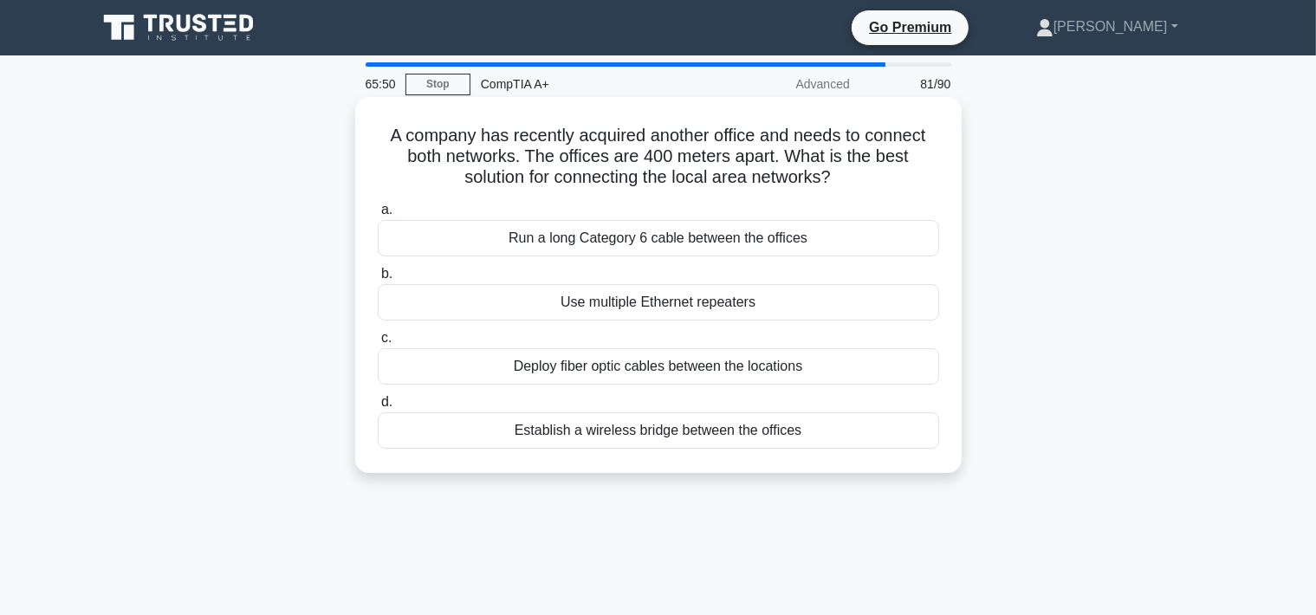
click at [715, 357] on div "Deploy fiber optic cables between the locations" at bounding box center [658, 366] width 561 height 36
click at [378, 344] on input "c. Deploy fiber optic cables between the locations" at bounding box center [378, 338] width 0 height 11
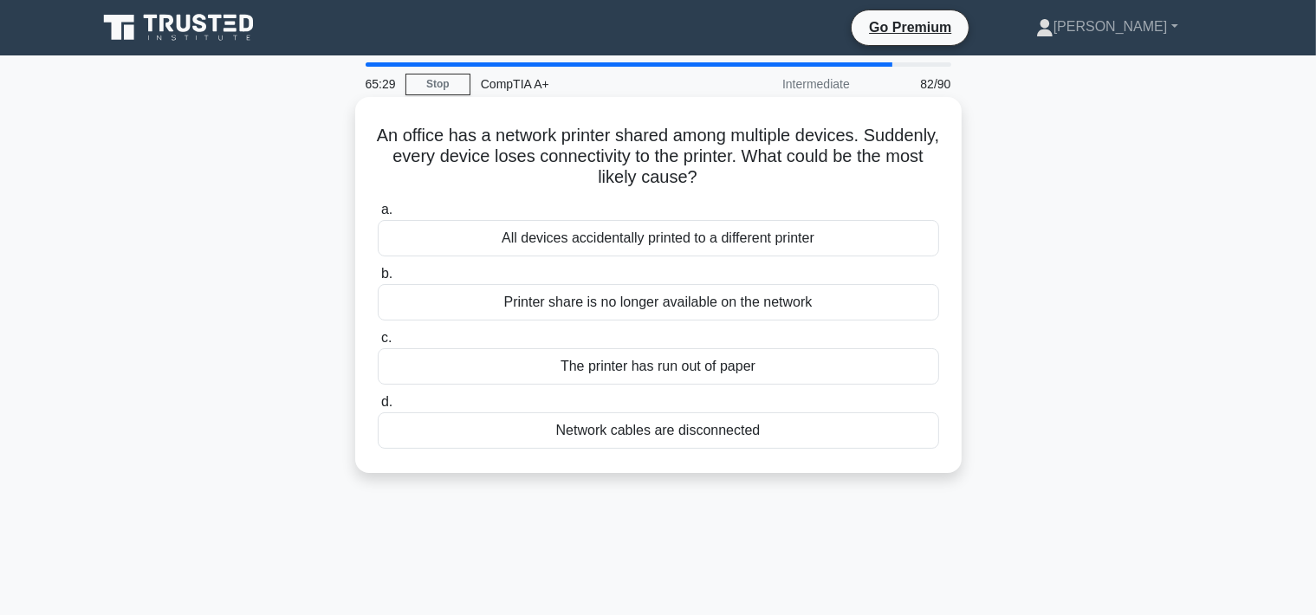
click at [673, 431] on div "Network cables are disconnected" at bounding box center [658, 430] width 561 height 36
click at [378, 408] on input "d. Network cables are disconnected" at bounding box center [378, 402] width 0 height 11
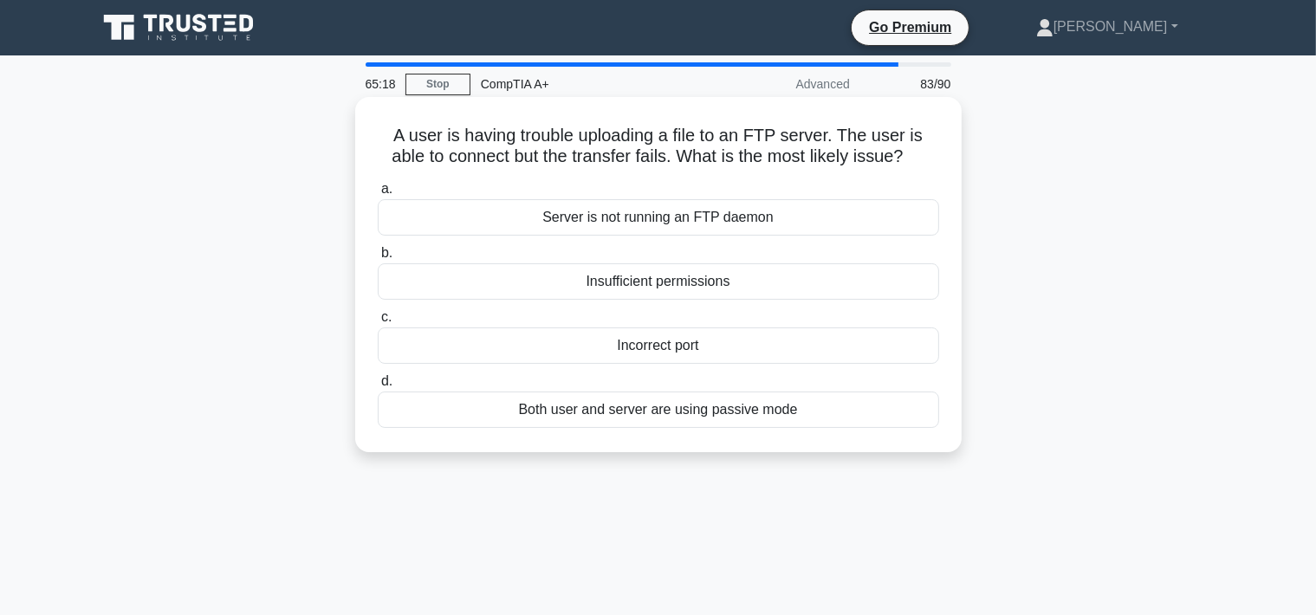
click at [674, 287] on div "Insufficient permissions" at bounding box center [658, 281] width 561 height 36
click at [378, 259] on input "b. Insufficient permissions" at bounding box center [378, 253] width 0 height 11
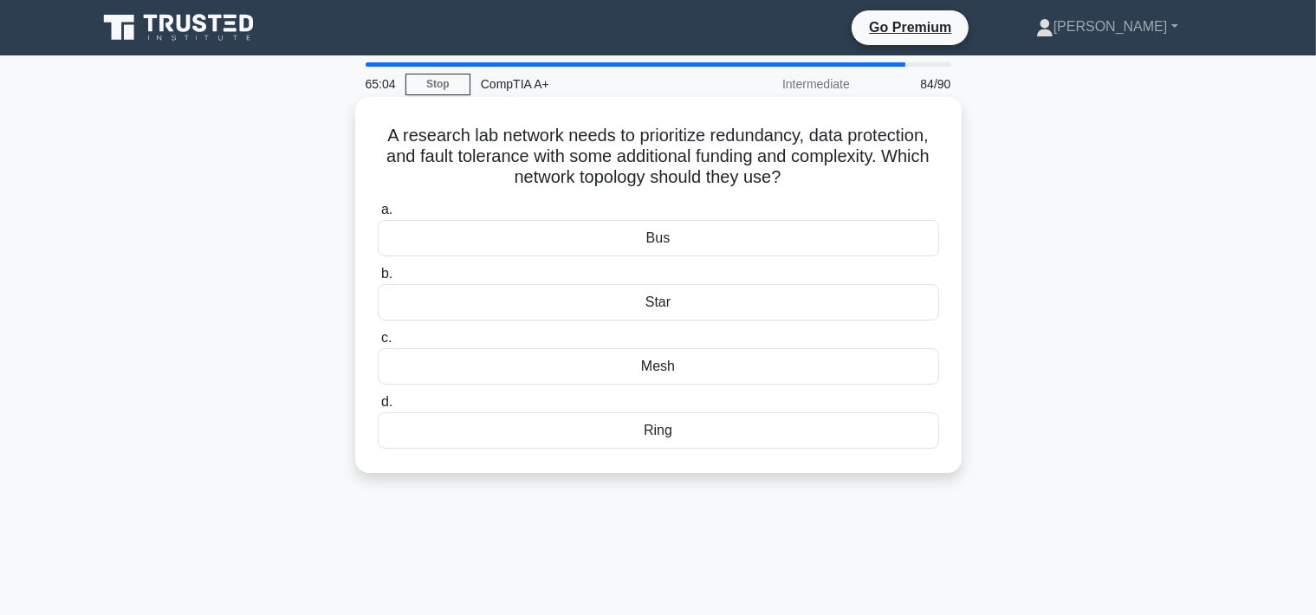
click at [629, 443] on div "Ring" at bounding box center [658, 430] width 561 height 36
click at [378, 408] on input "d. Ring" at bounding box center [378, 402] width 0 height 11
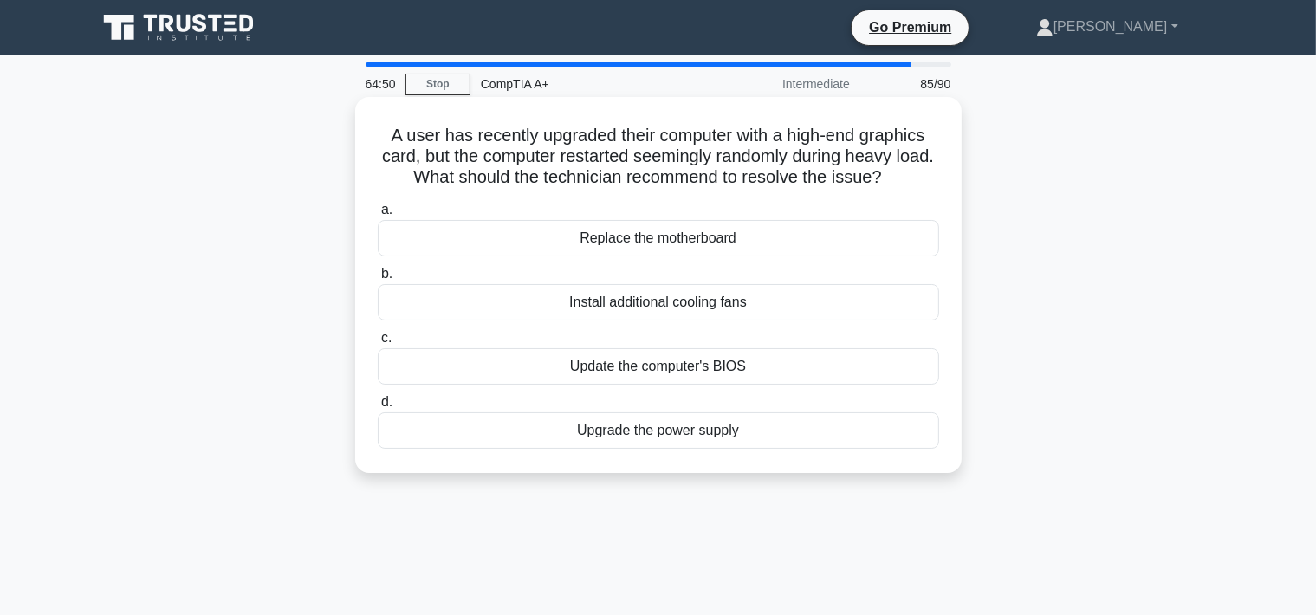
click at [771, 437] on div "Upgrade the power supply" at bounding box center [658, 430] width 561 height 36
click at [378, 408] on input "d. Upgrade the power supply" at bounding box center [378, 402] width 0 height 11
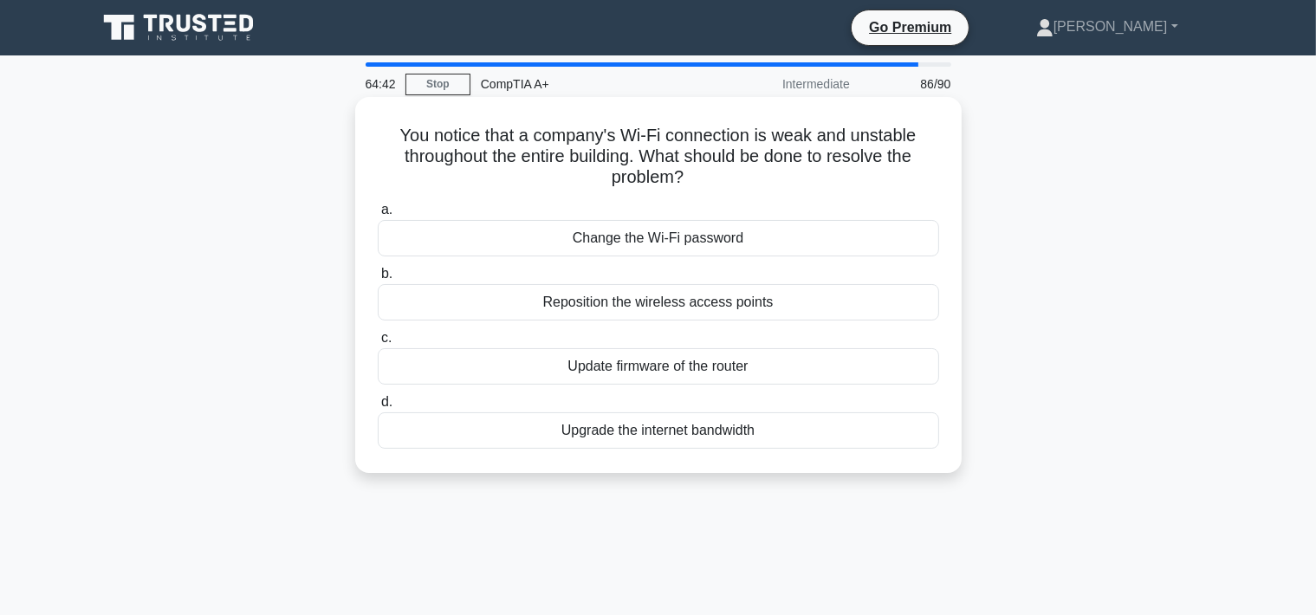
click at [770, 312] on div "Reposition the wireless access points" at bounding box center [658, 302] width 561 height 36
click at [378, 280] on input "b. Reposition the wireless access points" at bounding box center [378, 273] width 0 height 11
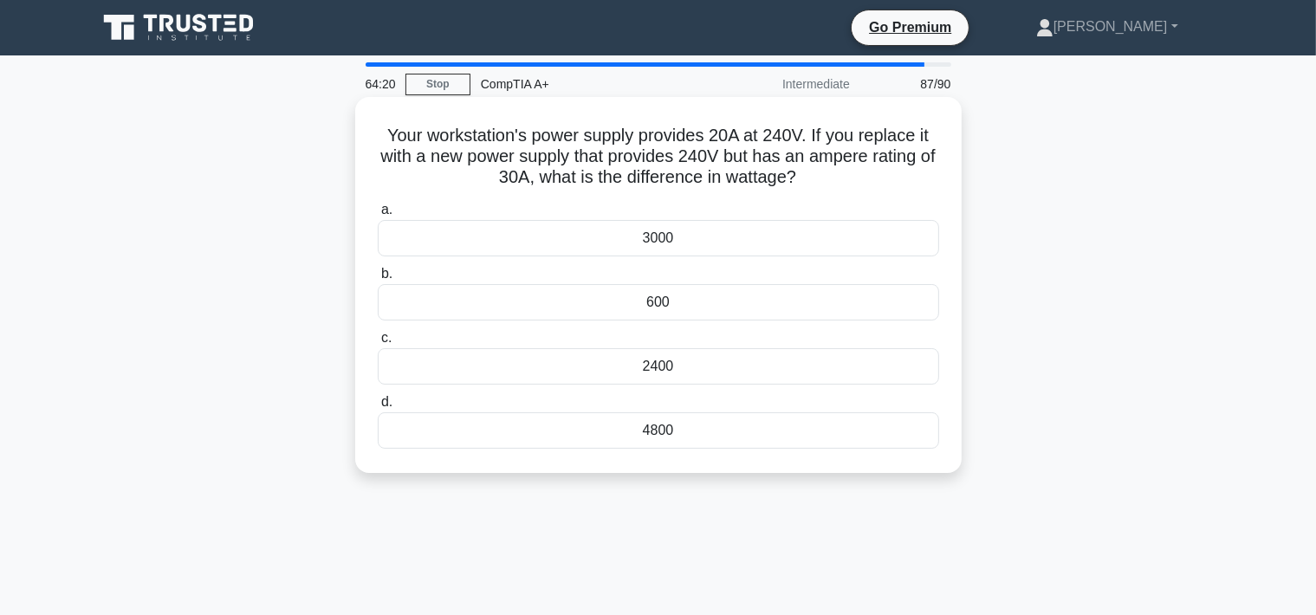
click at [695, 372] on div "2400" at bounding box center [658, 366] width 561 height 36
click at [378, 344] on input "c. 2400" at bounding box center [378, 338] width 0 height 11
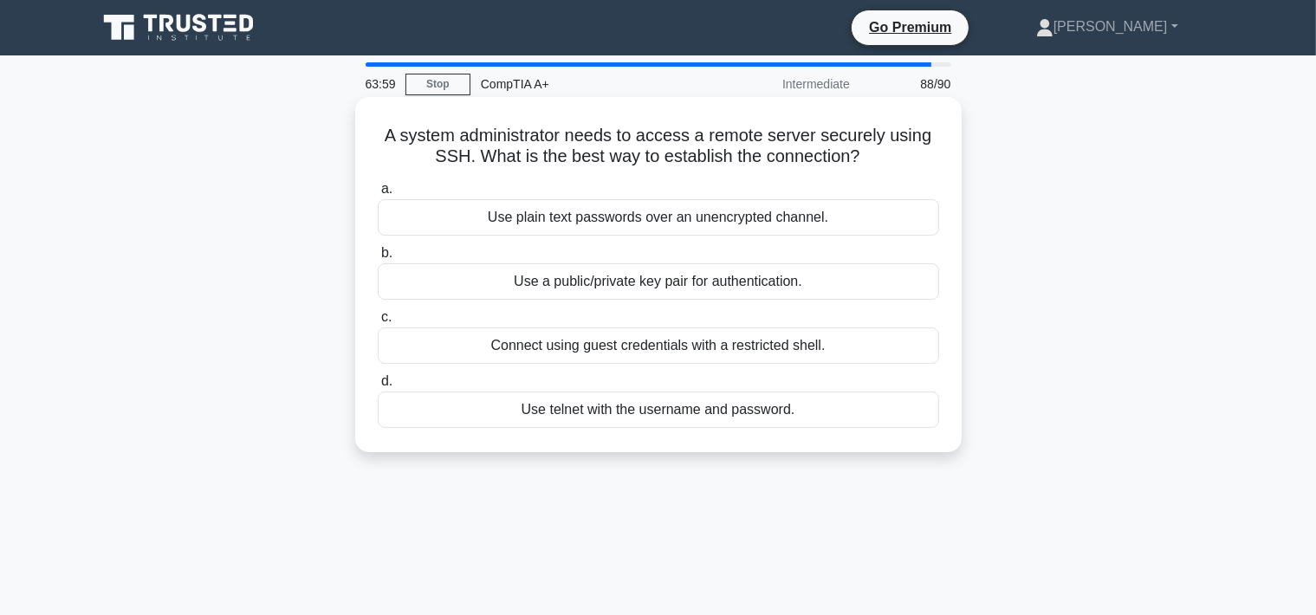
click at [741, 285] on div "Use a public/private key pair for authentication." at bounding box center [658, 281] width 561 height 36
click at [378, 259] on input "b. Use a public/private key pair for authentication." at bounding box center [378, 253] width 0 height 11
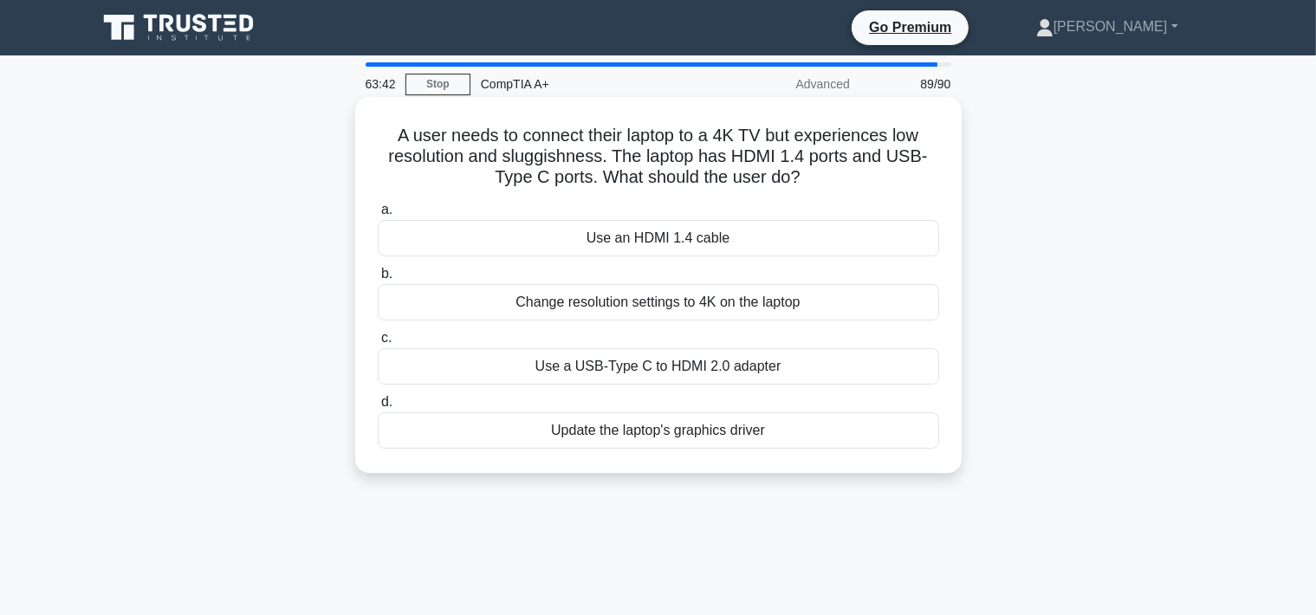
click at [650, 374] on div "Use a USB-Type C to HDMI 2.0 adapter" at bounding box center [658, 366] width 561 height 36
click at [378, 344] on input "c. Use a USB-Type C to HDMI 2.0 adapter" at bounding box center [378, 338] width 0 height 11
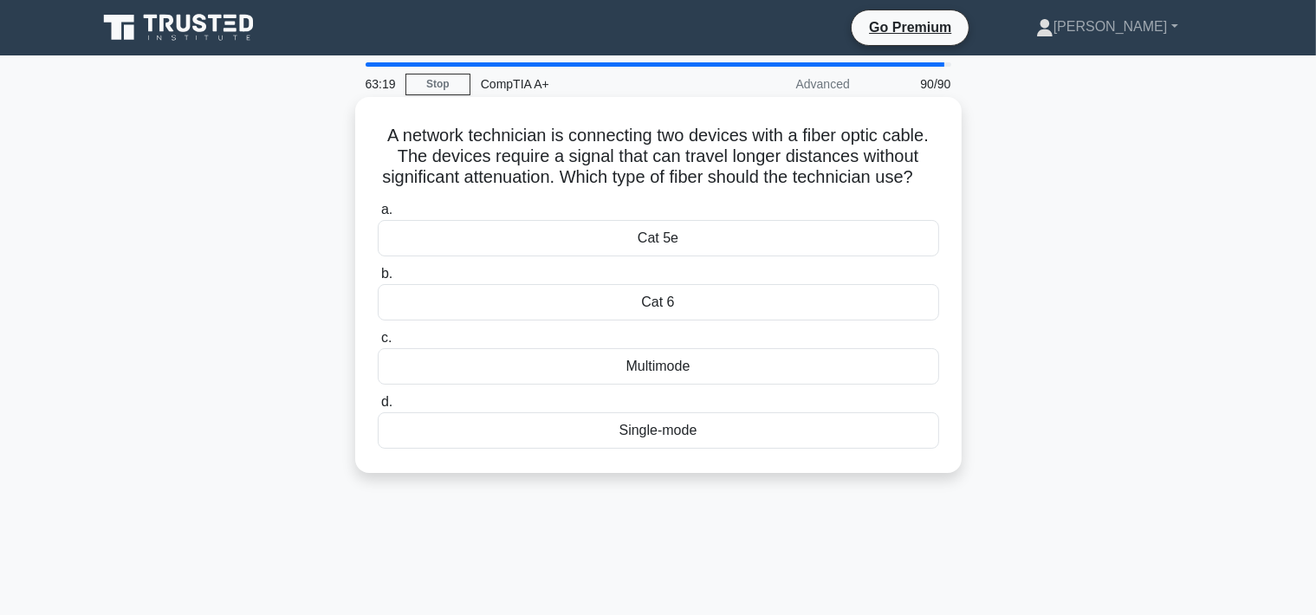
click at [644, 433] on div "Single-mode" at bounding box center [658, 430] width 561 height 36
click at [378, 408] on input "d. Single-mode" at bounding box center [378, 402] width 0 height 11
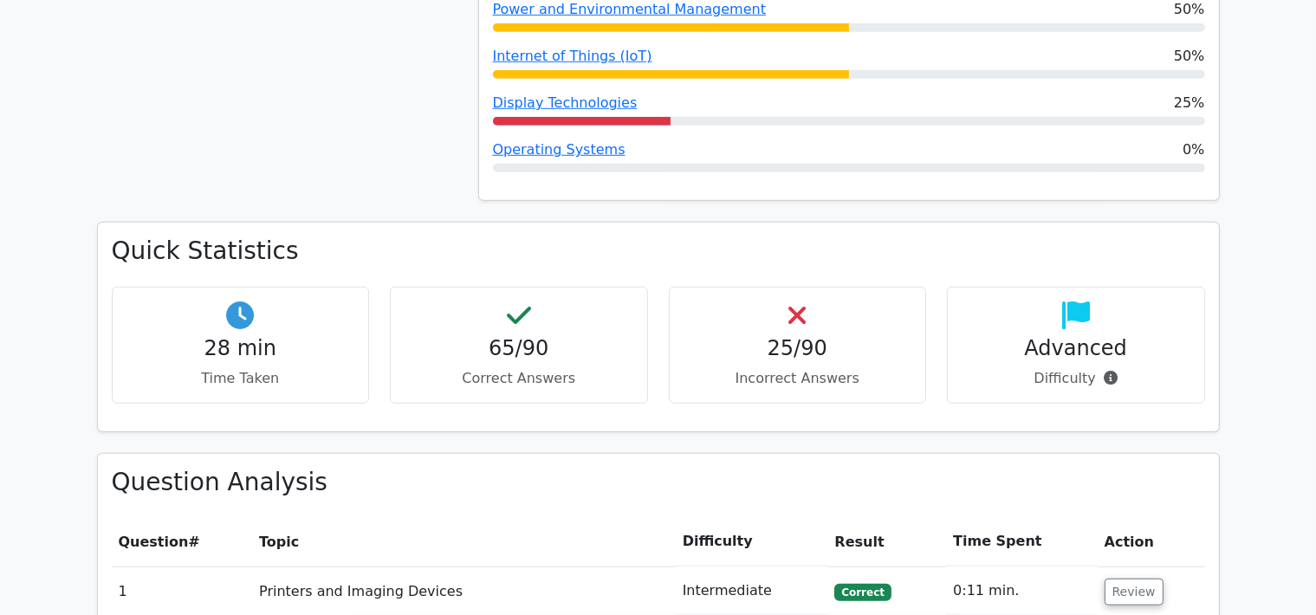
scroll to position [1463, 0]
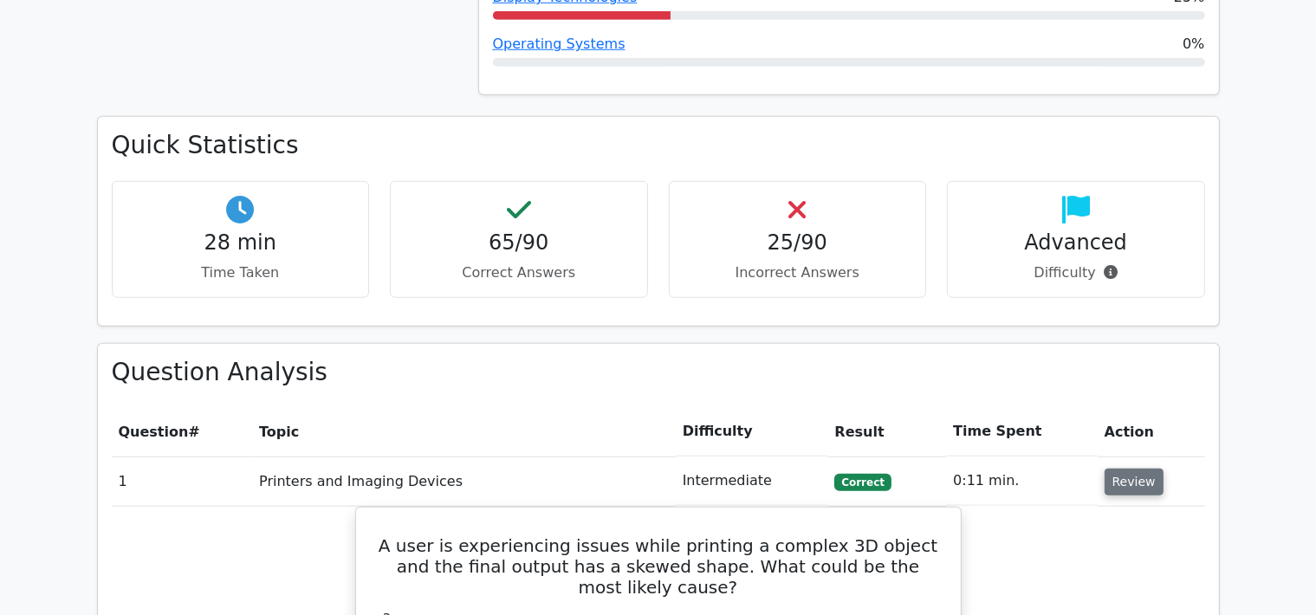
click at [1121, 469] on button "Review" at bounding box center [1133, 482] width 59 height 27
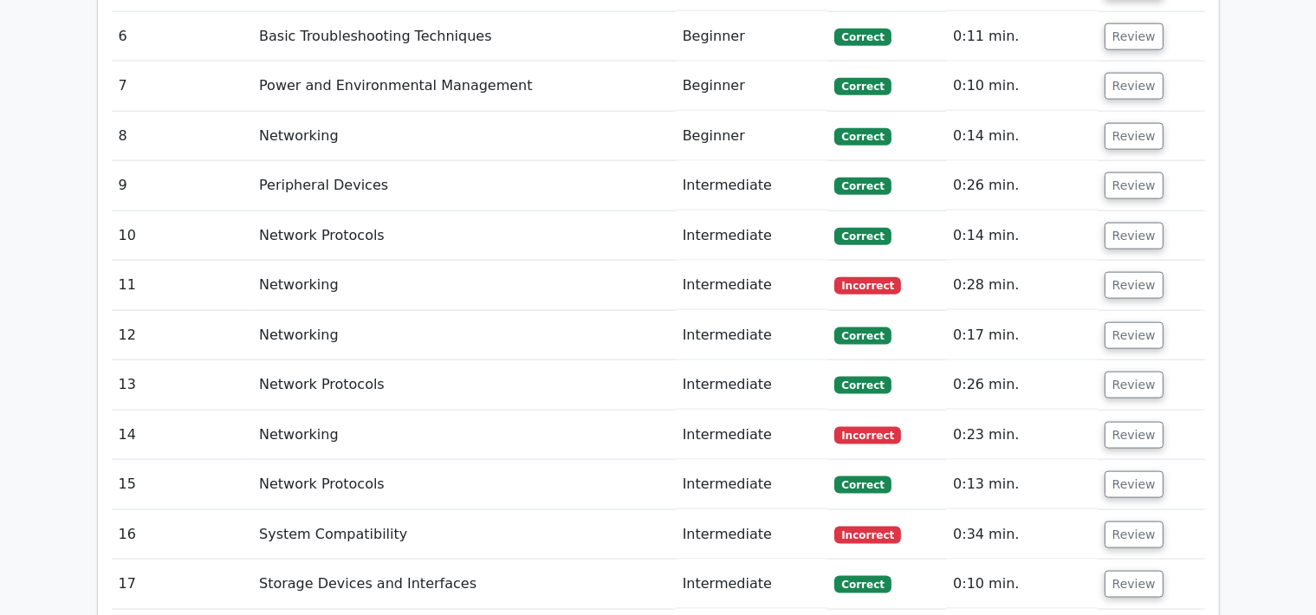
scroll to position [2195, 0]
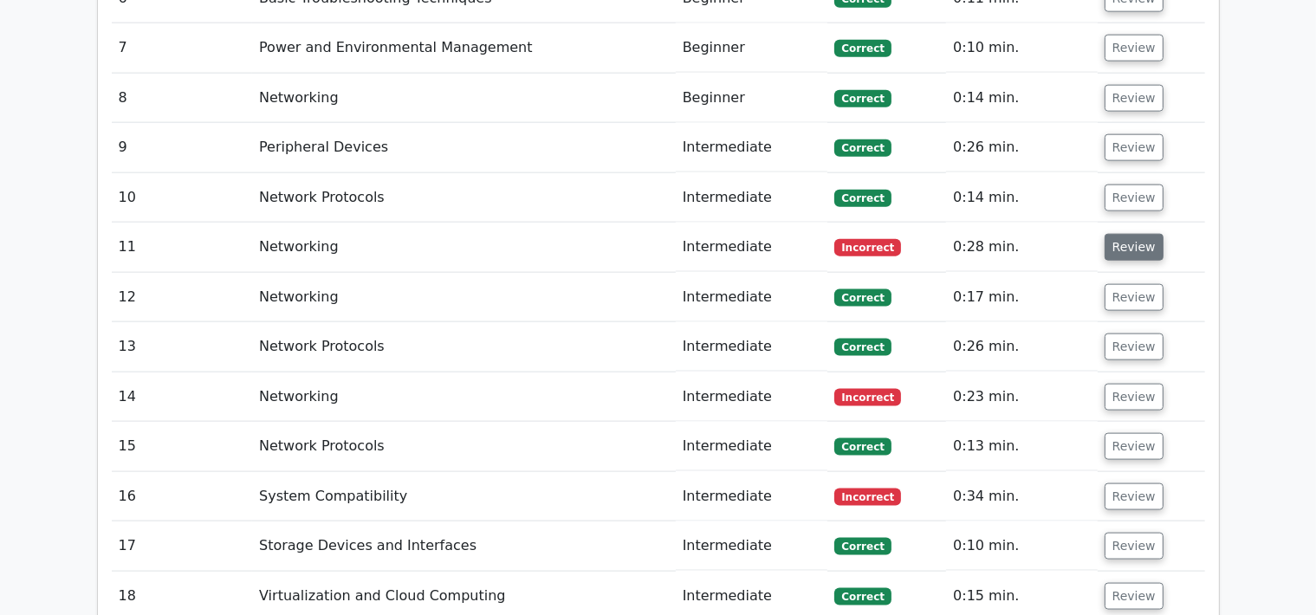
click at [1142, 234] on button "Review" at bounding box center [1133, 247] width 59 height 27
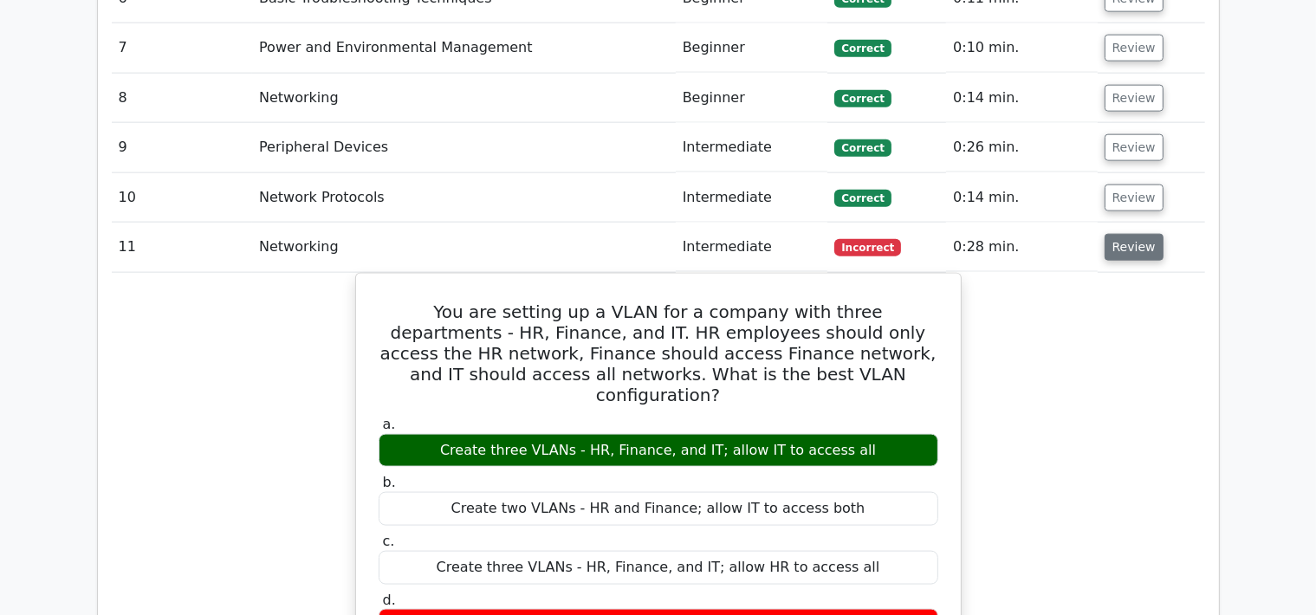
click at [1120, 234] on button "Review" at bounding box center [1133, 247] width 59 height 27
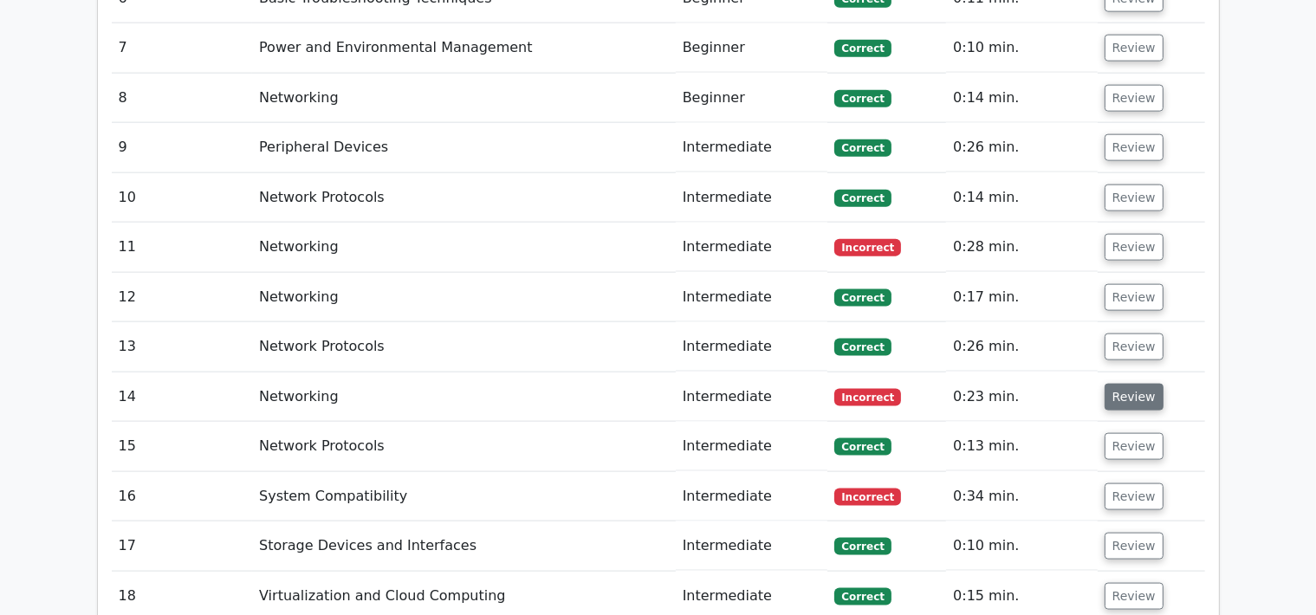
click at [1126, 384] on button "Review" at bounding box center [1133, 397] width 59 height 27
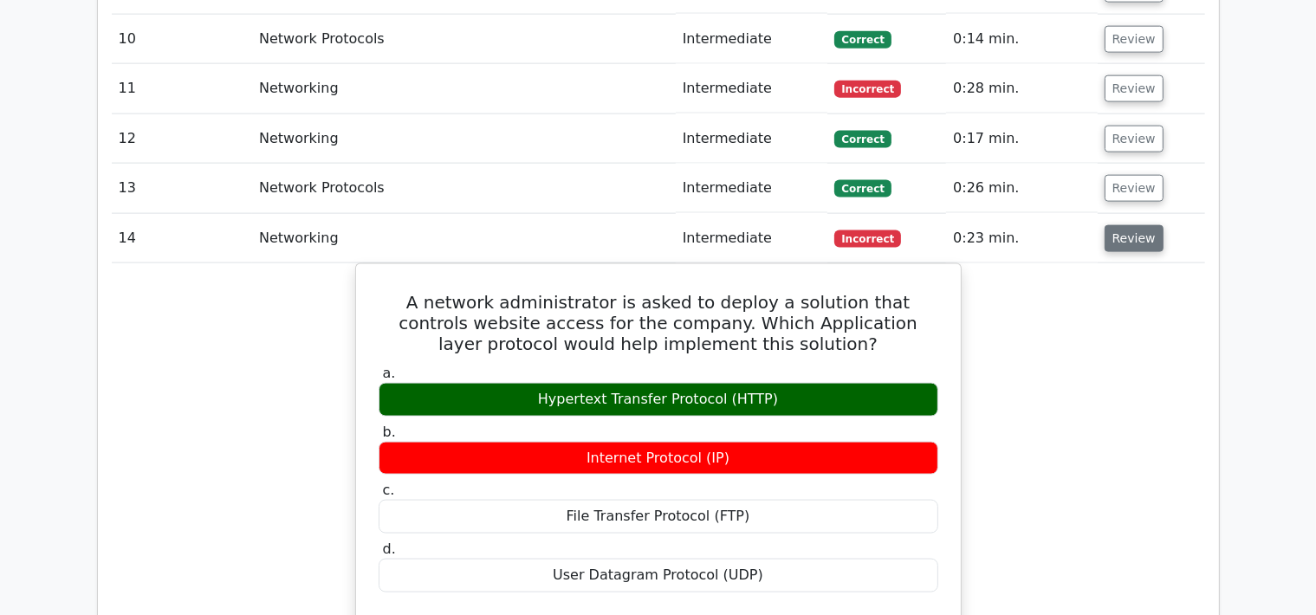
scroll to position [2439, 0]
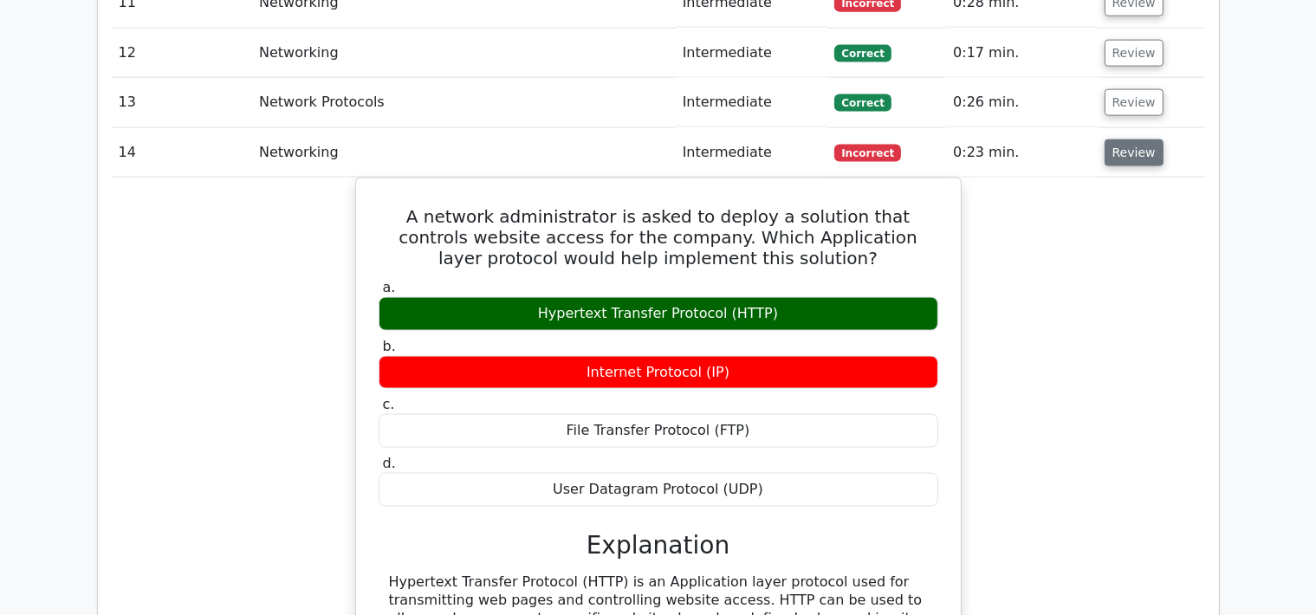
click at [1145, 139] on button "Review" at bounding box center [1133, 152] width 59 height 27
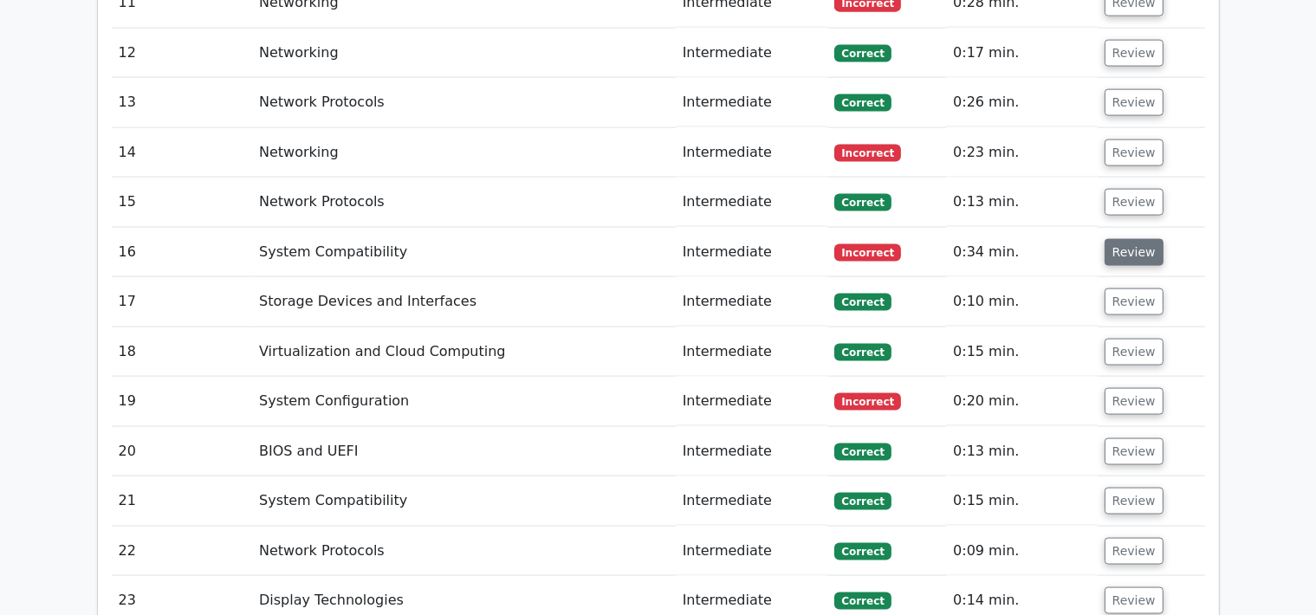
click at [1135, 239] on button "Review" at bounding box center [1133, 252] width 59 height 27
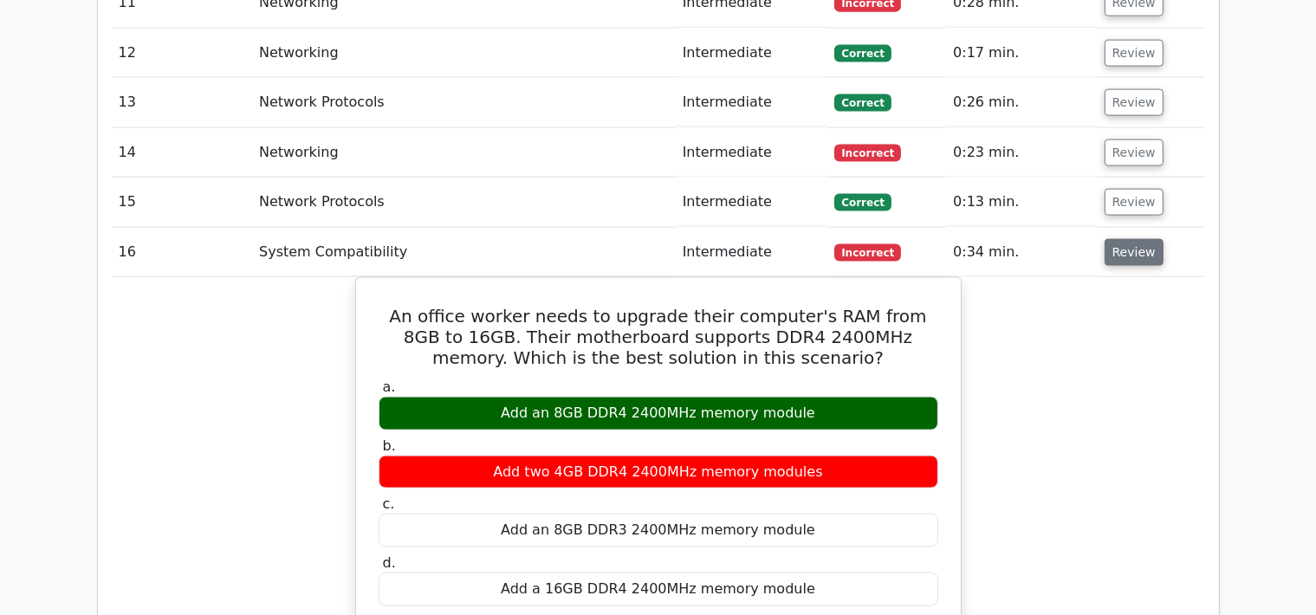
click at [1135, 239] on button "Review" at bounding box center [1133, 252] width 59 height 27
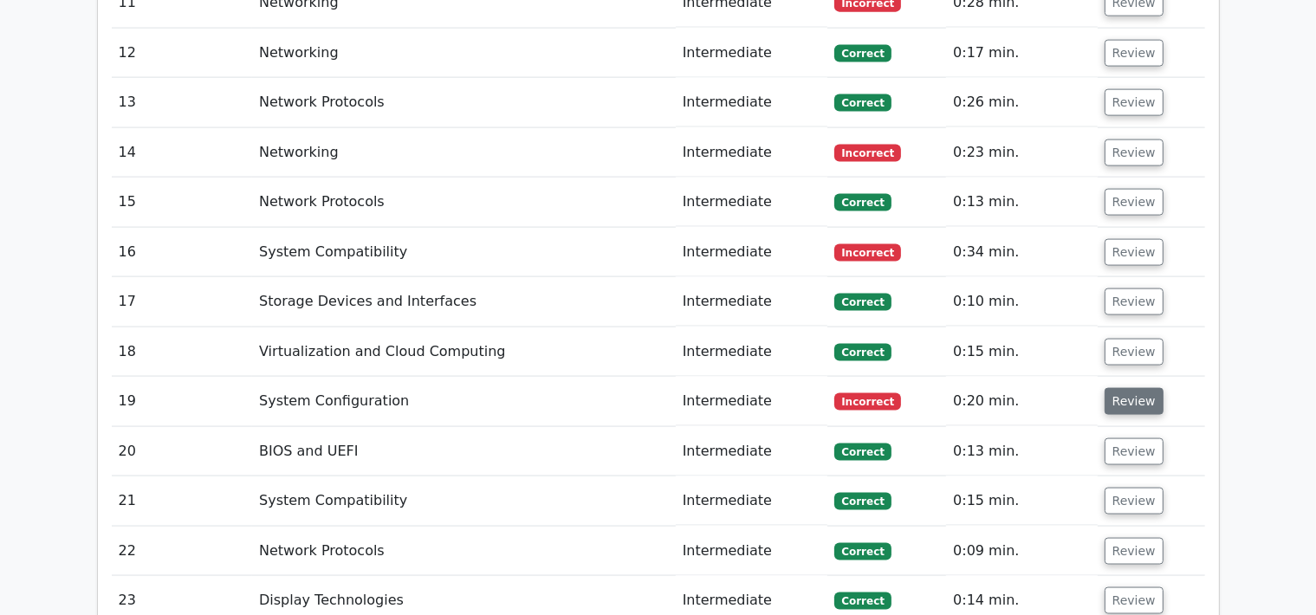
click at [1128, 388] on button "Review" at bounding box center [1133, 401] width 59 height 27
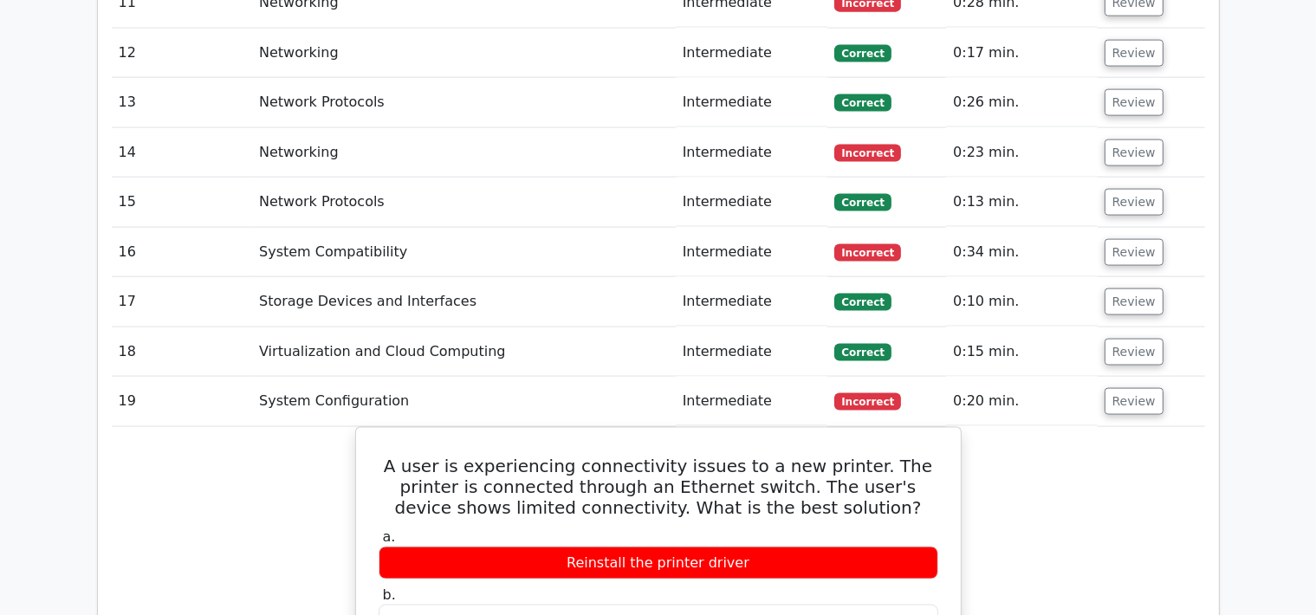
scroll to position [2682, 0]
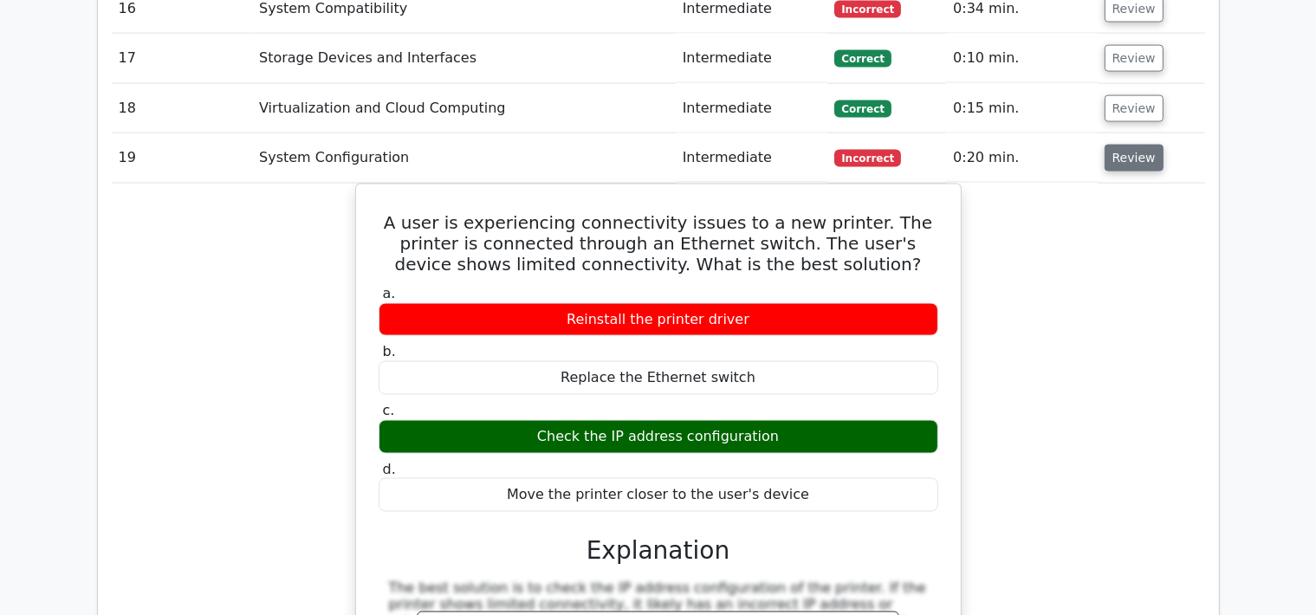
click at [1123, 145] on button "Review" at bounding box center [1133, 158] width 59 height 27
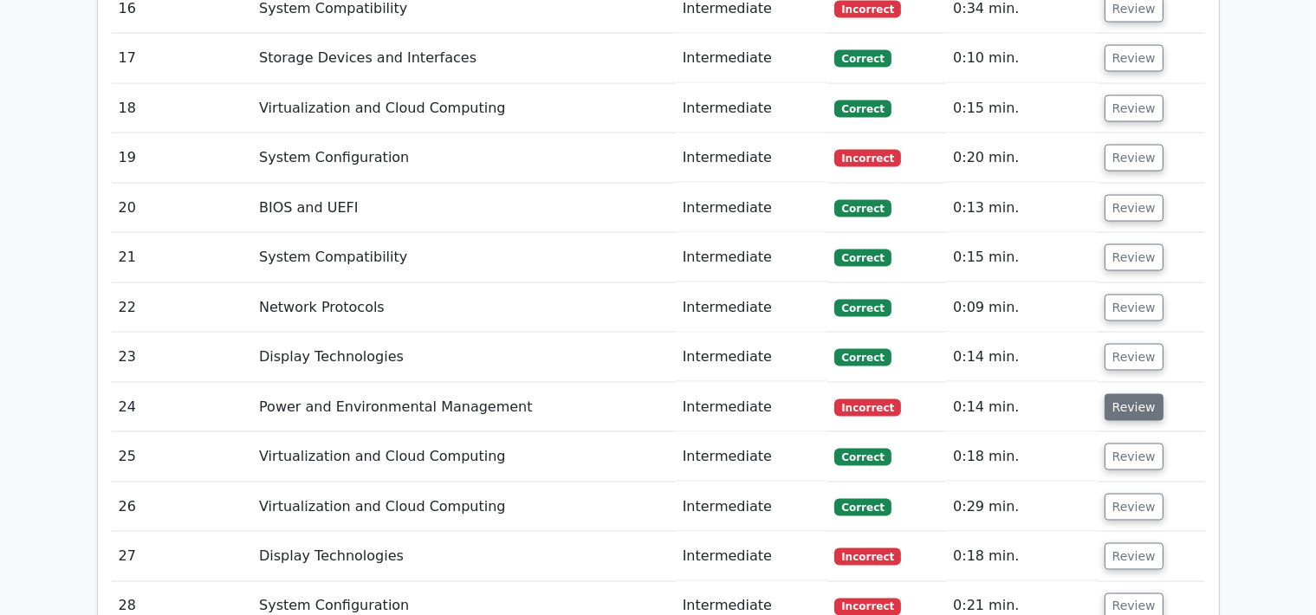
click at [1107, 394] on button "Review" at bounding box center [1133, 407] width 59 height 27
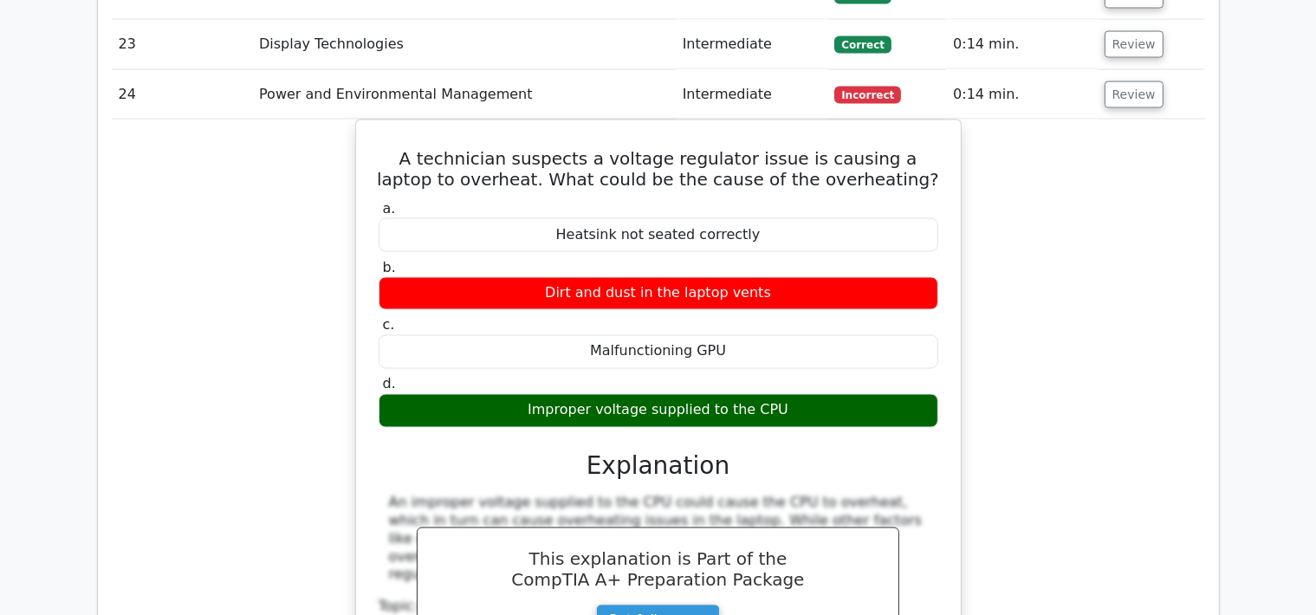
scroll to position [2927, 0]
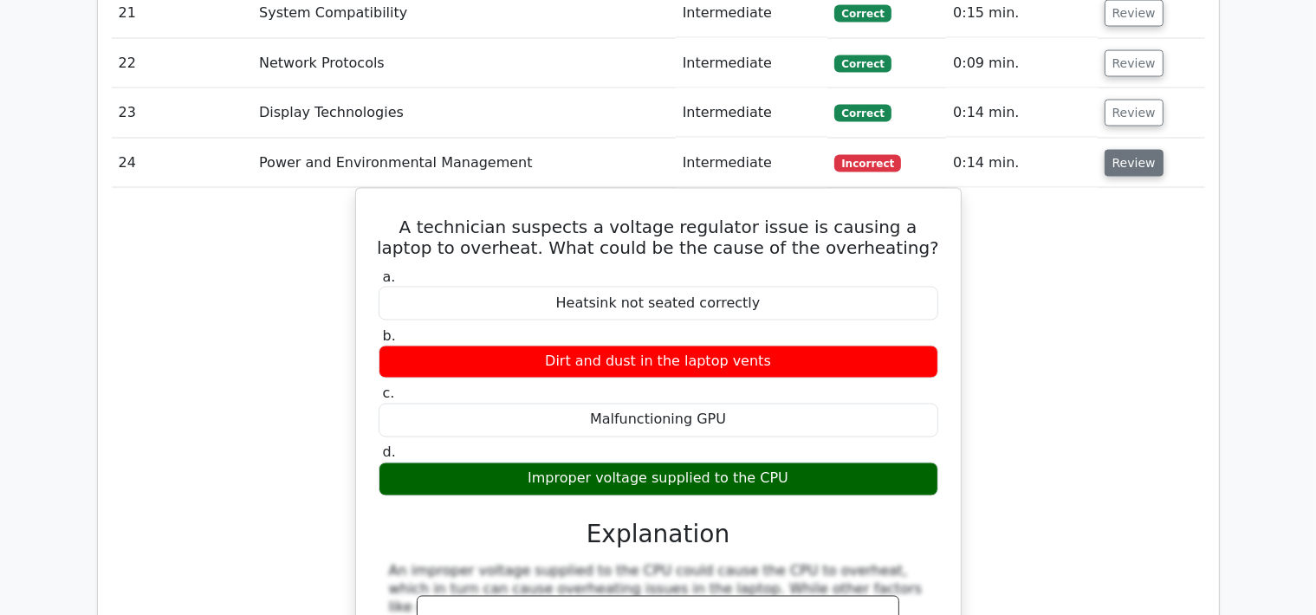
click at [1138, 150] on button "Review" at bounding box center [1133, 163] width 59 height 27
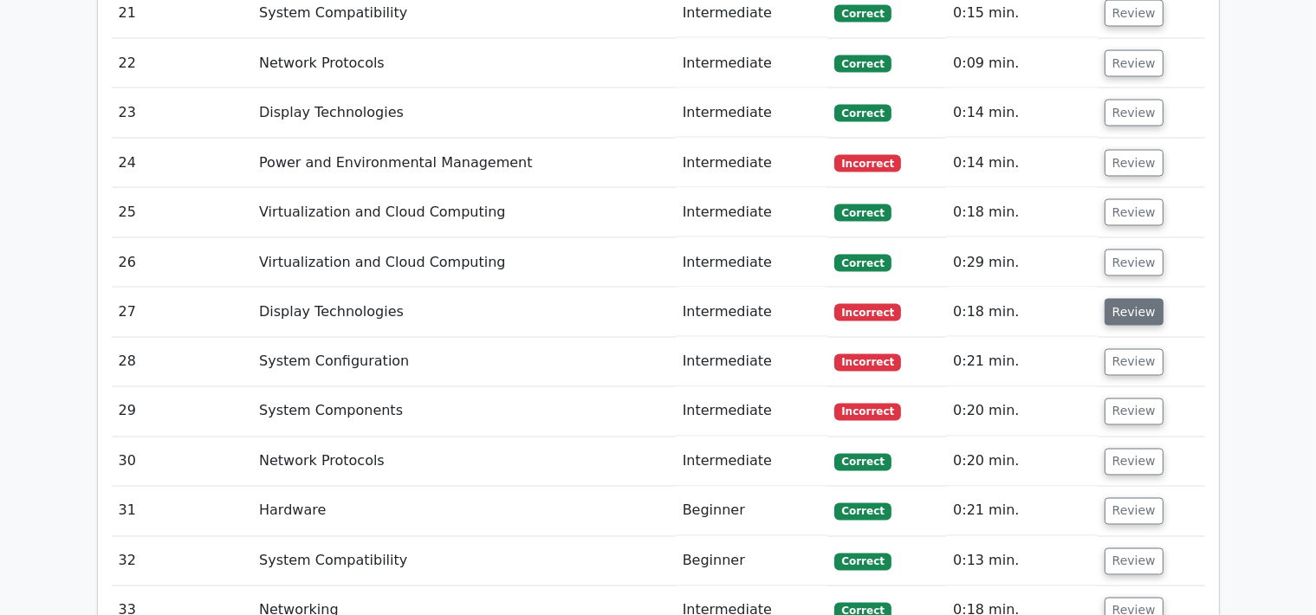
click at [1121, 299] on button "Review" at bounding box center [1133, 312] width 59 height 27
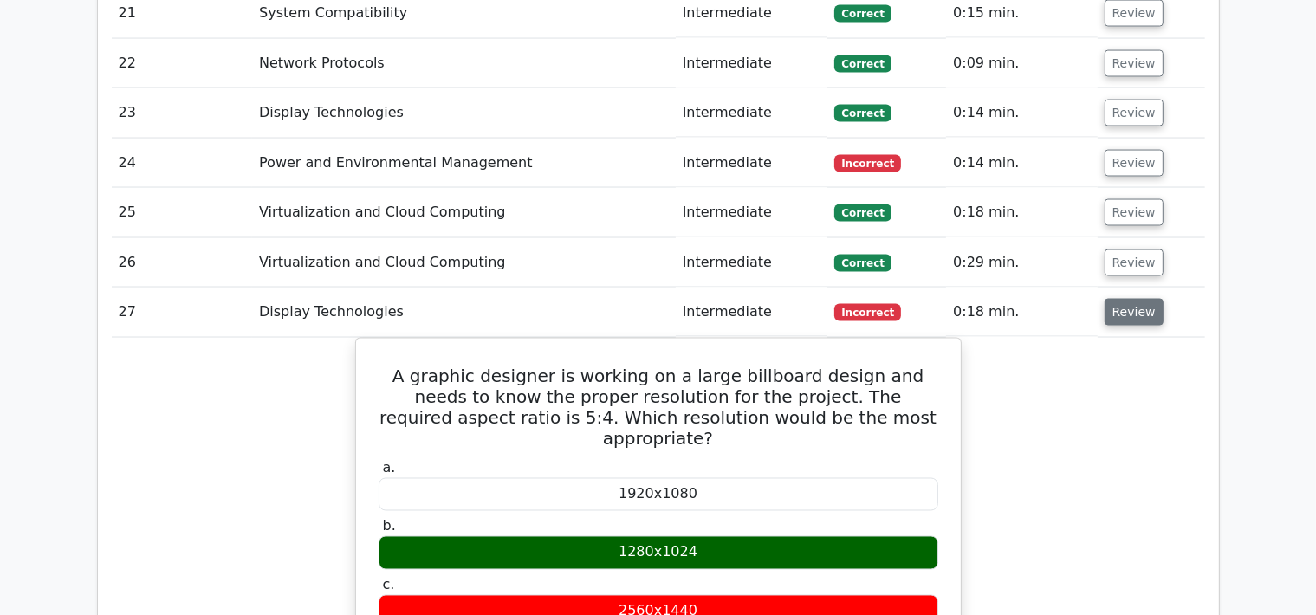
click at [1129, 299] on button "Review" at bounding box center [1133, 312] width 59 height 27
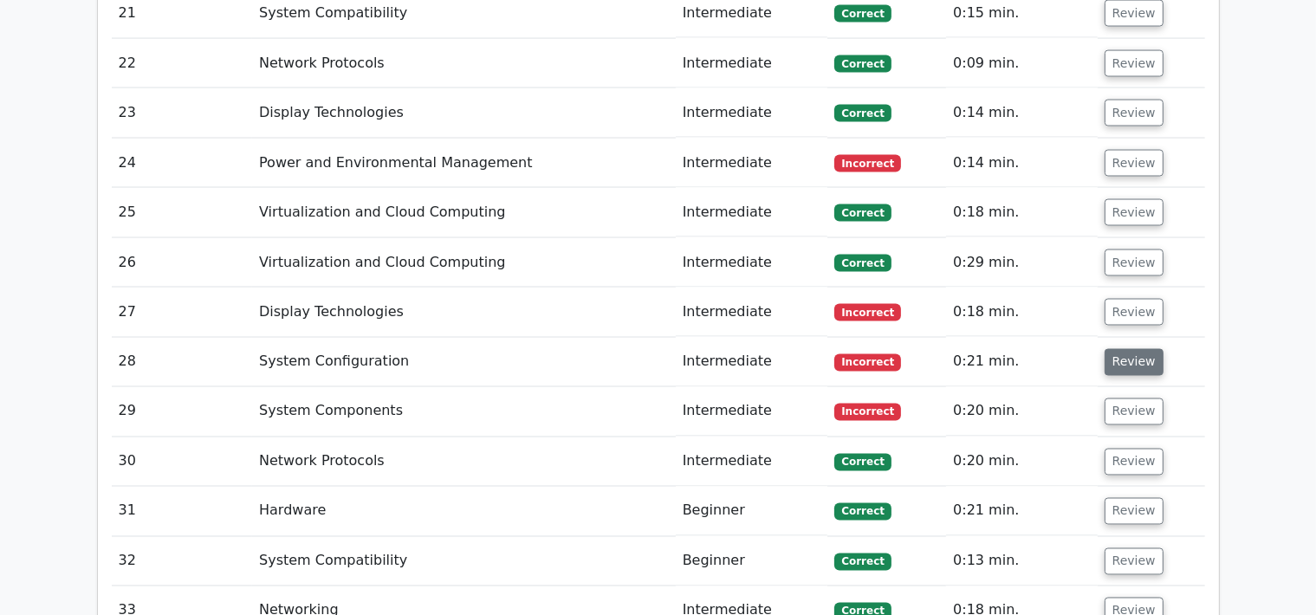
click at [1122, 349] on button "Review" at bounding box center [1133, 362] width 59 height 27
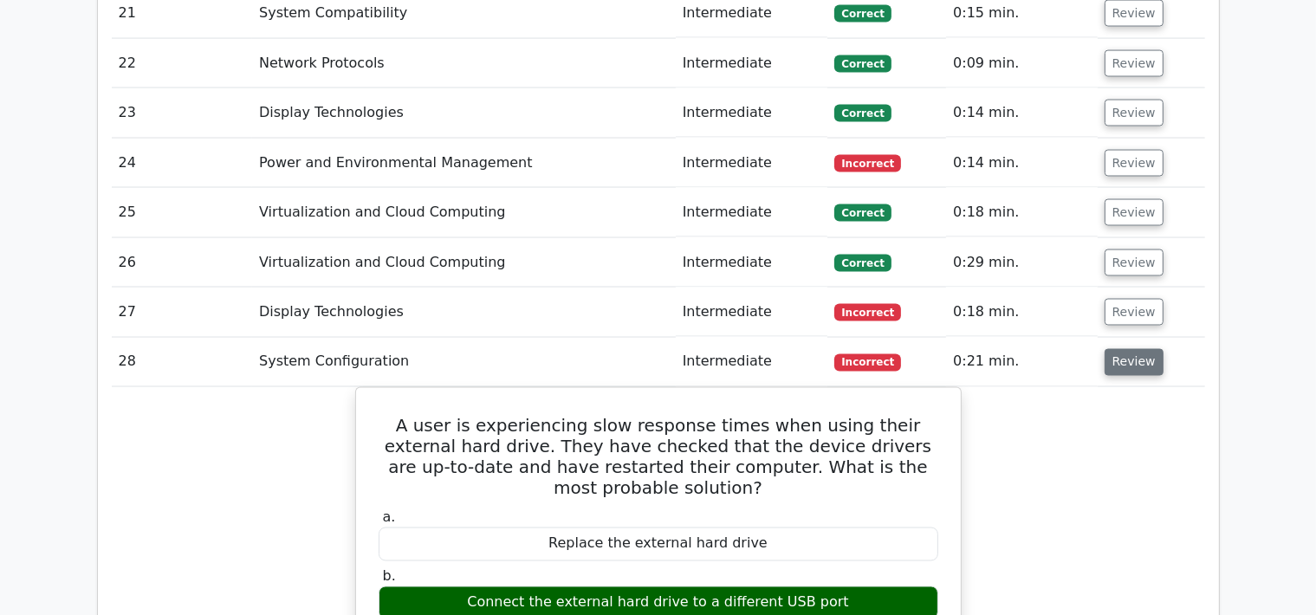
click at [1122, 349] on button "Review" at bounding box center [1133, 362] width 59 height 27
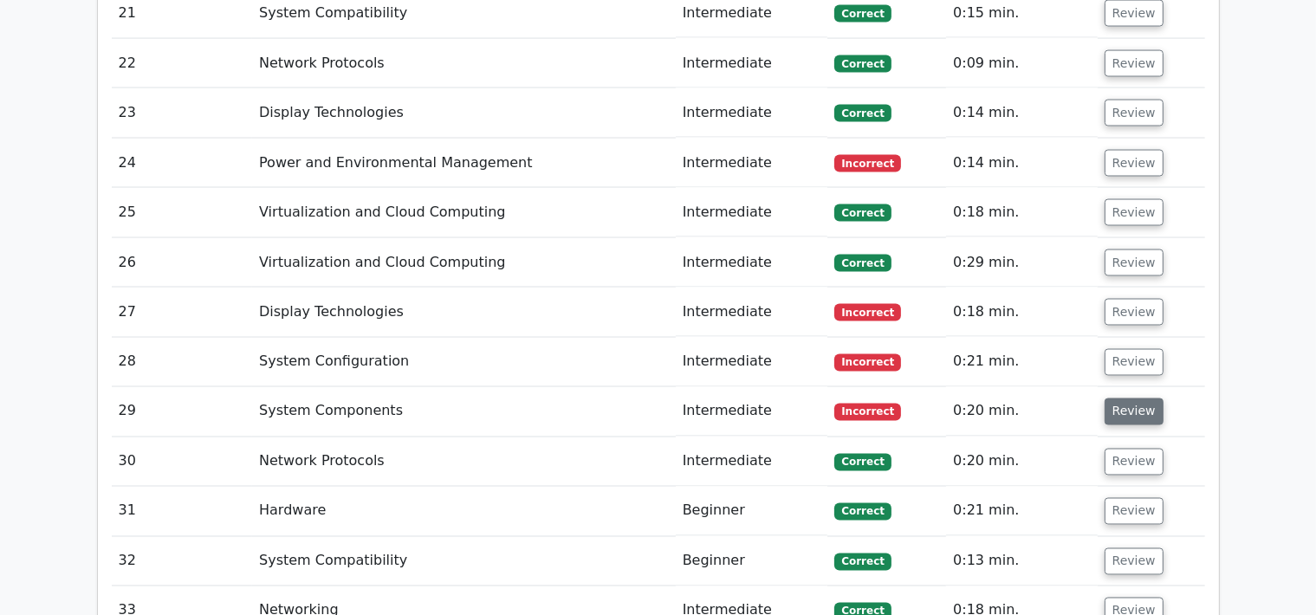
click at [1123, 398] on button "Review" at bounding box center [1133, 411] width 59 height 27
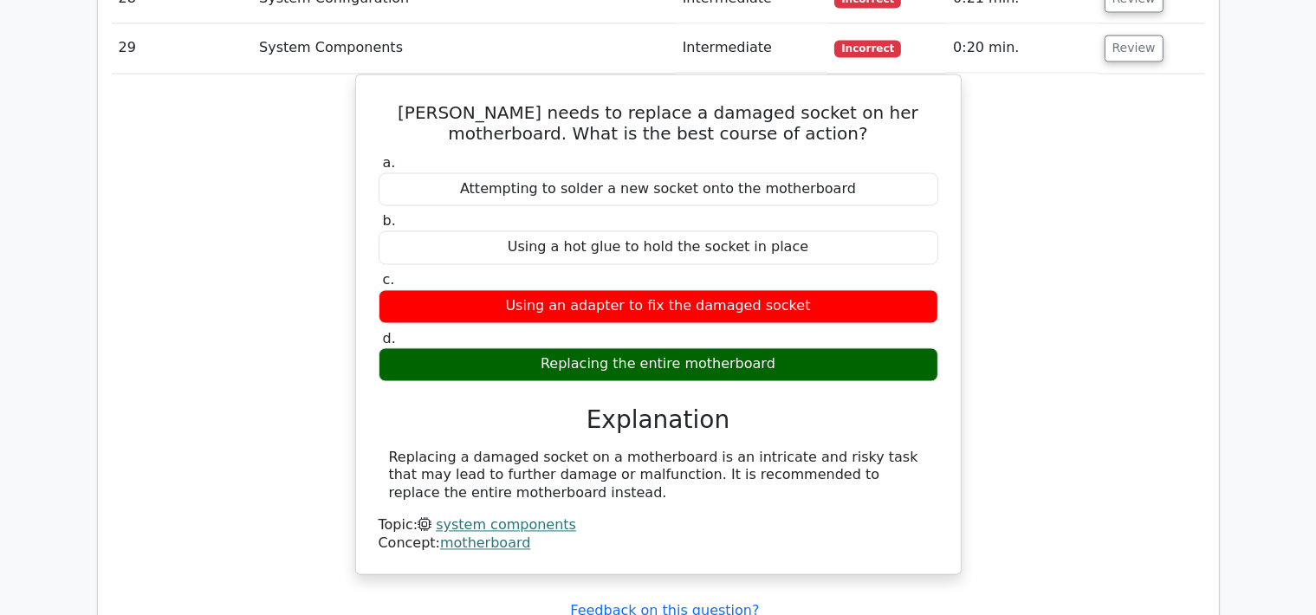
scroll to position [3170, 0]
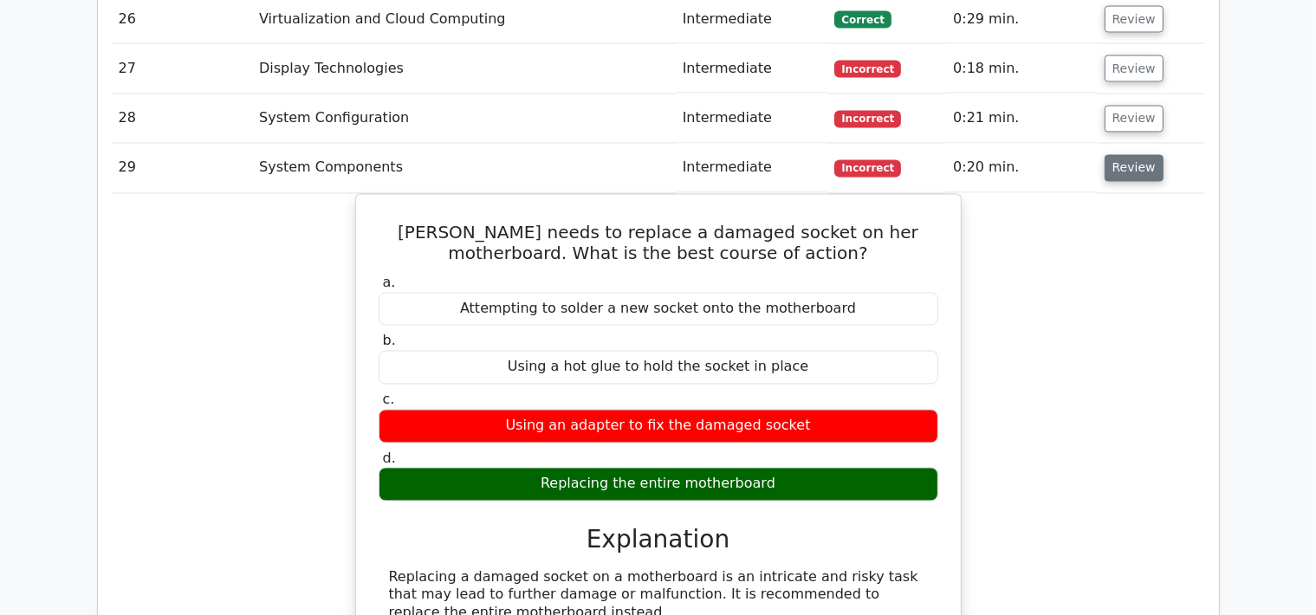
click at [1119, 155] on button "Review" at bounding box center [1133, 168] width 59 height 27
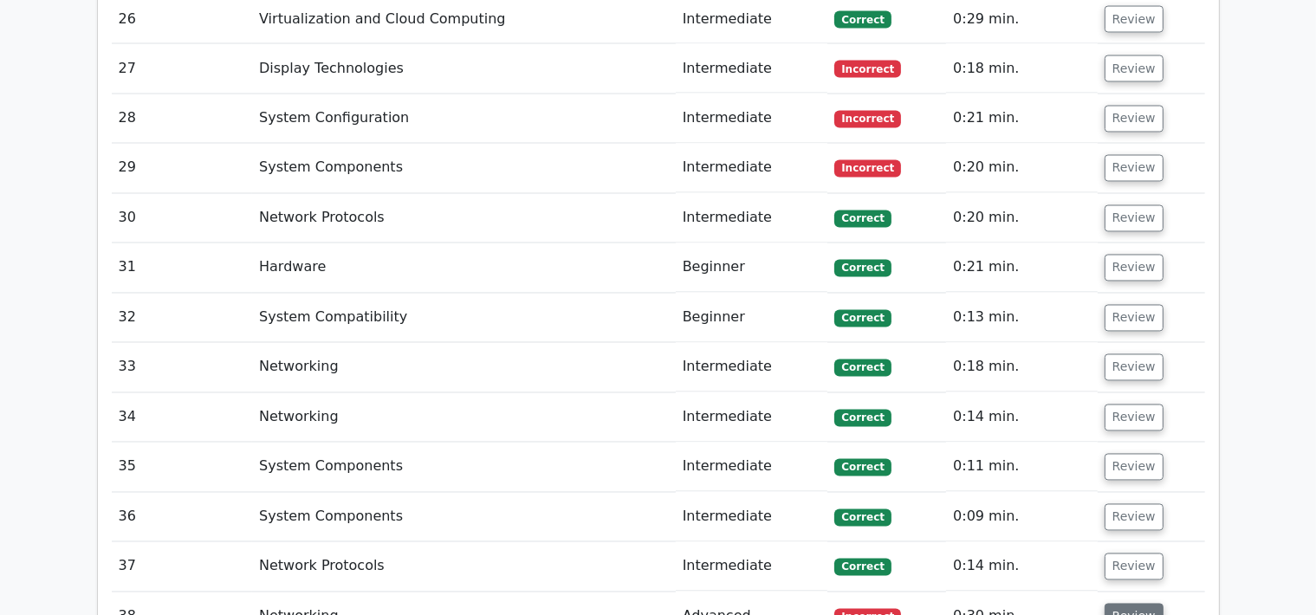
click at [1111, 604] on button "Review" at bounding box center [1133, 617] width 59 height 27
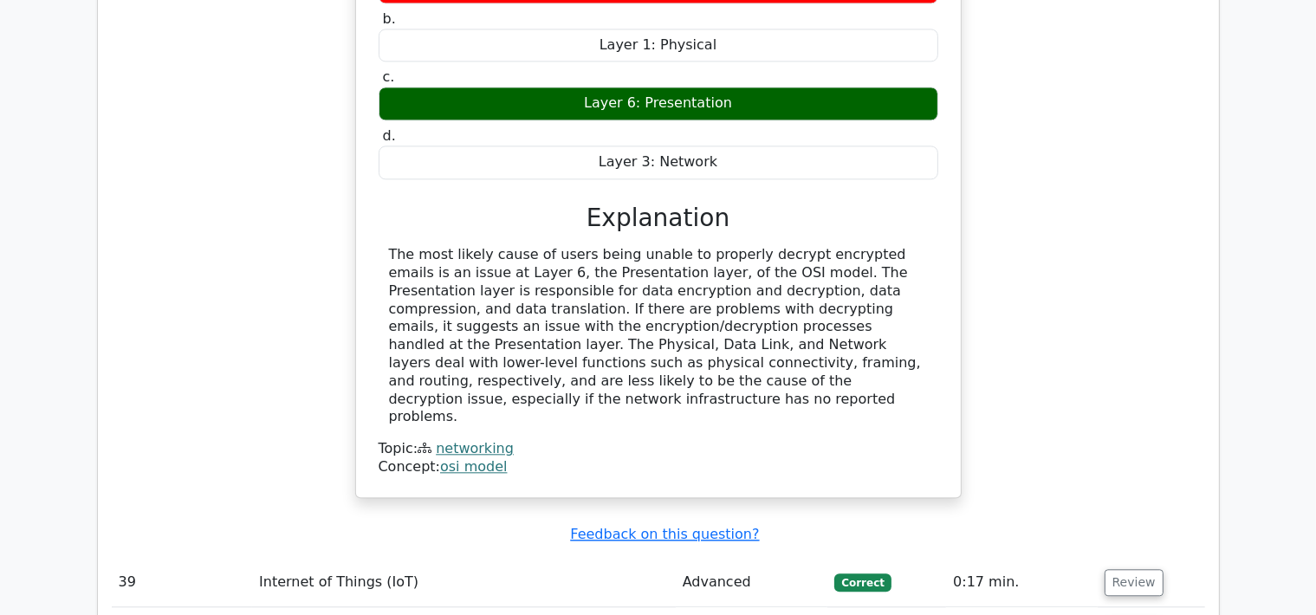
scroll to position [3995, 0]
